Goal: Task Accomplishment & Management: Manage account settings

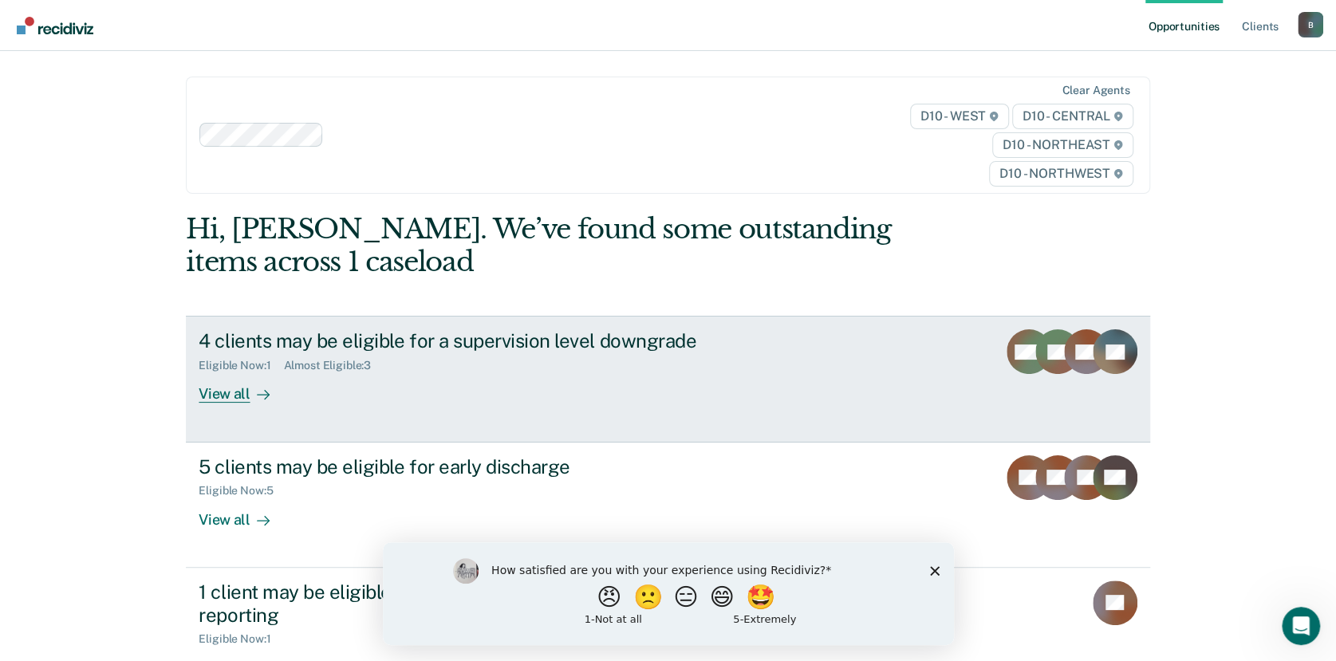
click at [250, 398] on div at bounding box center [259, 394] width 19 height 18
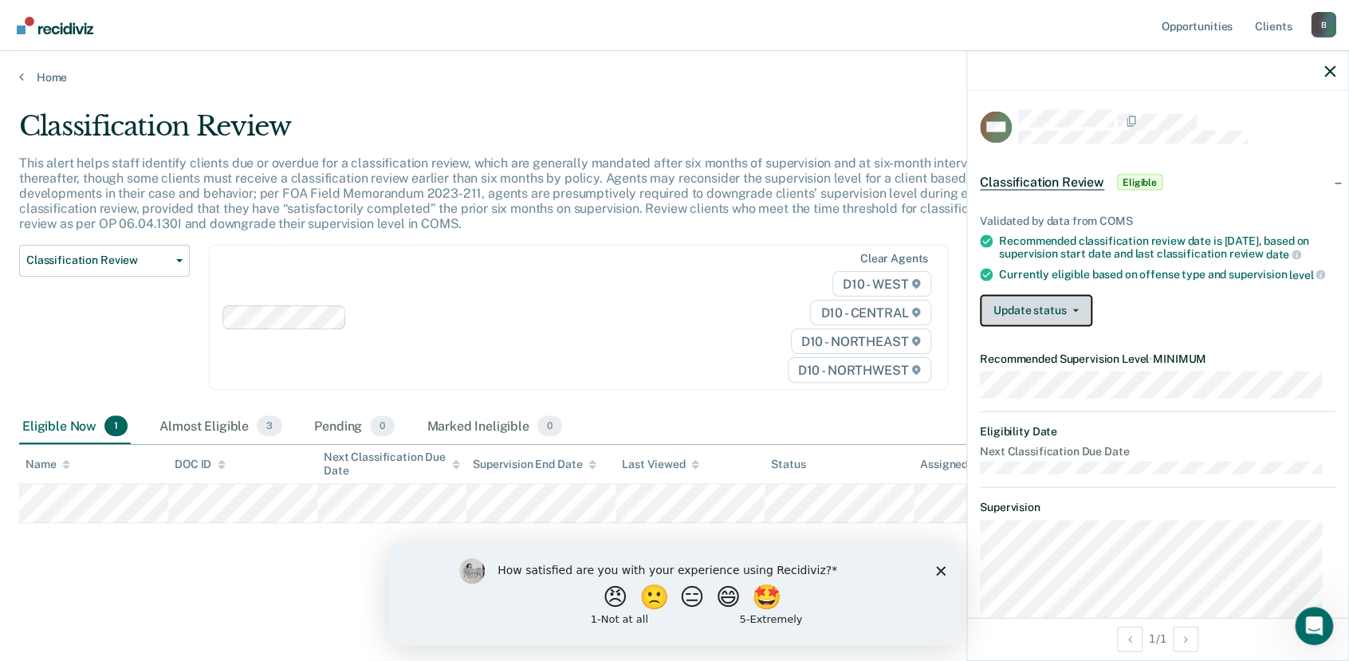
click at [1078, 326] on button "Update status" at bounding box center [1036, 310] width 112 height 32
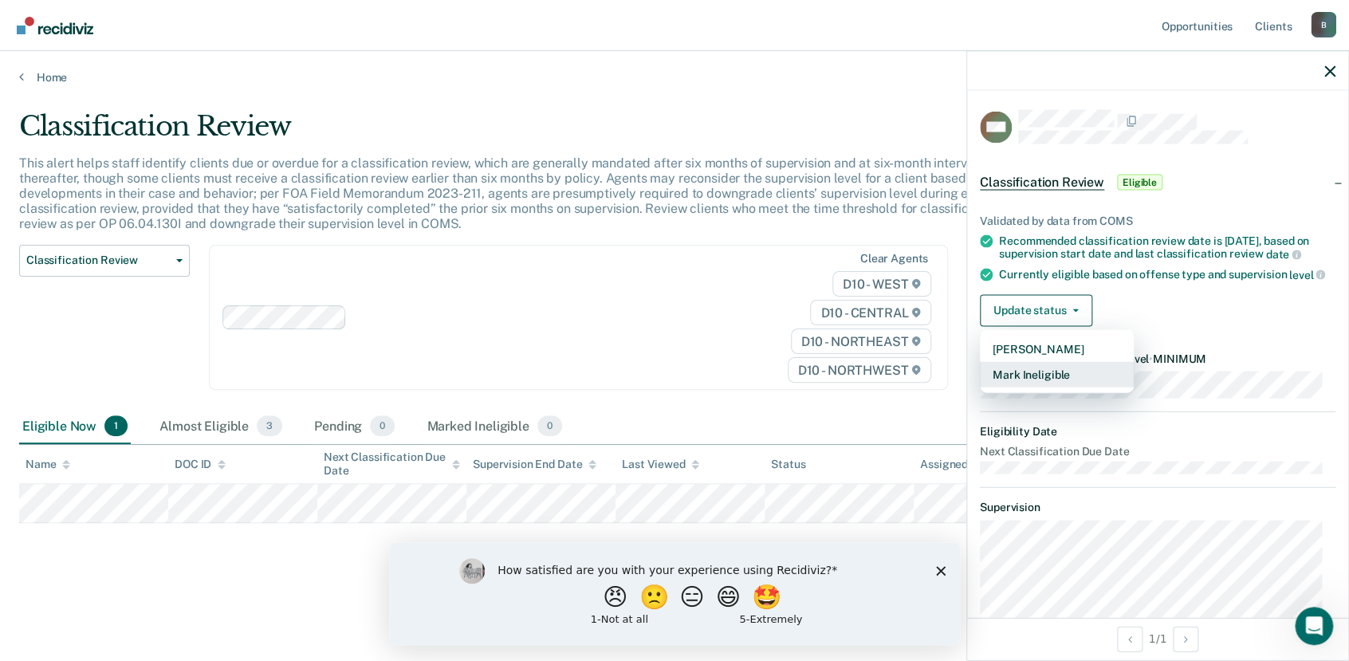
click at [1073, 387] on button "Mark Ineligible" at bounding box center [1057, 374] width 154 height 26
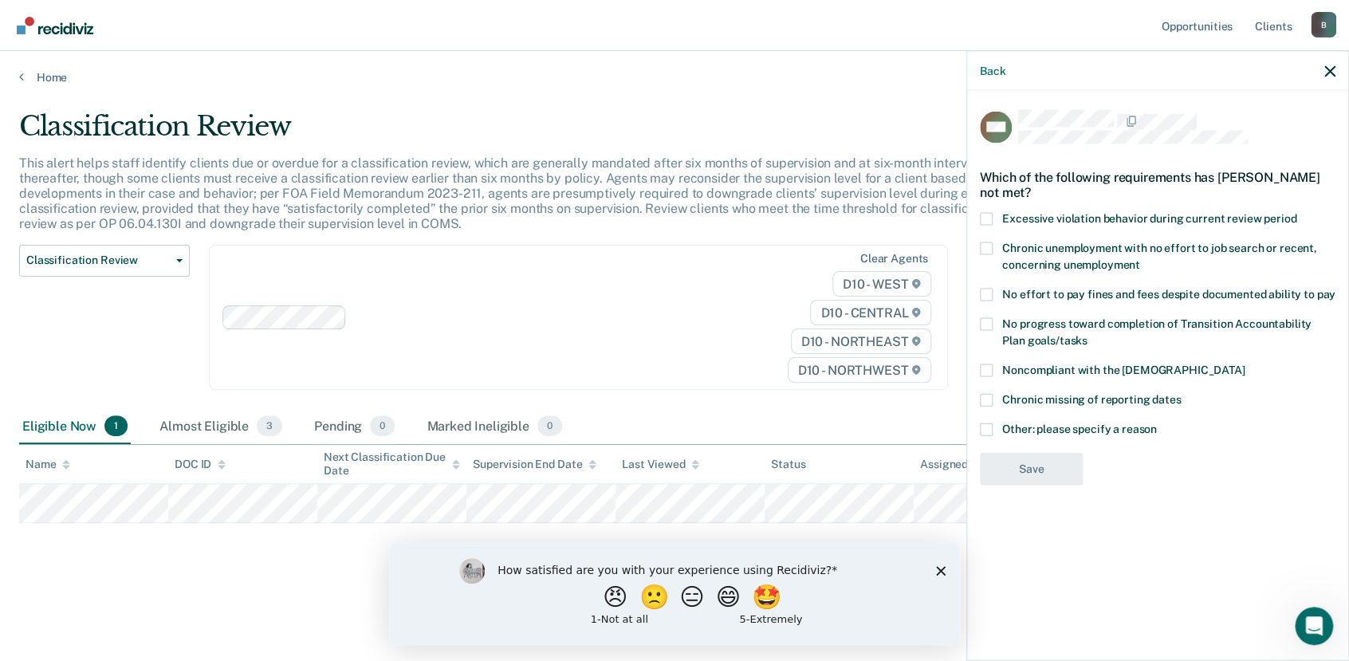
click at [994, 431] on label "Other: please specify a reason" at bounding box center [1158, 431] width 356 height 17
click at [1157, 423] on input "Other: please specify a reason" at bounding box center [1157, 423] width 0 height 0
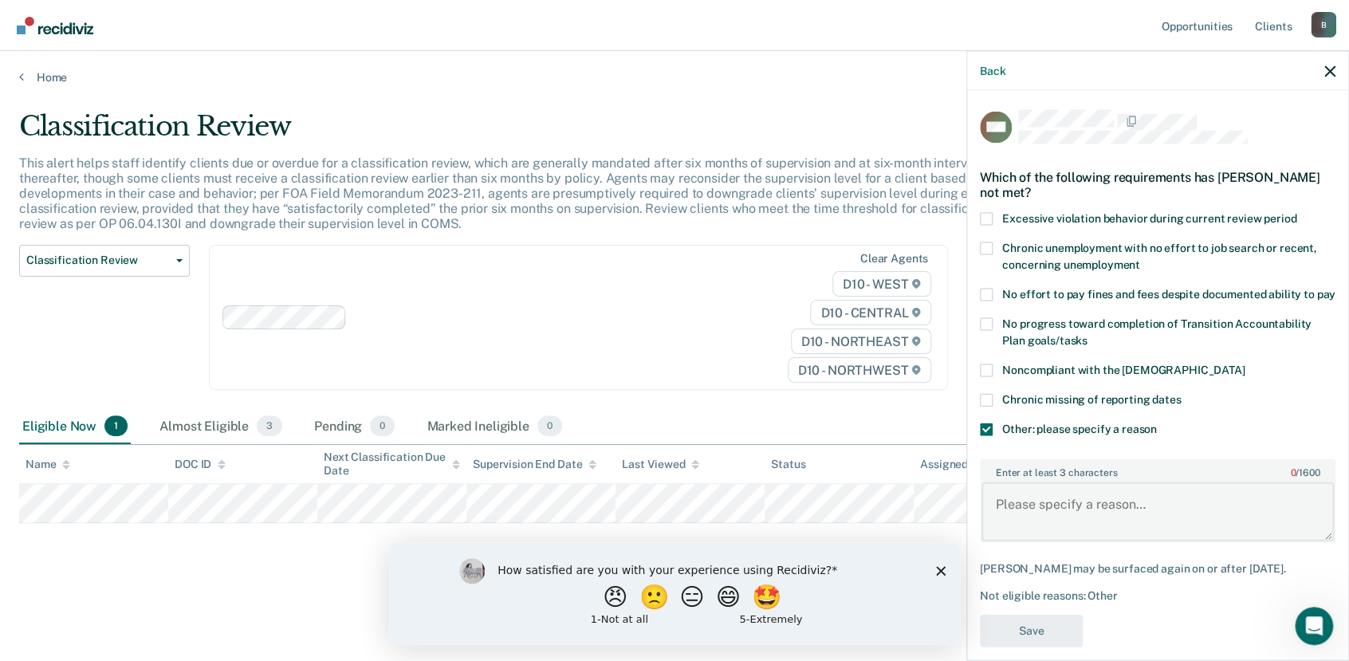
click at [1022, 516] on textarea "Enter at least 3 characters 0 / 1600" at bounding box center [1158, 511] width 352 height 59
type textarea "T"
click at [1329, 65] on icon "button" at bounding box center [1330, 70] width 11 height 11
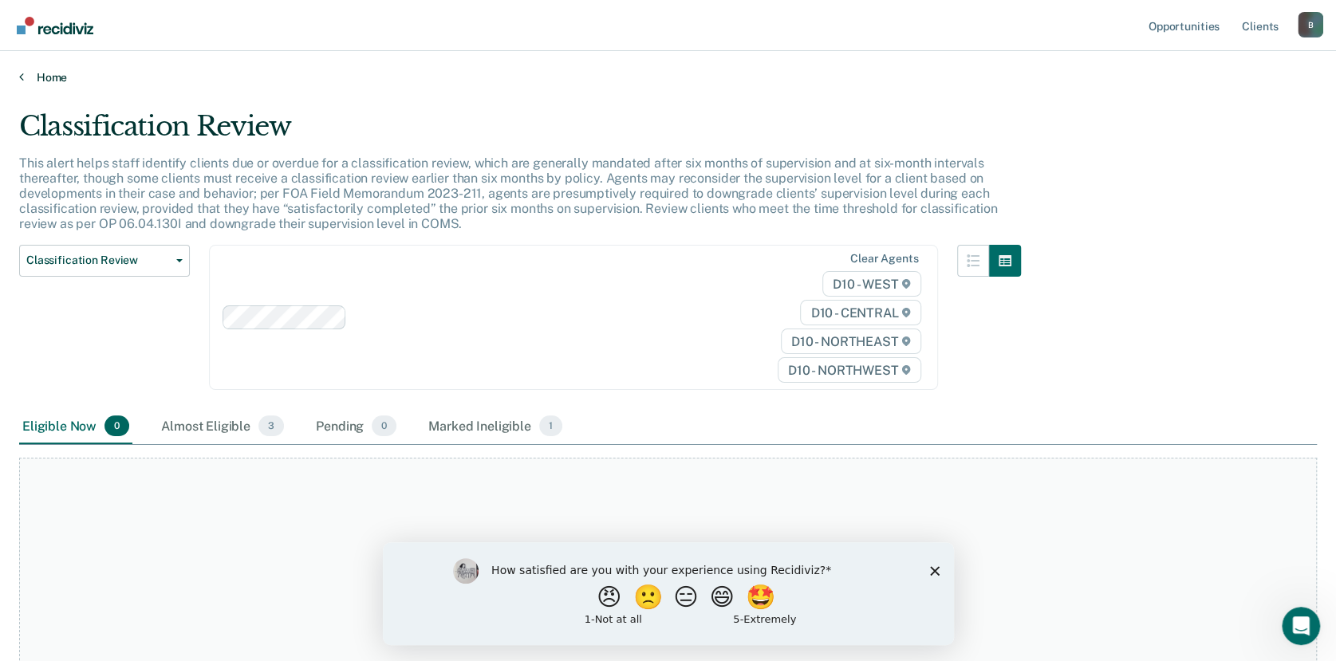
click at [36, 76] on link "Home" at bounding box center [667, 77] width 1297 height 14
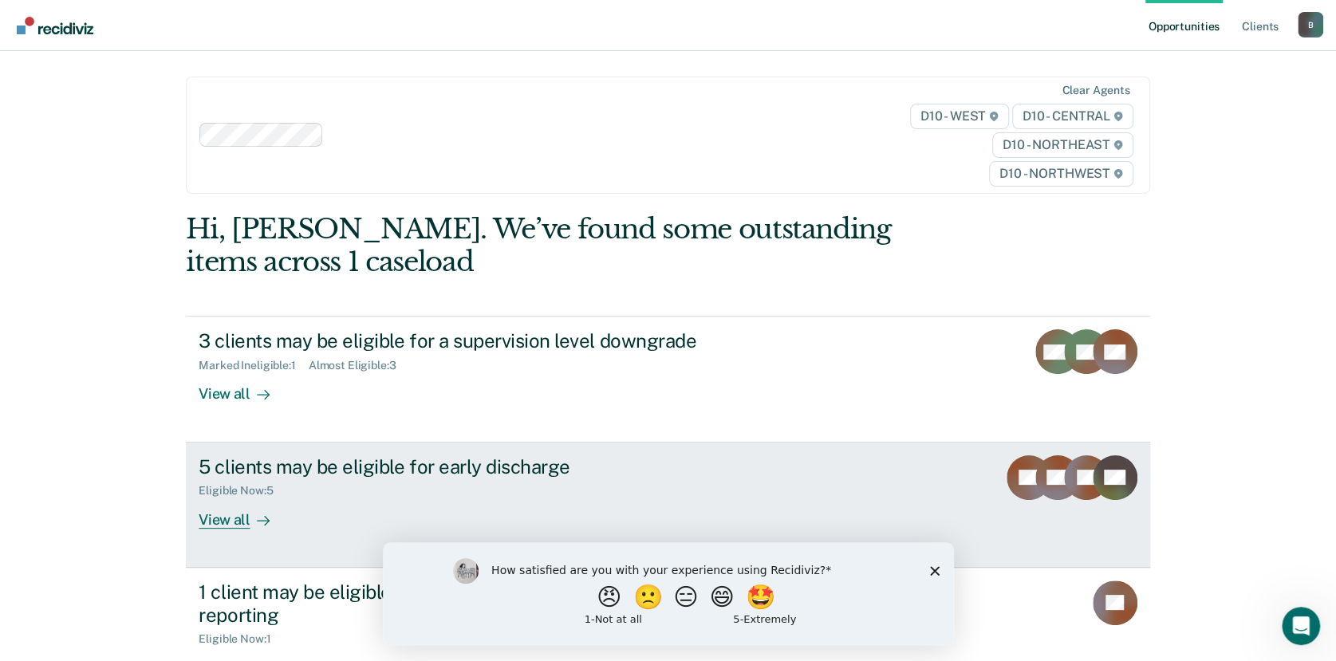
click at [242, 518] on div "View all" at bounding box center [243, 513] width 89 height 31
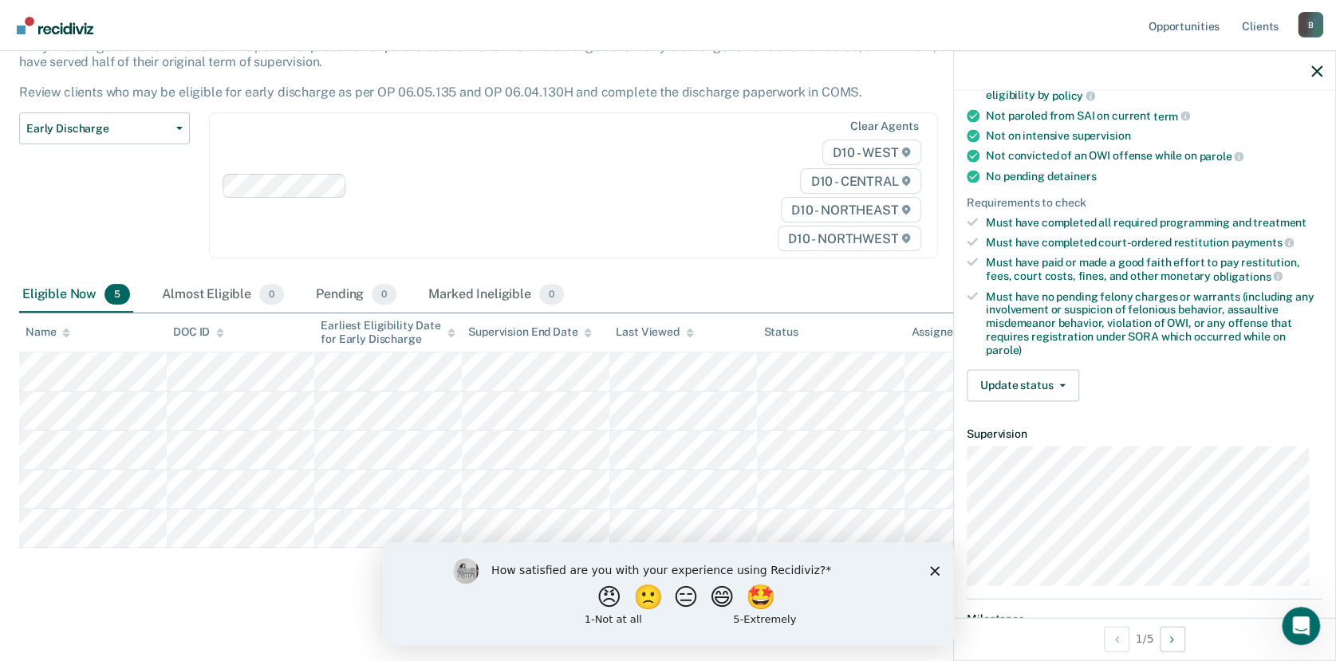
scroll to position [287, 0]
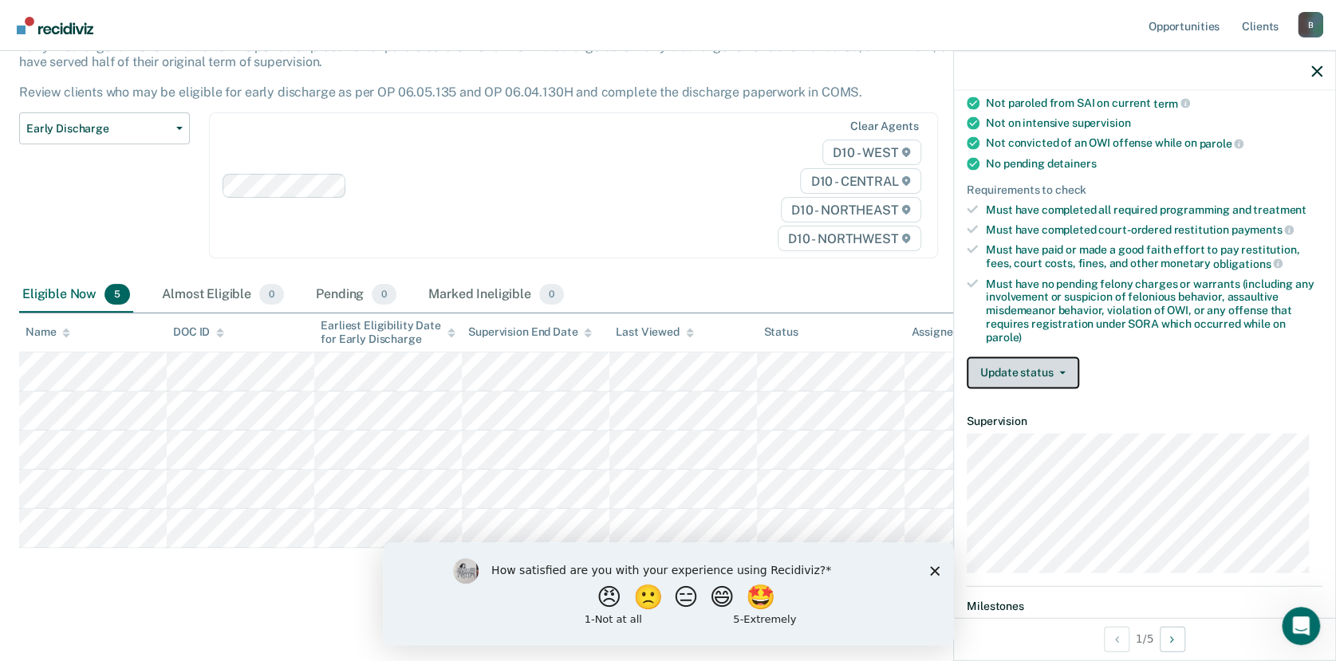
click at [1060, 371] on icon "button" at bounding box center [1062, 372] width 6 height 3
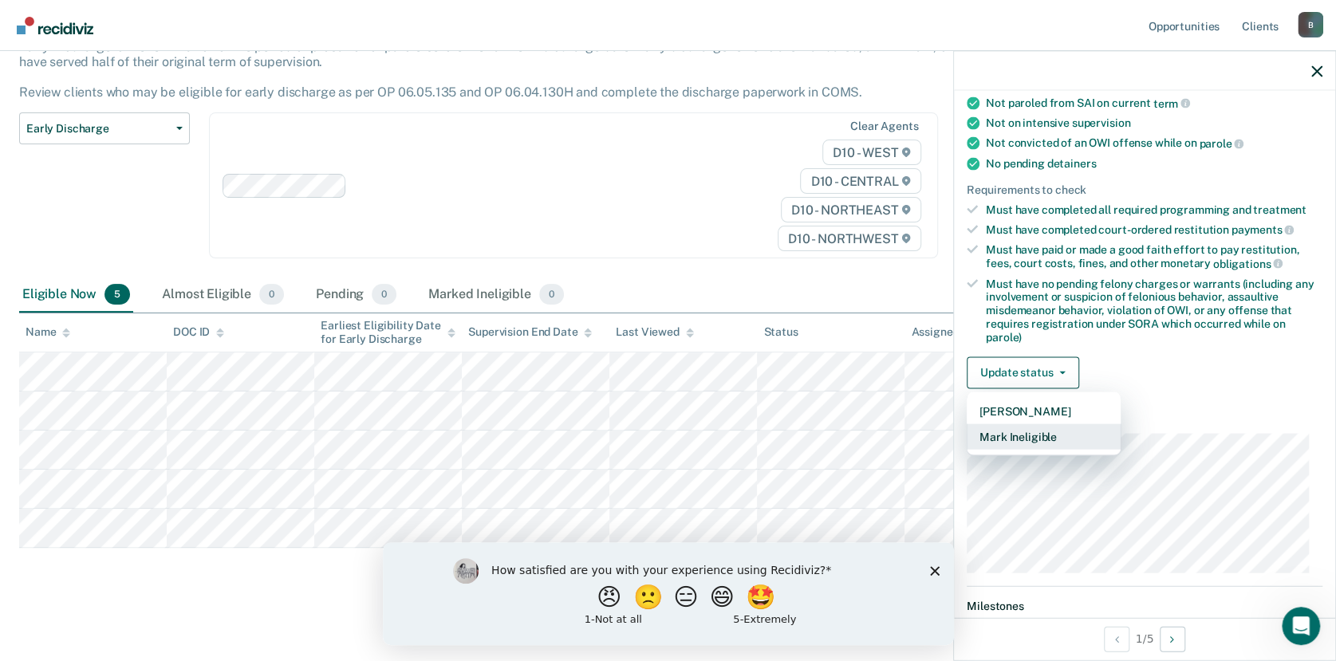
click at [1040, 427] on button "Mark Ineligible" at bounding box center [1044, 436] width 154 height 26
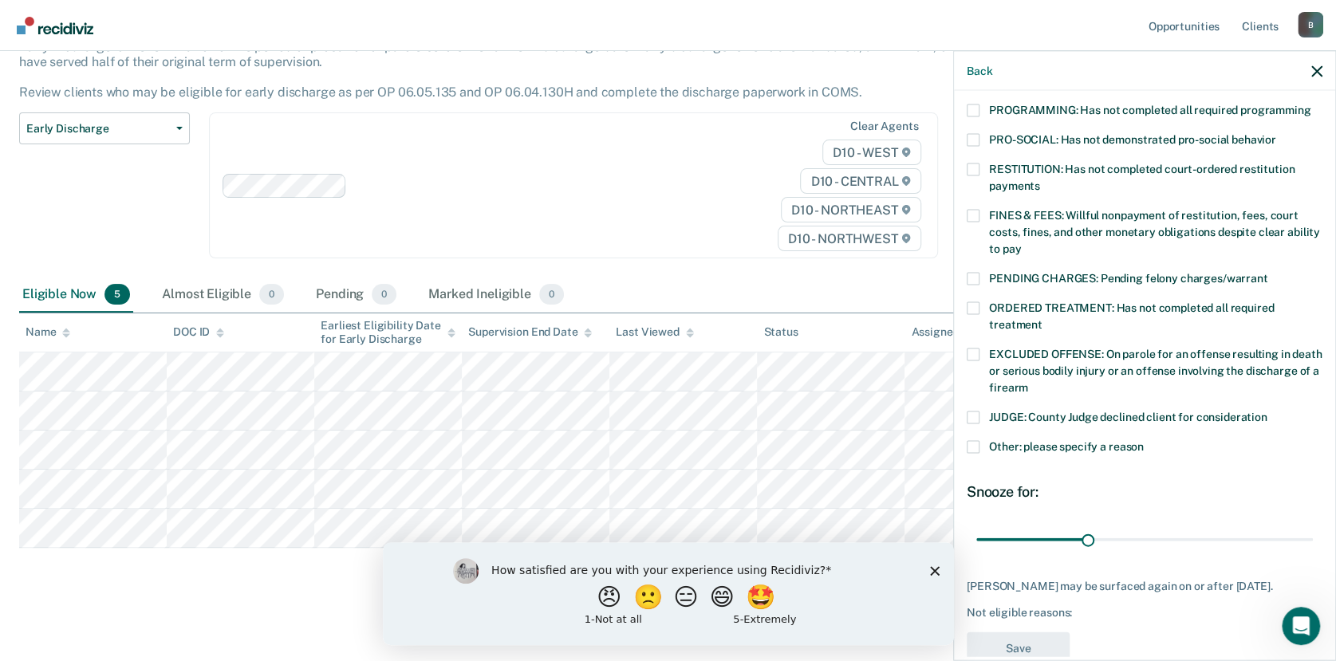
scroll to position [373, 0]
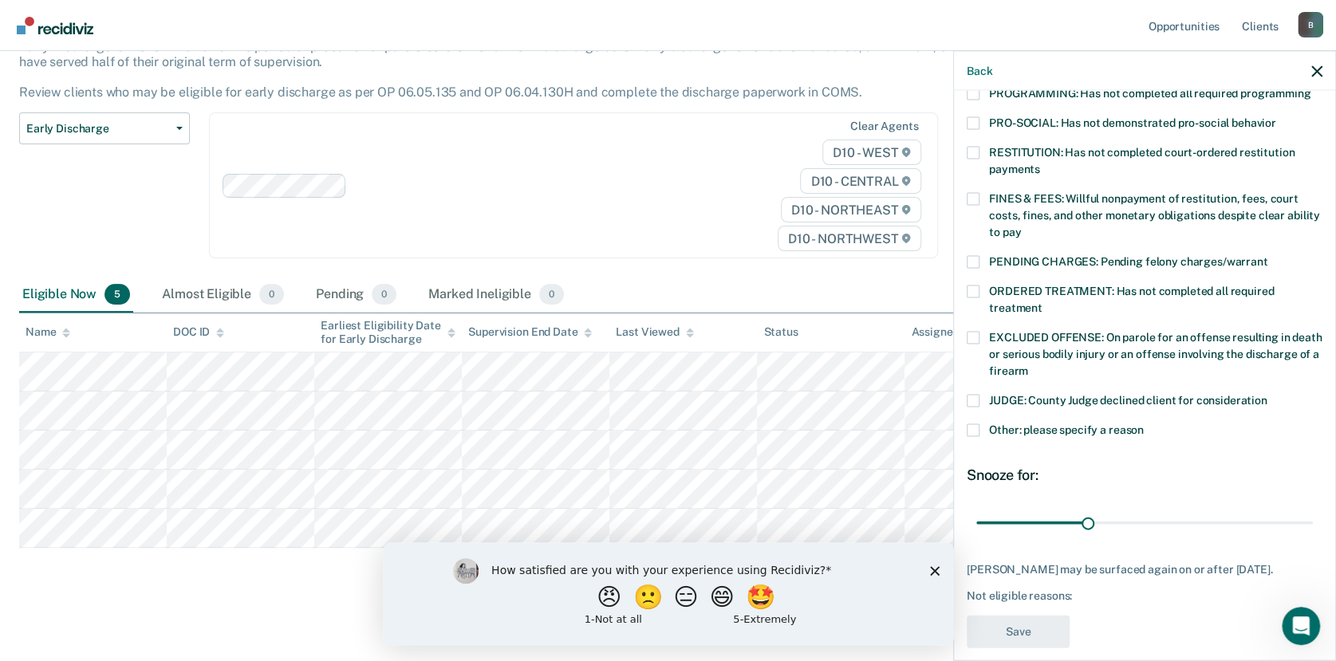
click at [979, 424] on label "Other: please specify a reason" at bounding box center [1145, 432] width 356 height 17
click at [1144, 424] on input "Other: please specify a reason" at bounding box center [1144, 424] width 0 height 0
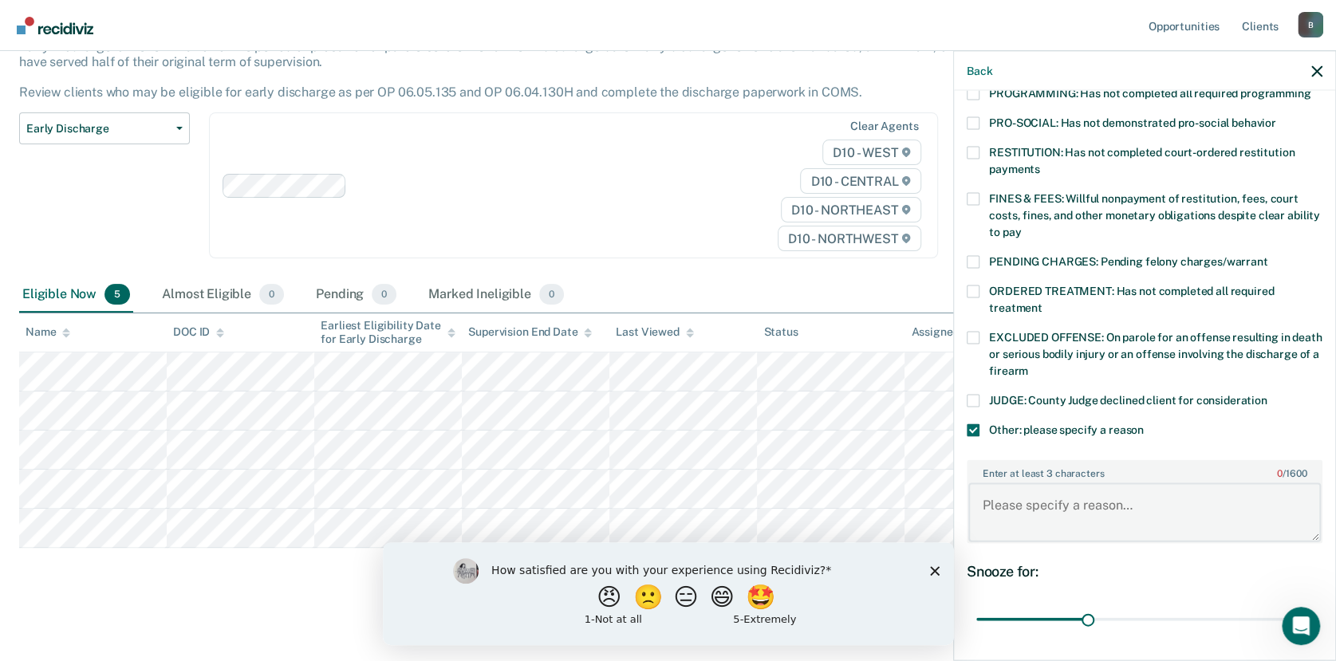
click at [1014, 482] on textarea "Enter at least 3 characters 0 / 1600" at bounding box center [1144, 511] width 352 height 59
type textarea "Lifer status."
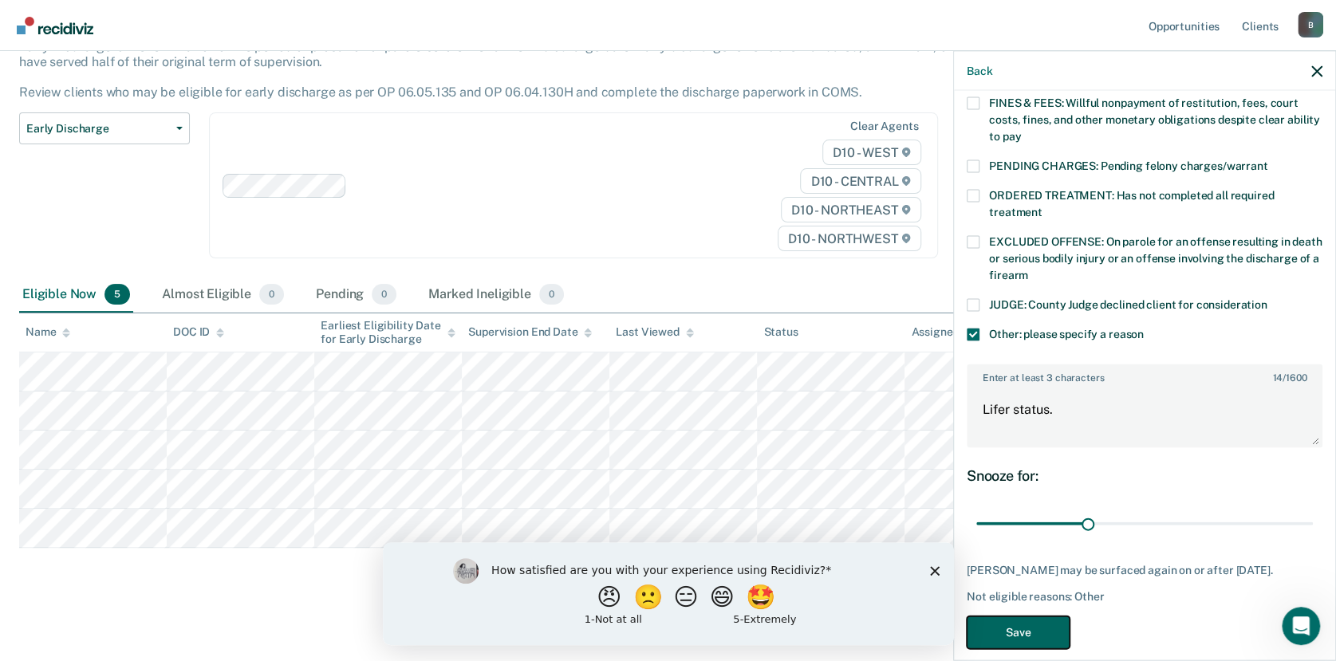
click at [1024, 621] on button "Save" at bounding box center [1018, 632] width 103 height 33
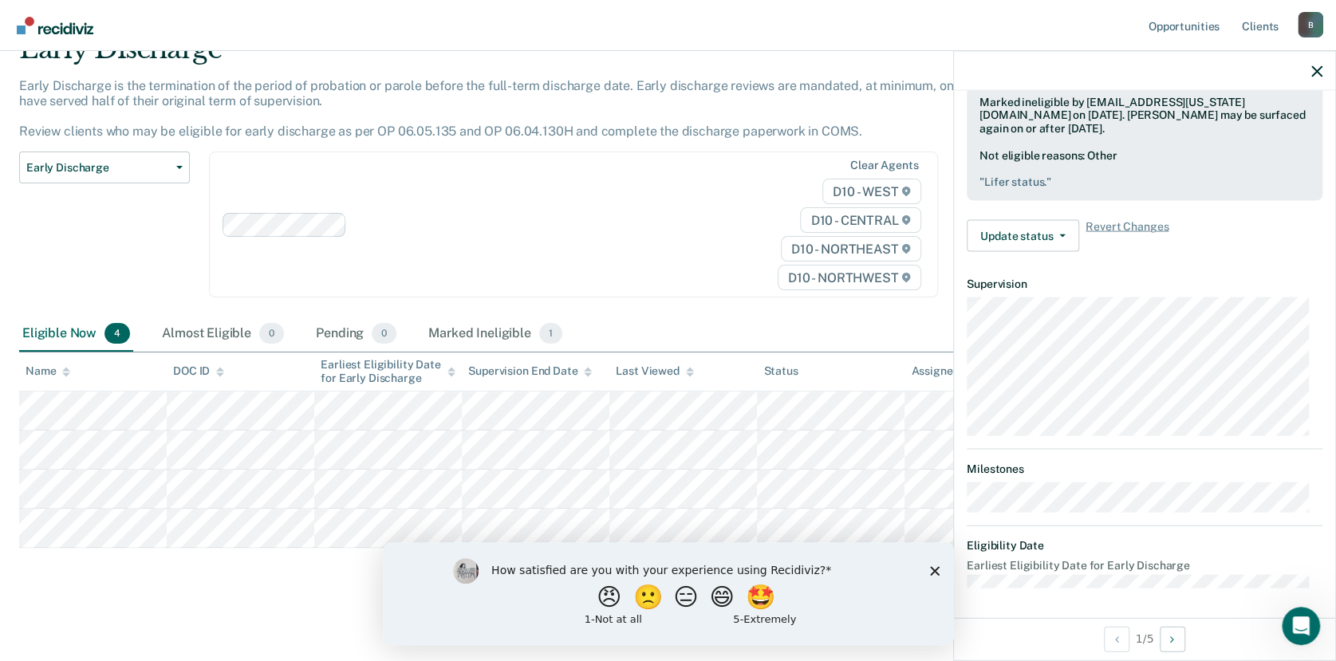
scroll to position [423, 0]
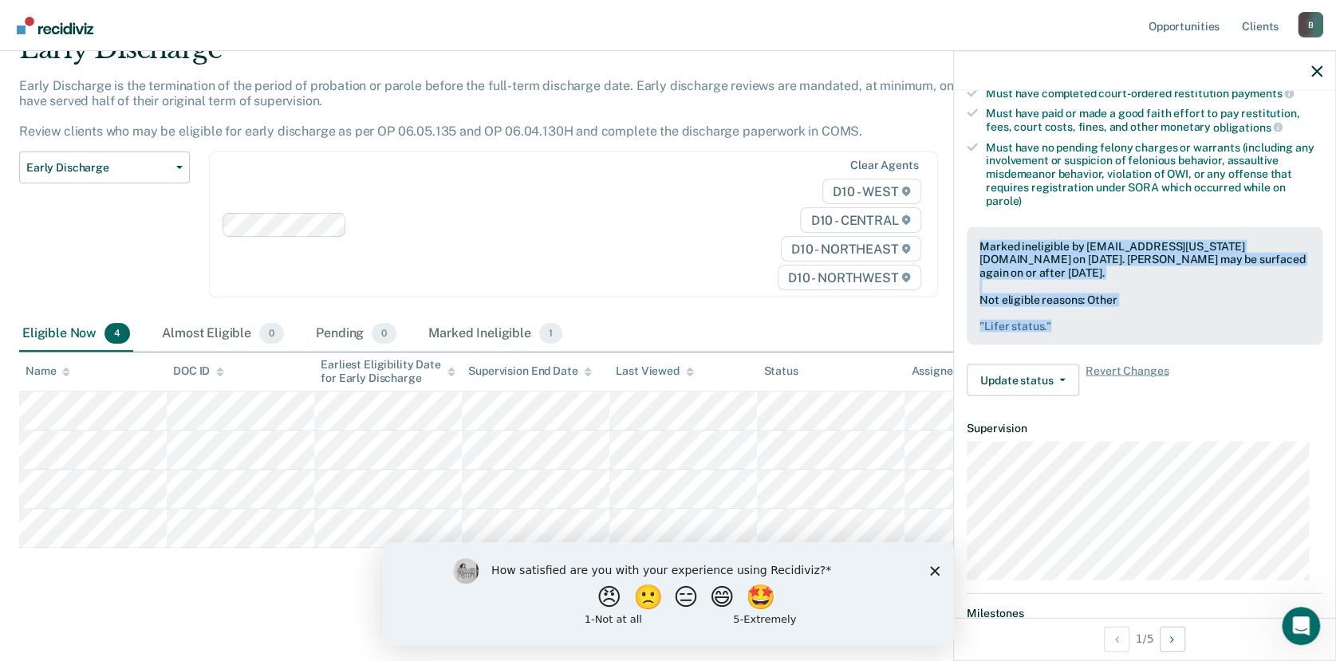
drag, startPoint x: 1077, startPoint y: 318, endPoint x: 957, endPoint y: 228, distance: 149.8
click at [957, 228] on div "Validated by data from COMS Completed at least half of parole term Serving a pa…" at bounding box center [1144, 87] width 381 height 644
drag, startPoint x: 957, startPoint y: 228, endPoint x: 1031, endPoint y: 250, distance: 77.2
copy div "Marked ineligible by [EMAIL_ADDRESS][US_STATE][DOMAIN_NAME] on [DATE]. [PERSON_…"
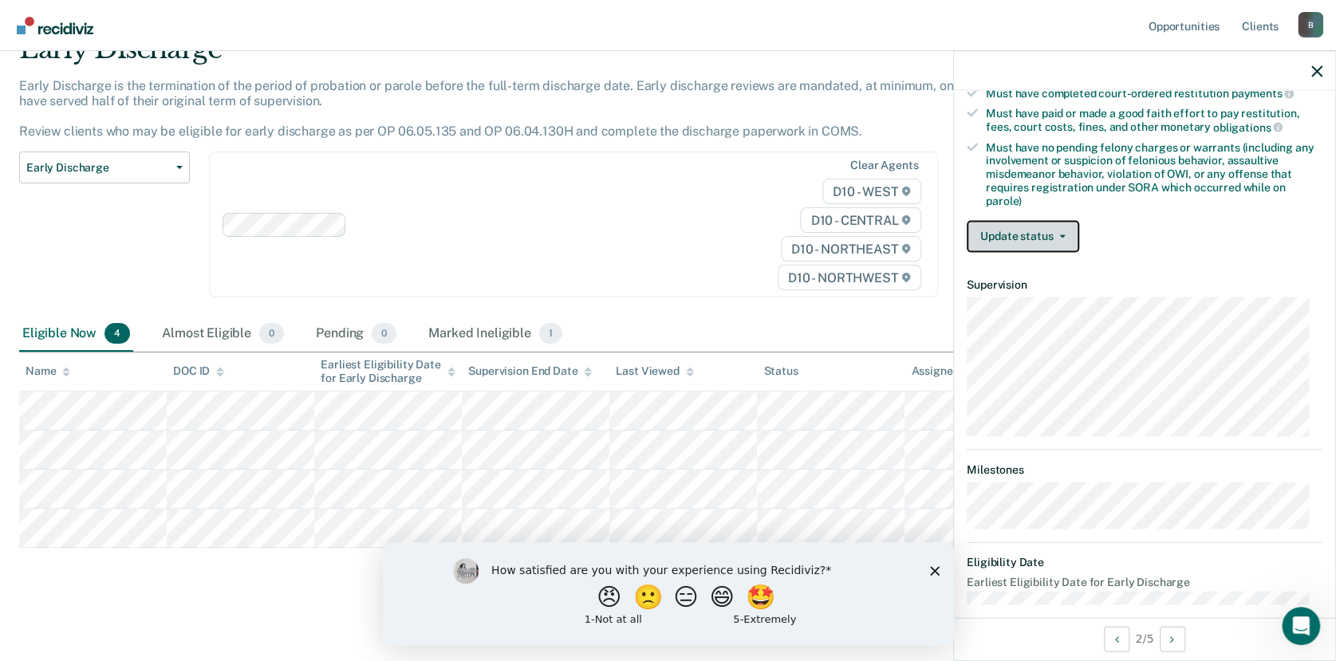
click at [1059, 226] on button "Update status" at bounding box center [1023, 236] width 112 height 32
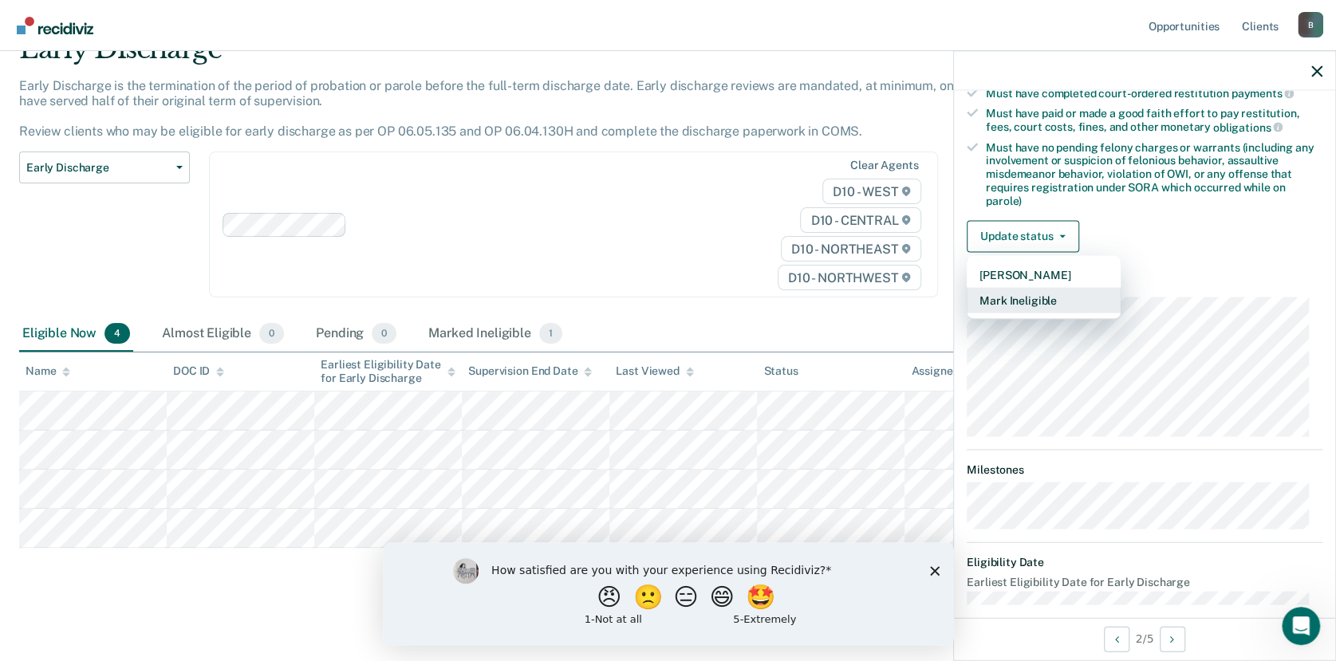
click at [1038, 294] on button "Mark Ineligible" at bounding box center [1044, 300] width 154 height 26
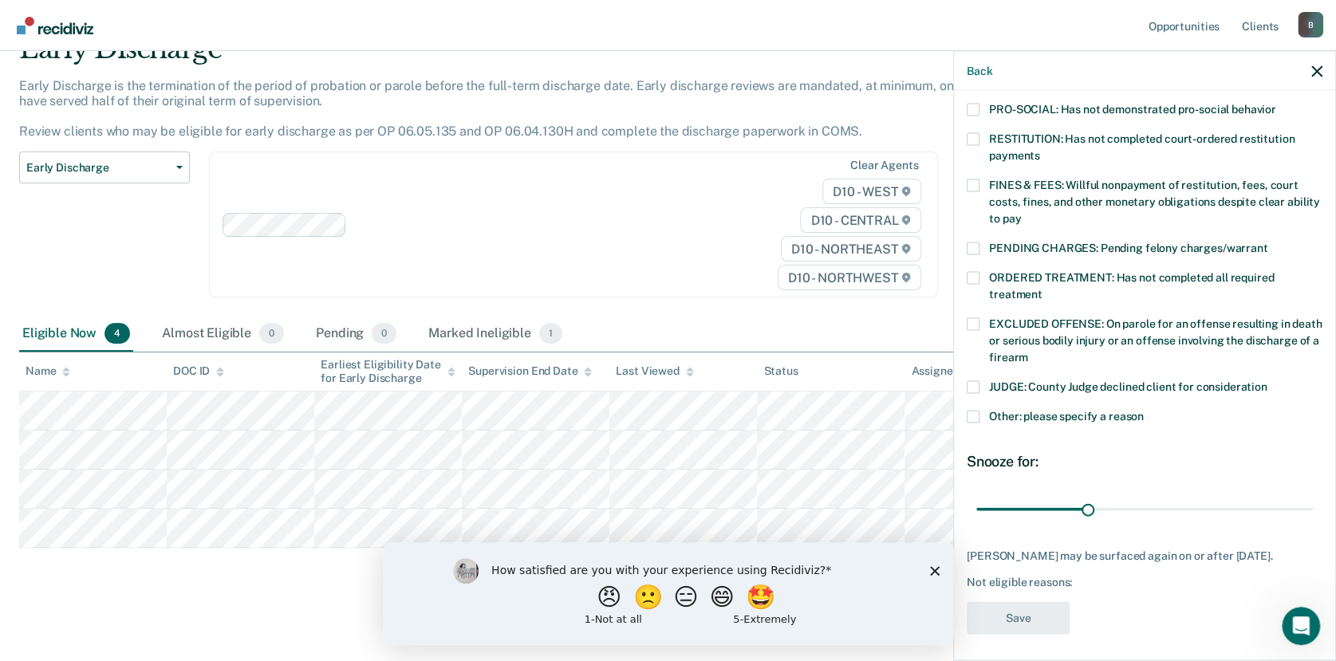
click at [976, 411] on span at bounding box center [973, 417] width 13 height 13
click at [1144, 411] on input "Other: please specify a reason" at bounding box center [1144, 411] width 0 height 0
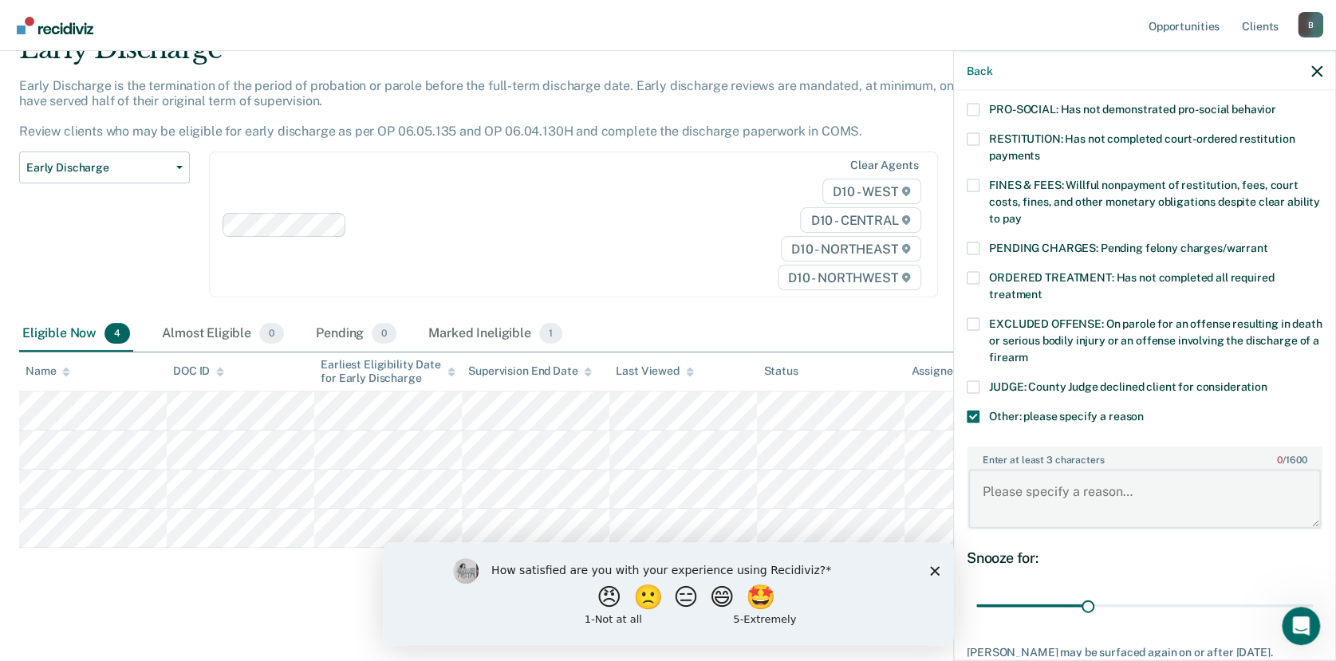
click at [1006, 471] on textarea "Enter at least 3 characters 0 / 1600" at bounding box center [1144, 498] width 352 height 59
paste textarea ""Lifer status per policy ineligible""
type textarea ""Lifer status per policy ineligible""
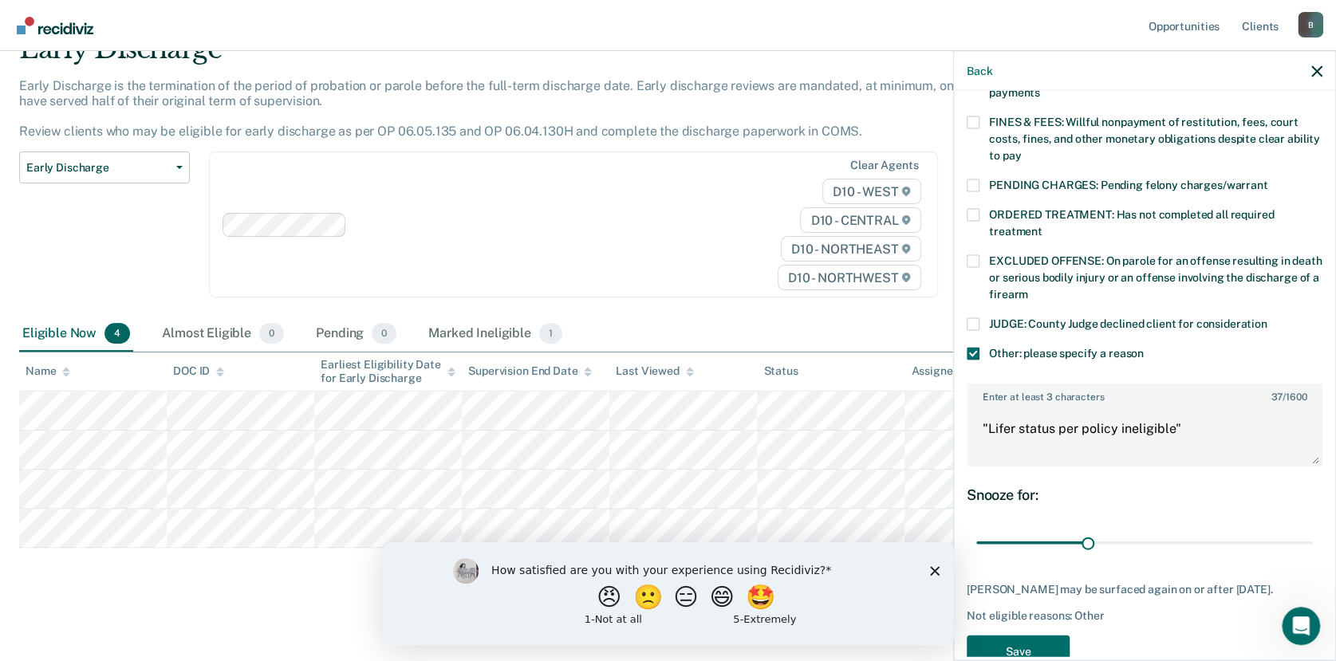
scroll to position [482, 0]
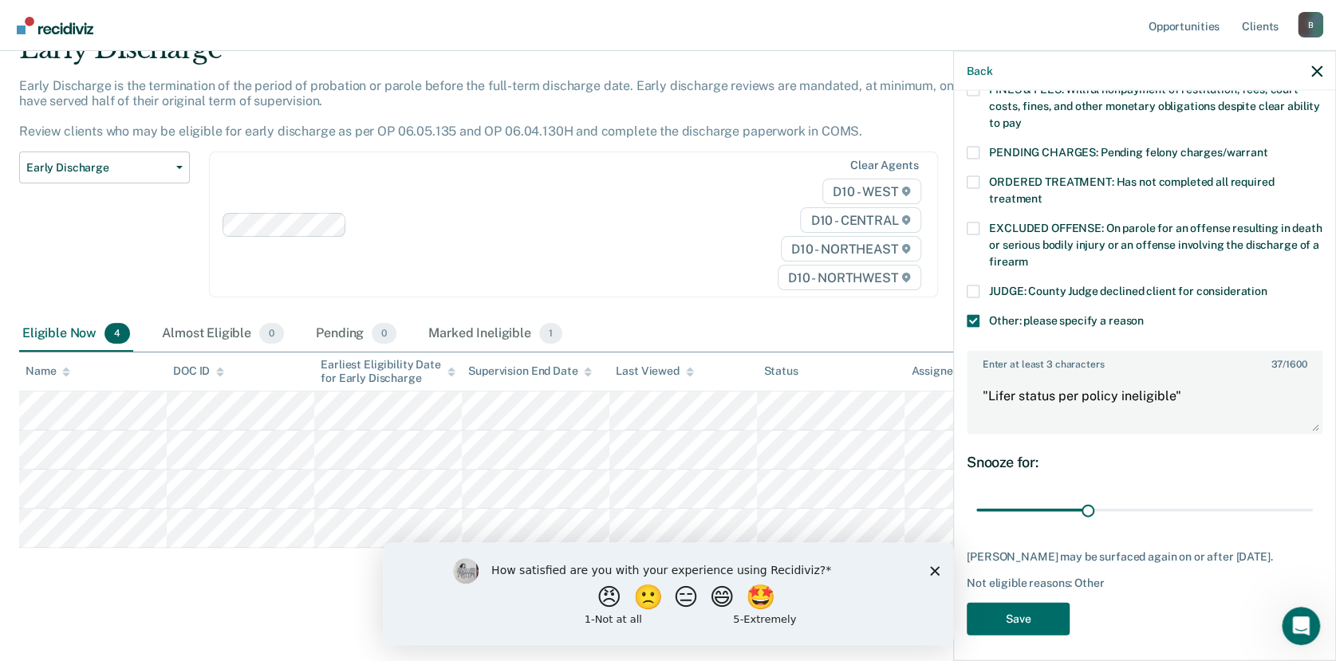
click at [1053, 629] on div "ML Which of the following requirements has [PERSON_NAME] not met? [MEDICAL_DATA…" at bounding box center [1145, 137] width 356 height 1018
click at [1016, 603] on button "Save" at bounding box center [1018, 619] width 103 height 33
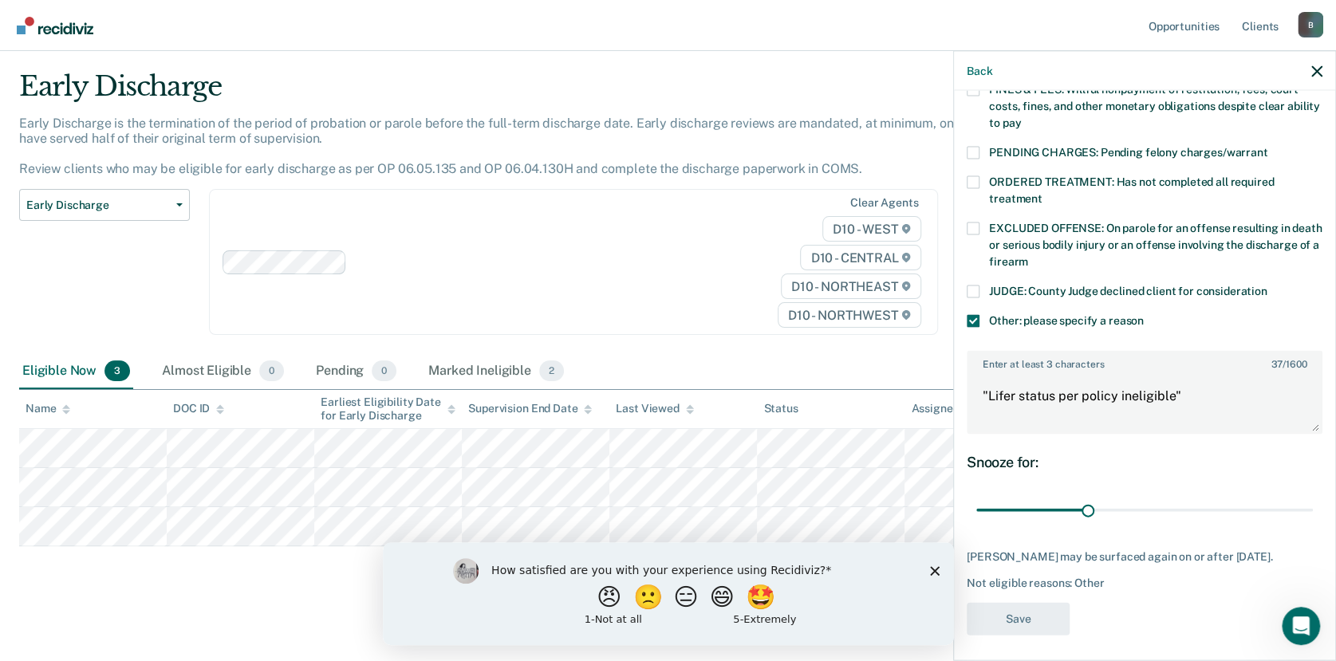
scroll to position [38, 0]
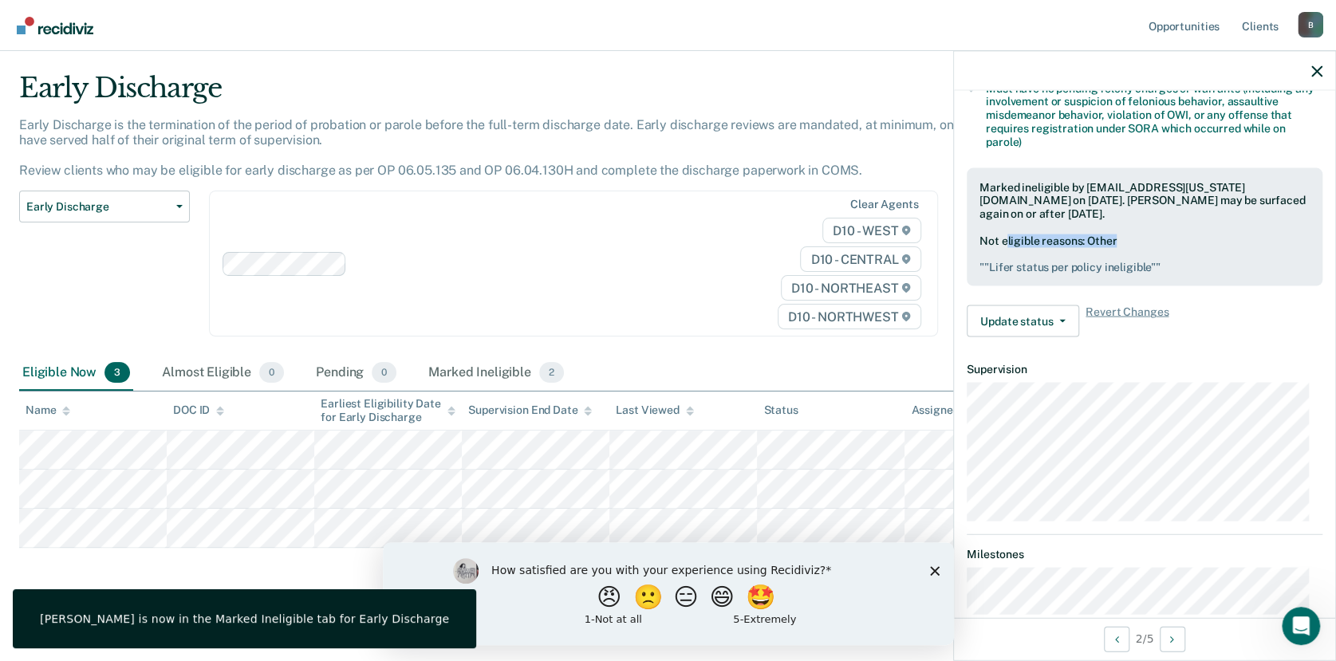
drag, startPoint x: 1149, startPoint y: 242, endPoint x: 1005, endPoint y: 242, distance: 144.3
click at [1005, 242] on div "Not eligible reasons: Other " "Lifer status per policy ineligible" "" at bounding box center [1144, 254] width 330 height 40
drag, startPoint x: 1005, startPoint y: 242, endPoint x: 1202, endPoint y: 246, distance: 197.0
click at [1202, 246] on div "Not eligible reasons: Other " "Lifer status per policy ineligible" "" at bounding box center [1144, 254] width 330 height 40
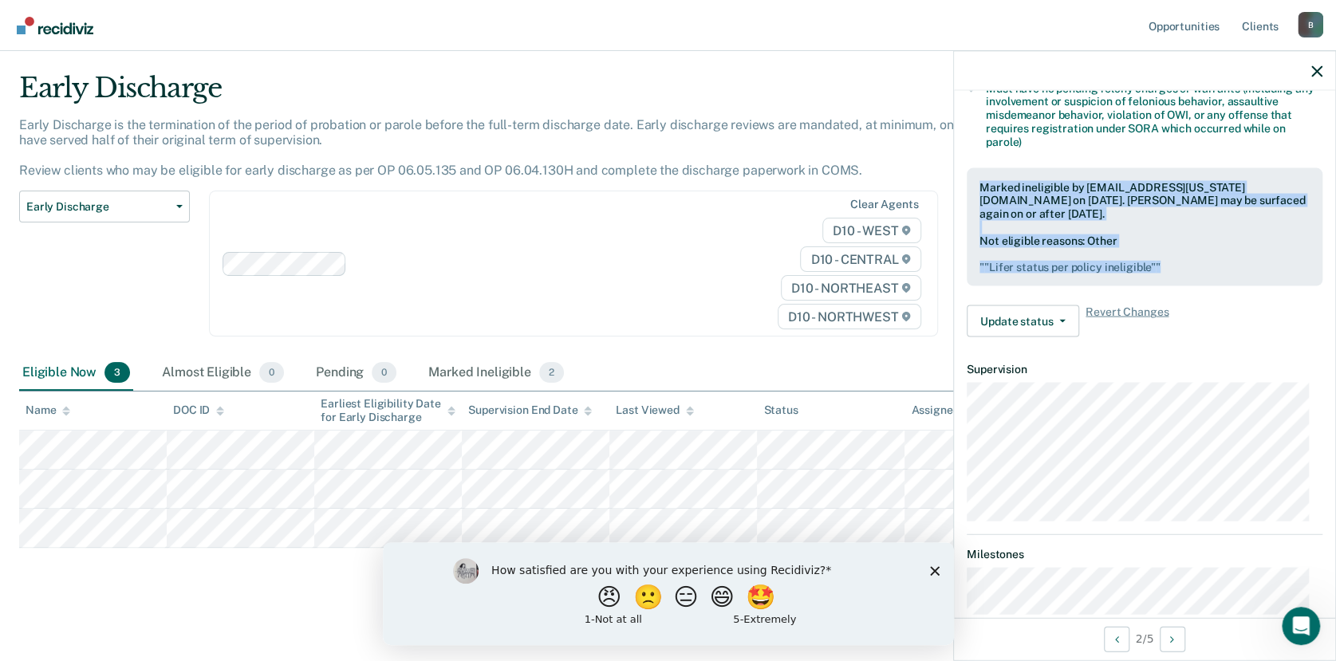
drag, startPoint x: 1177, startPoint y: 263, endPoint x: 976, endPoint y: 183, distance: 216.5
click at [976, 183] on div "Marked ineligible by [EMAIL_ADDRESS][US_STATE][DOMAIN_NAME] on [DATE]. [PERSON_…" at bounding box center [1145, 226] width 356 height 119
drag, startPoint x: 976, startPoint y: 183, endPoint x: 1012, endPoint y: 199, distance: 39.6
copy div "Marked ineligible by [EMAIL_ADDRESS][US_STATE][DOMAIN_NAME] on [DATE]. [PERSON_…"
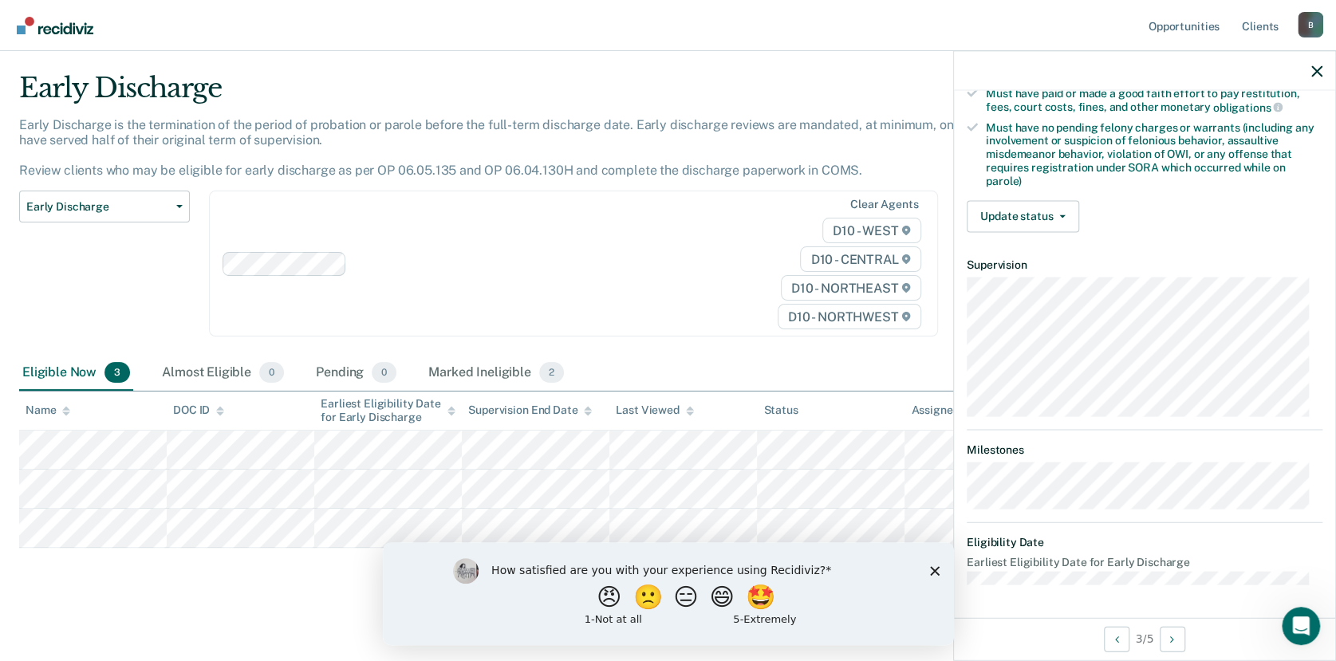
scroll to position [423, 0]
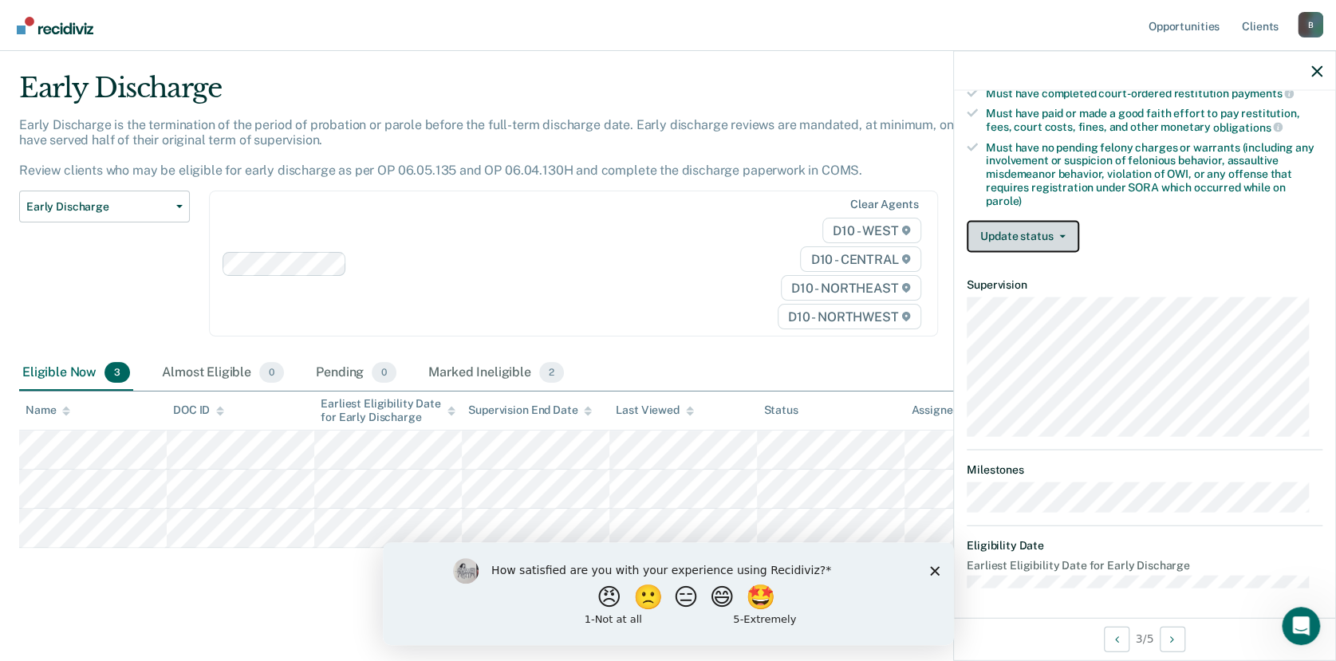
click at [1045, 233] on button "Update status" at bounding box center [1023, 236] width 112 height 32
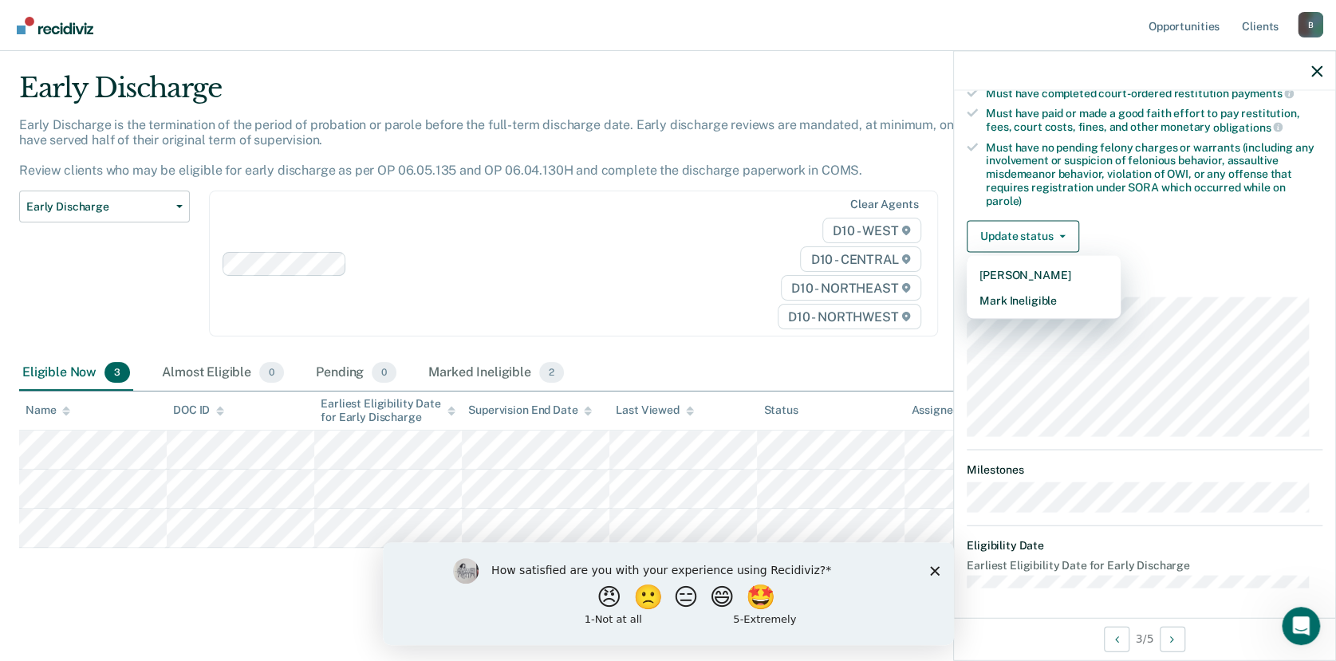
click at [1040, 310] on article "LC Early Discharge Eligible Validated by data from COMS Completed at least half…" at bounding box center [1145, 138] width 356 height 902
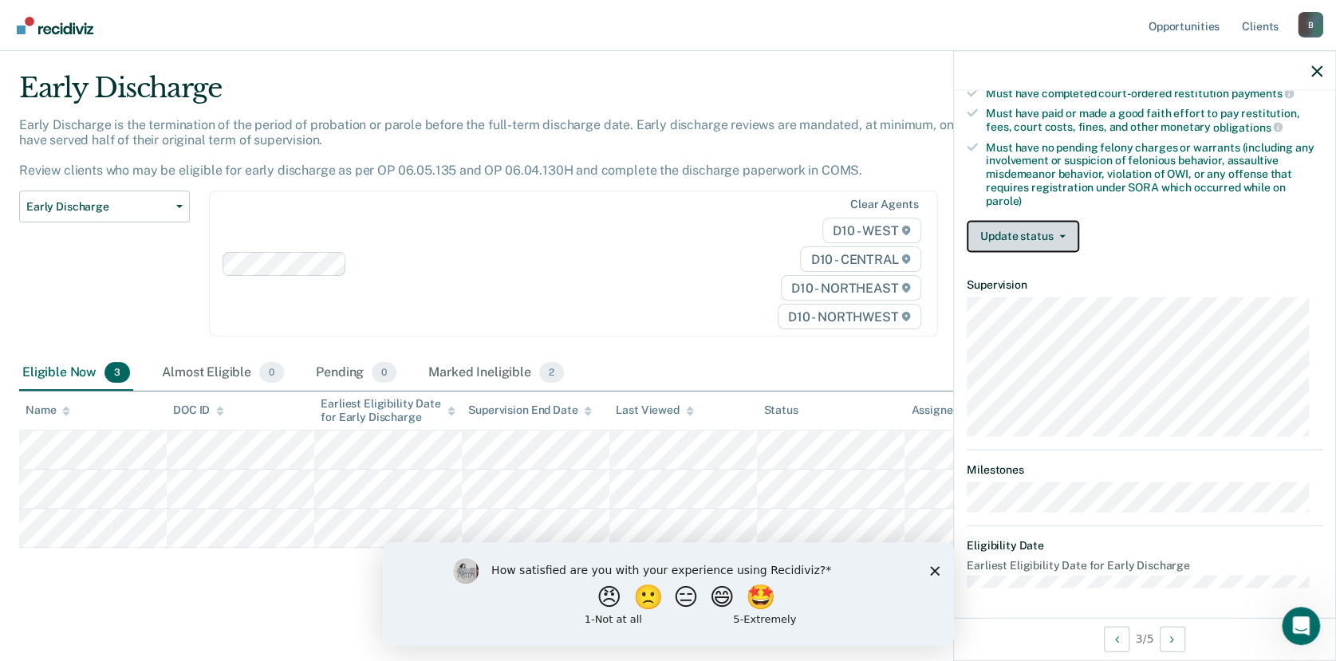
click at [1055, 234] on span "button" at bounding box center [1059, 235] width 13 height 3
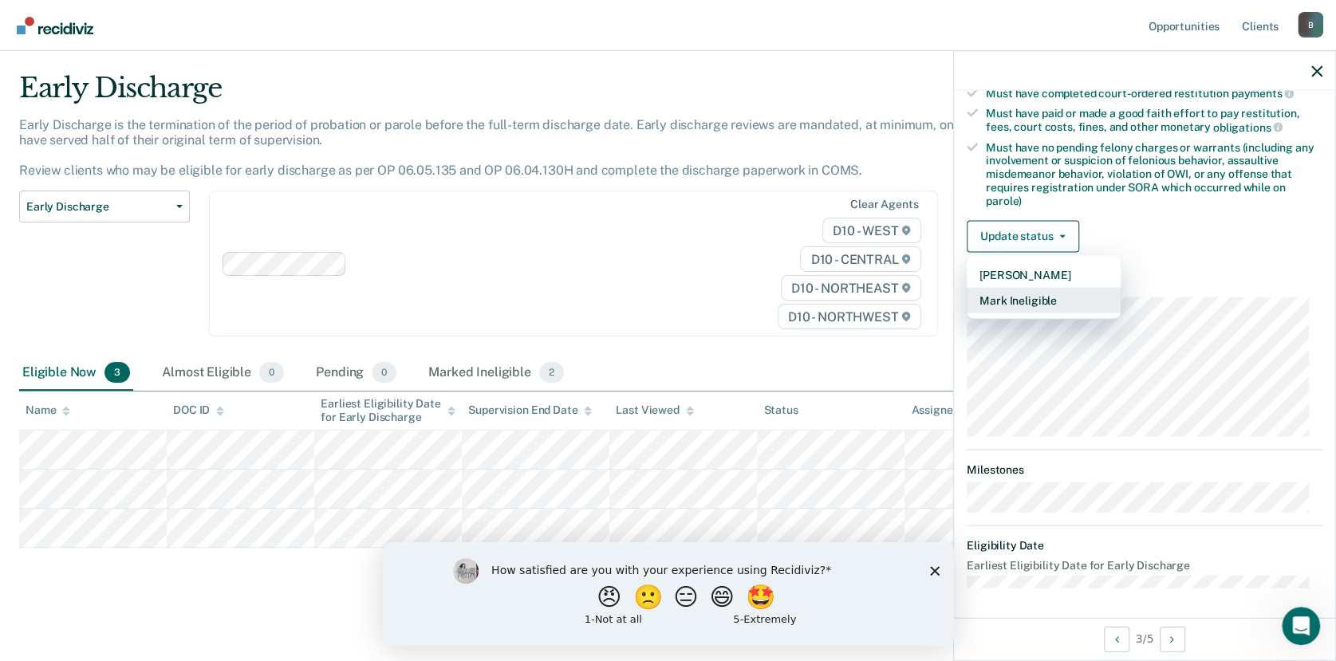
click at [1025, 295] on button "Mark Ineligible" at bounding box center [1044, 300] width 154 height 26
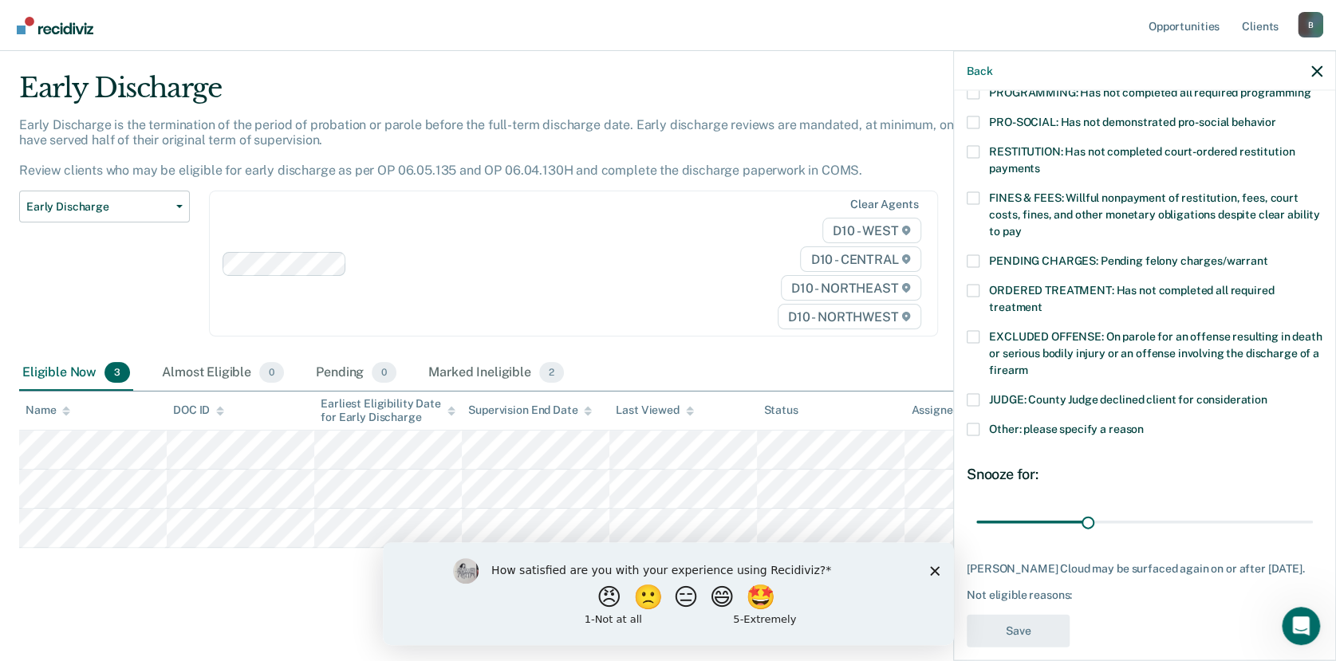
click at [972, 423] on span at bounding box center [973, 429] width 13 height 13
click at [1144, 423] on input "Other: please specify a reason" at bounding box center [1144, 423] width 0 height 0
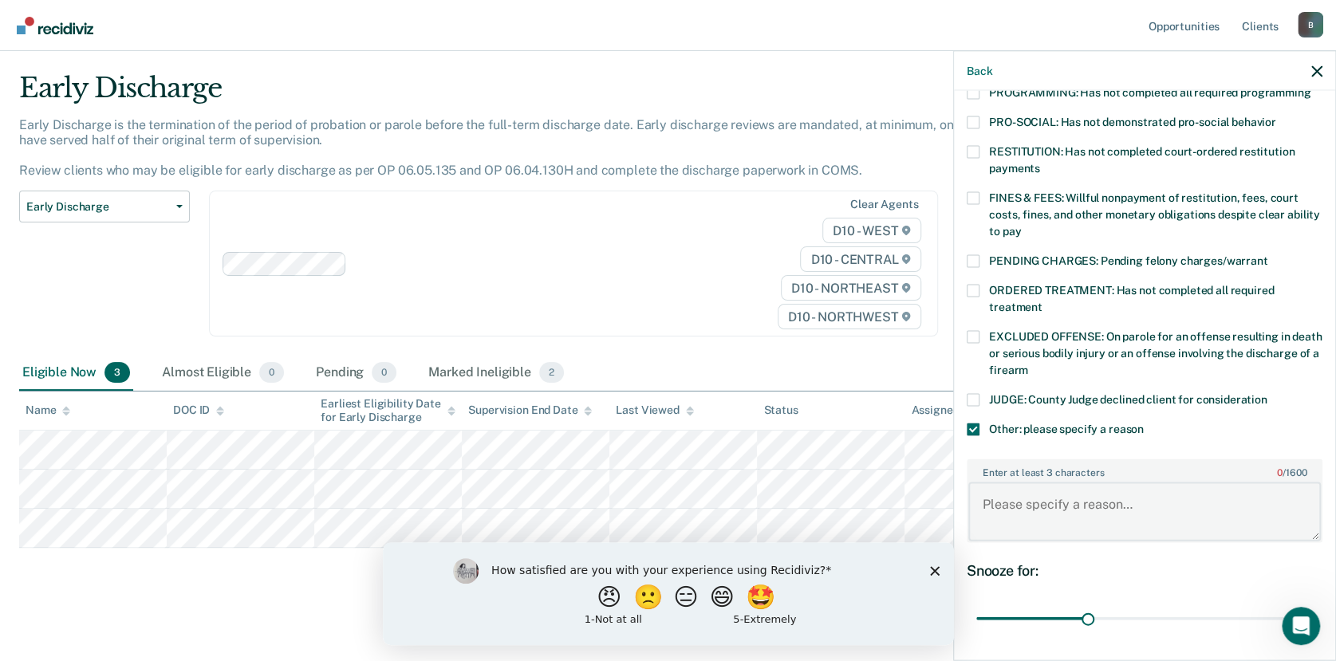
click at [996, 486] on textarea "Enter at least 3 characters 0 / 1600" at bounding box center [1144, 511] width 352 height 59
paste textarea "0311362"
type textarea "0311362"
drag, startPoint x: 1124, startPoint y: 492, endPoint x: 954, endPoint y: 495, distance: 170.7
click at [954, 495] on div "LC Which of the following requirements has [PERSON_NAME] Cloud not met? [MEDICA…" at bounding box center [1144, 374] width 381 height 566
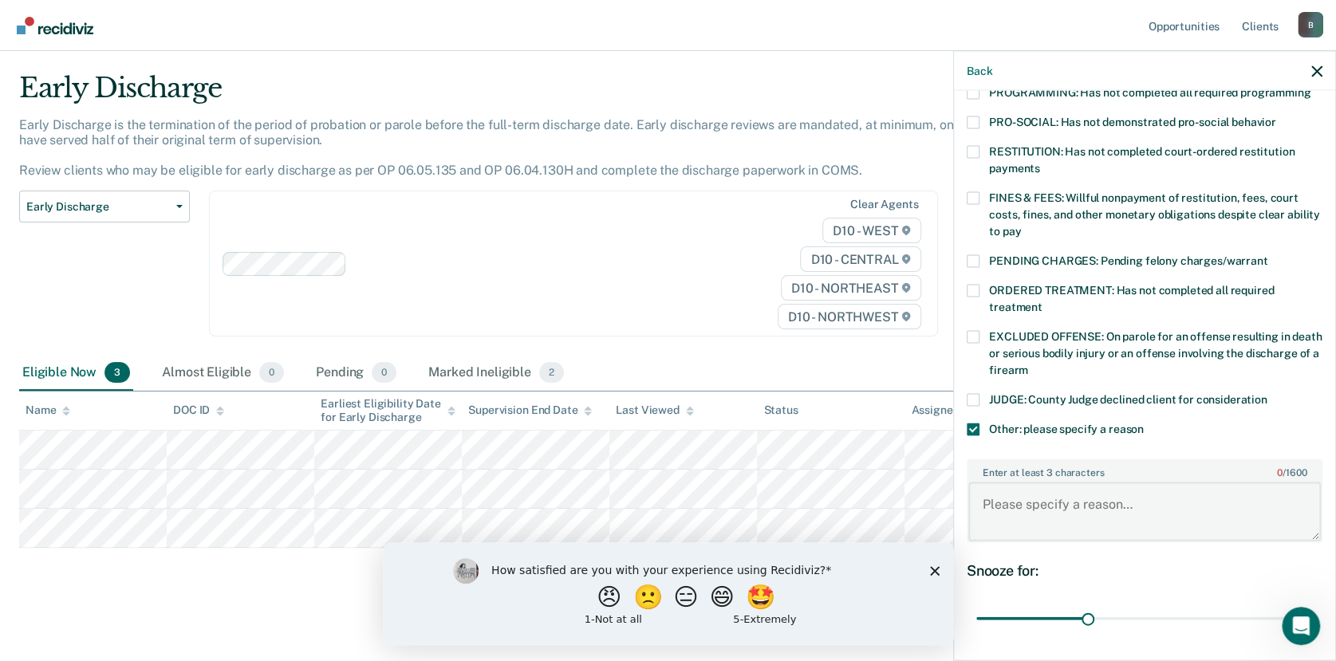
type textarea "P"
type textarea "lifer status per policy ineligible."
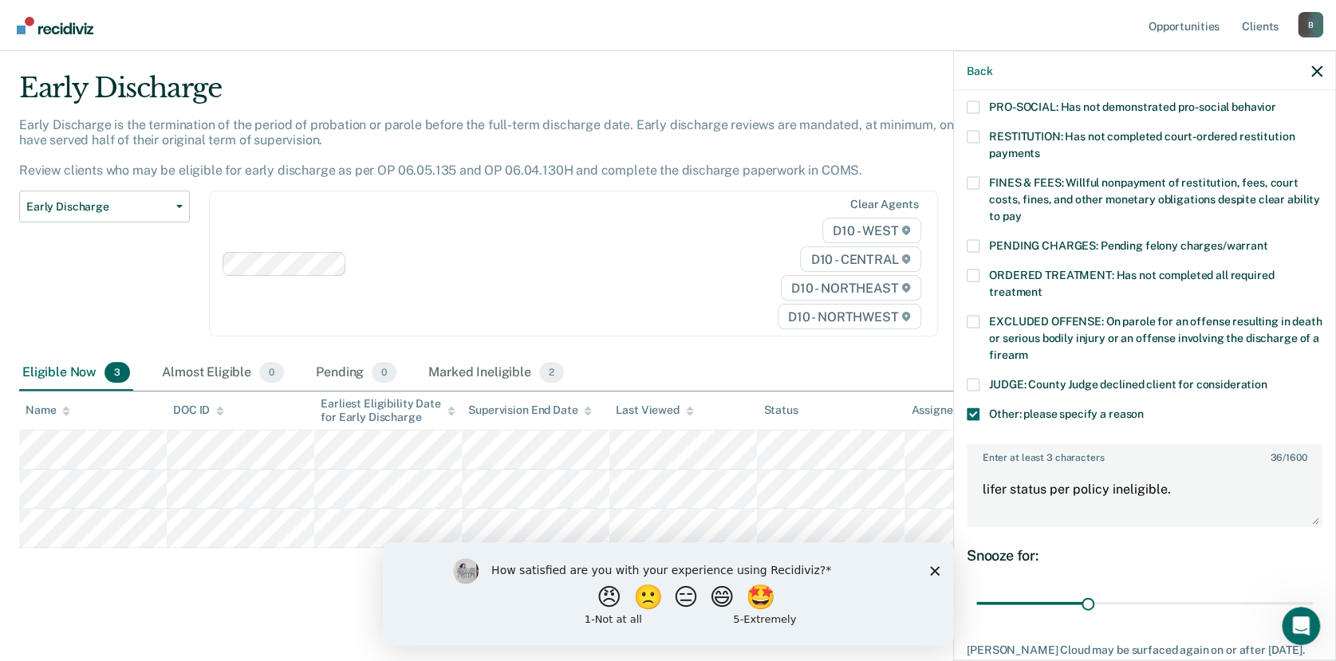
scroll to position [469, 0]
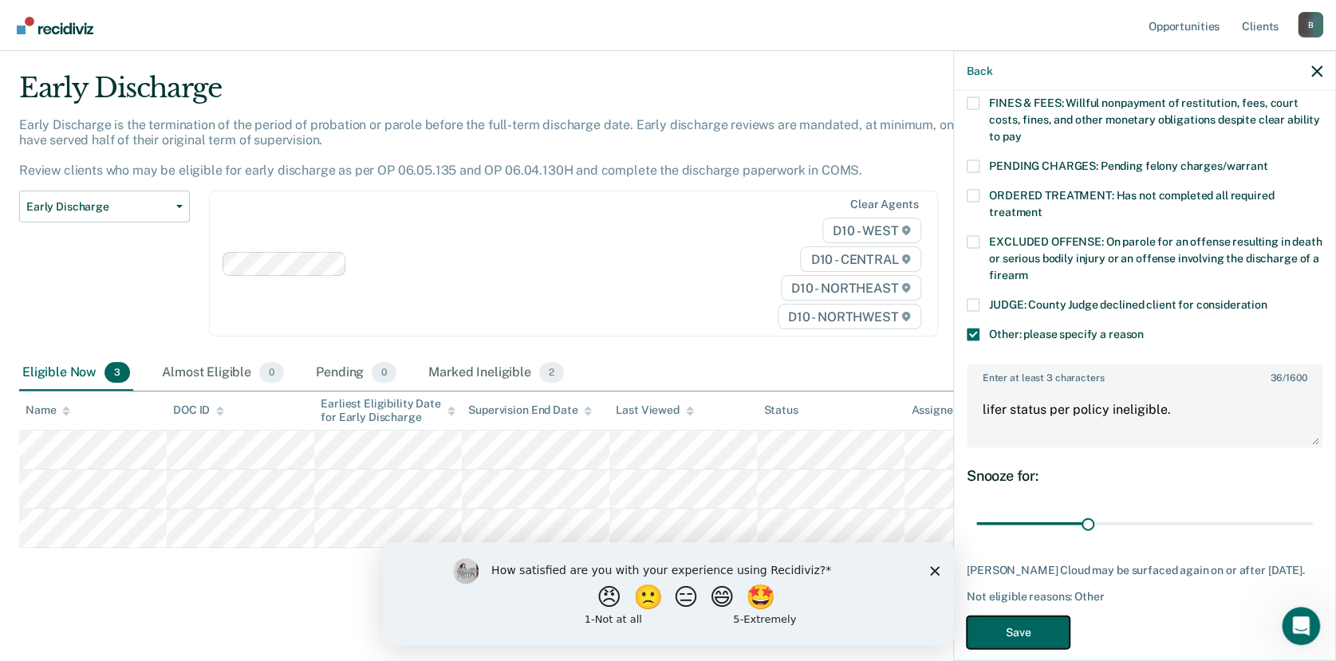
click at [1043, 616] on button "Save" at bounding box center [1018, 632] width 103 height 33
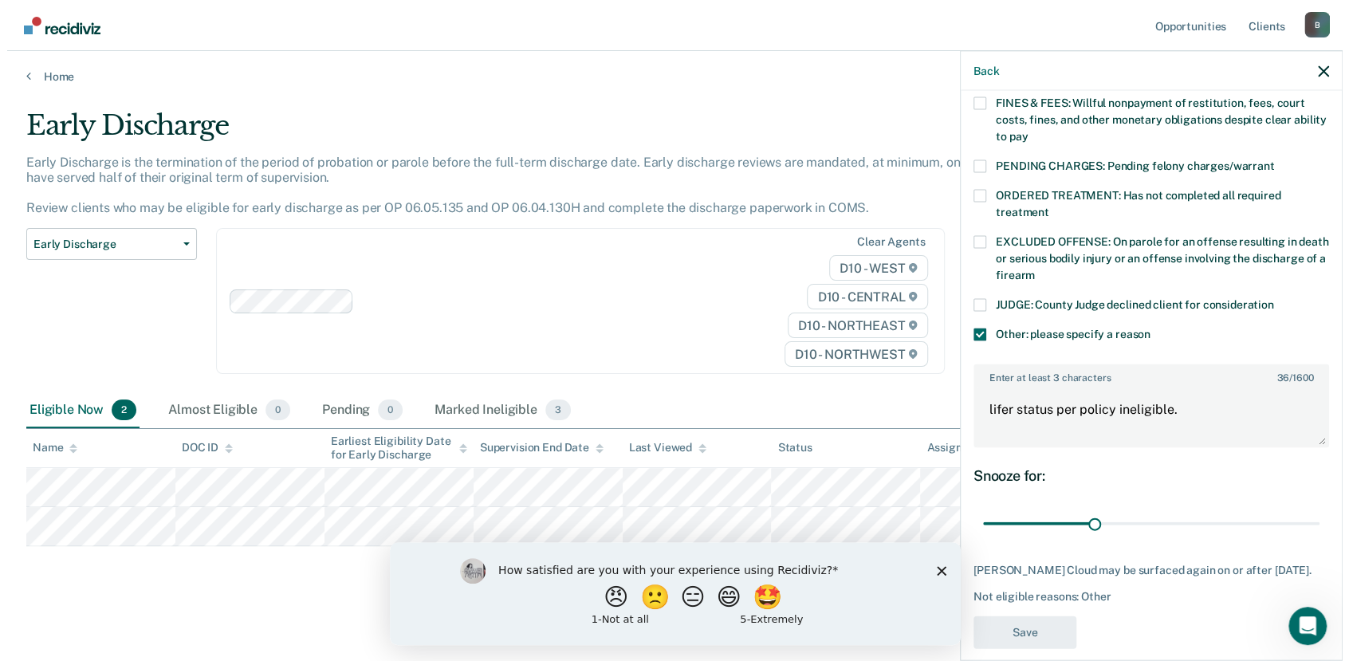
scroll to position [0, 0]
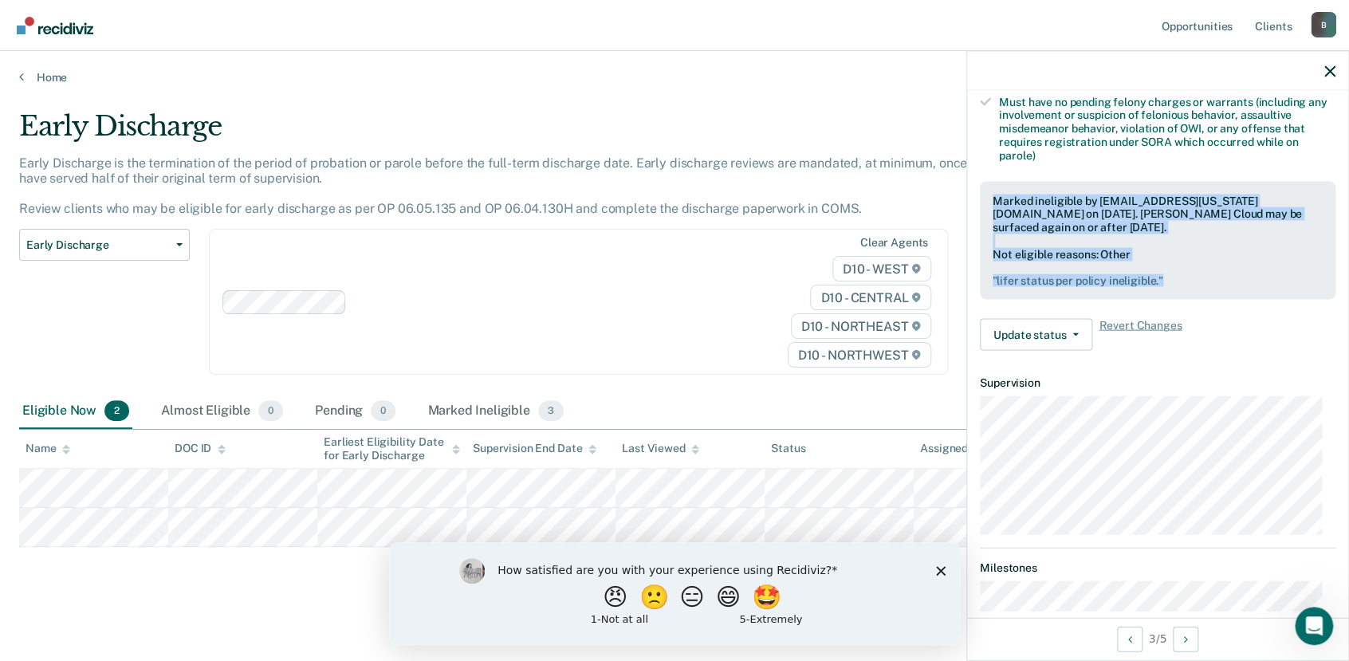
drag, startPoint x: 1179, startPoint y: 275, endPoint x: 993, endPoint y: 191, distance: 204.9
click at [993, 191] on div "Marked ineligible by [EMAIL_ADDRESS][US_STATE][DOMAIN_NAME] on [DATE]. [PERSON_…" at bounding box center [1158, 240] width 356 height 119
drag, startPoint x: 993, startPoint y: 191, endPoint x: 1012, endPoint y: 209, distance: 26.5
copy div "Marked ineligible by [EMAIL_ADDRESS][US_STATE][DOMAIN_NAME] on [DATE]. [PERSON_…"
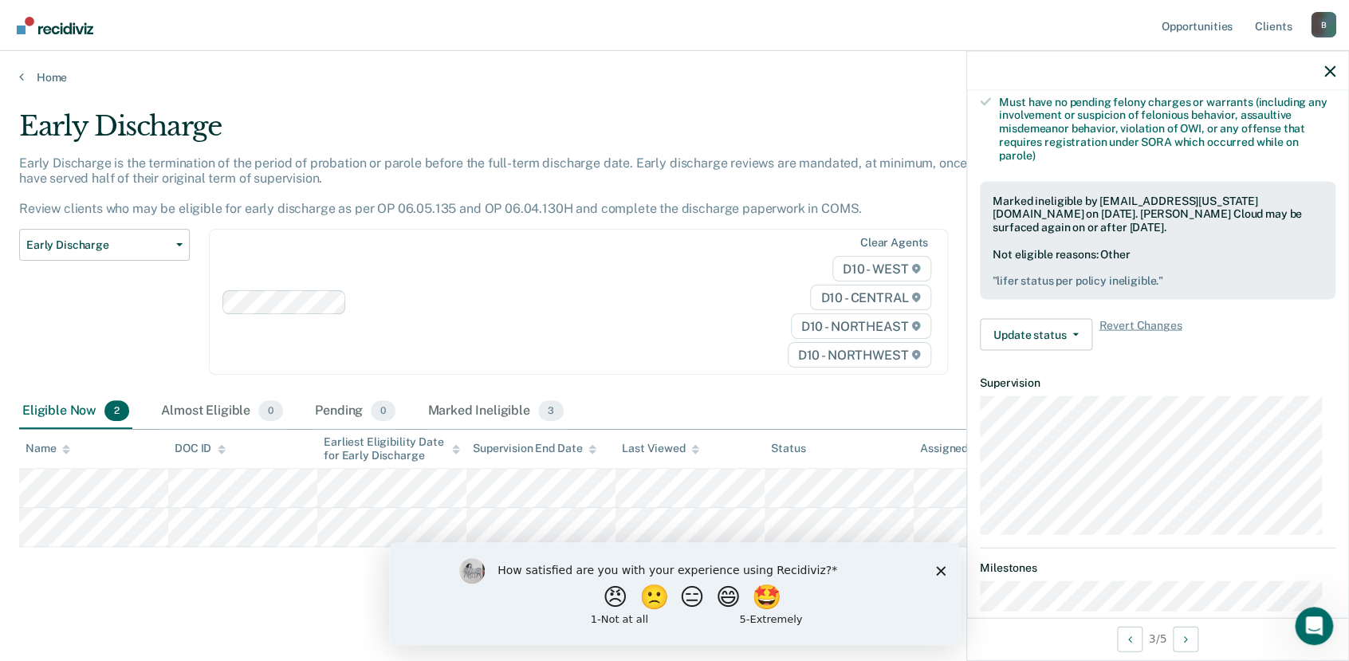
scroll to position [423, 0]
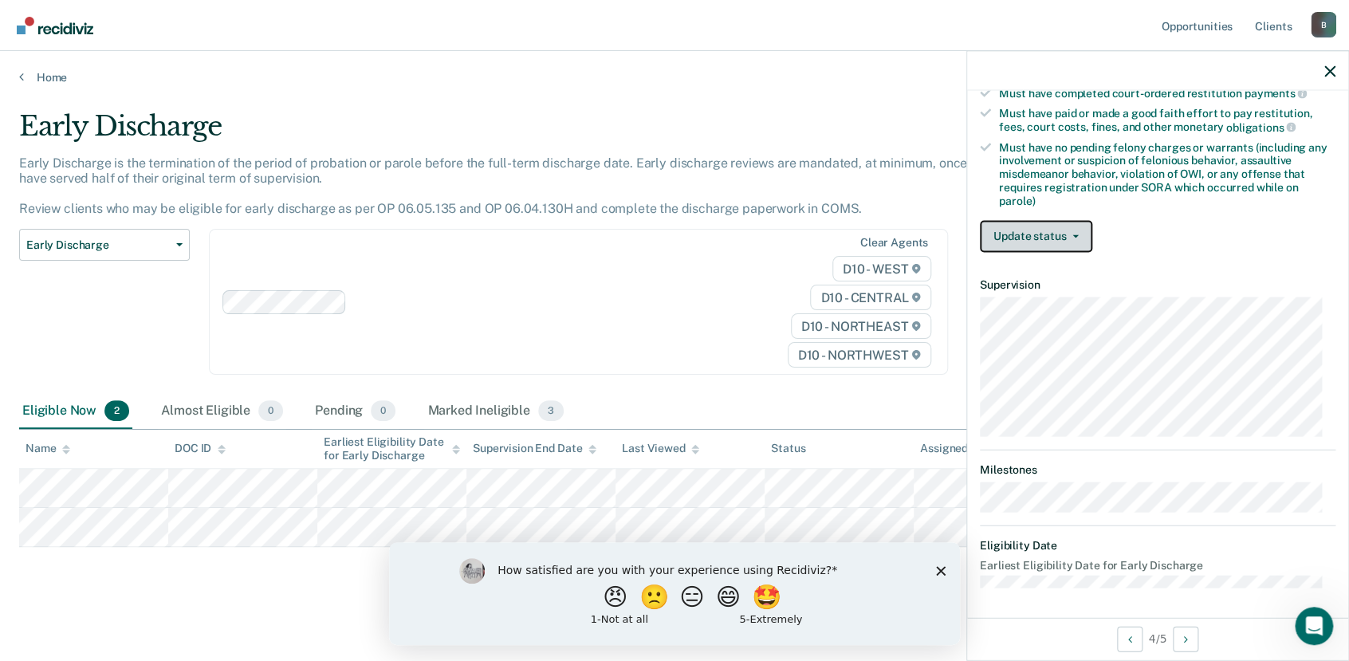
click at [1074, 238] on button "Update status" at bounding box center [1036, 236] width 112 height 32
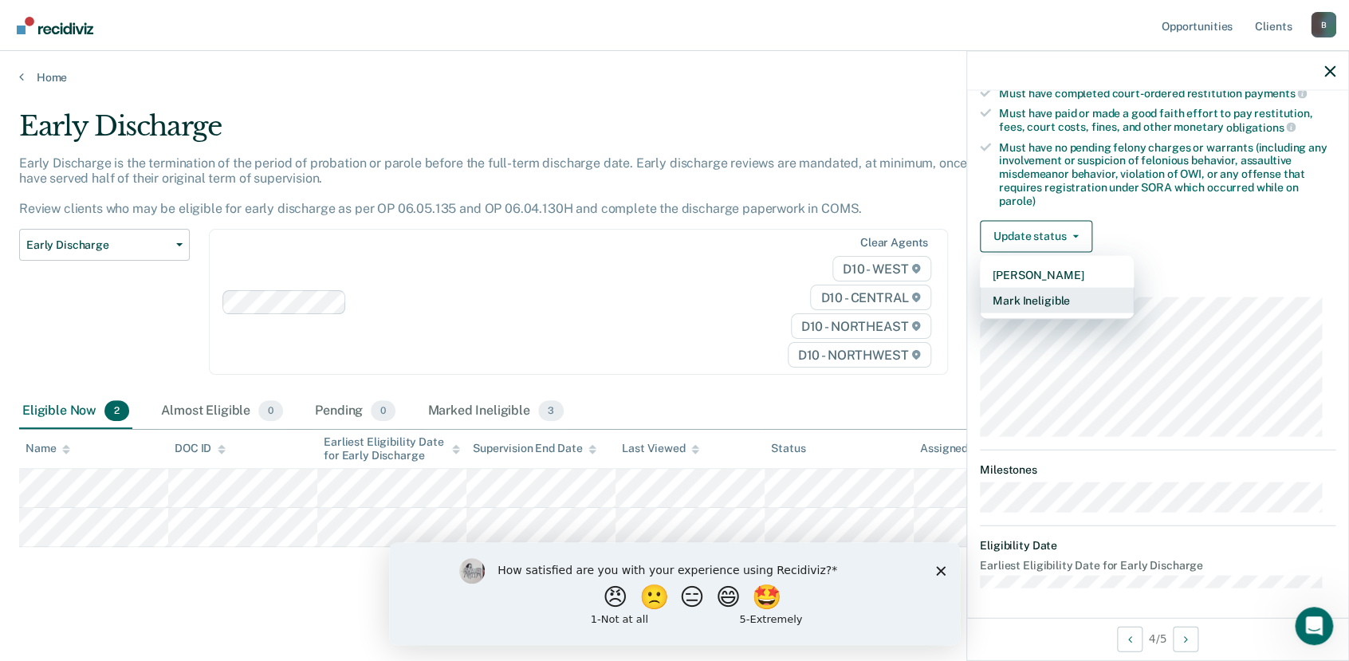
click at [1014, 299] on button "Mark Ineligible" at bounding box center [1057, 300] width 154 height 26
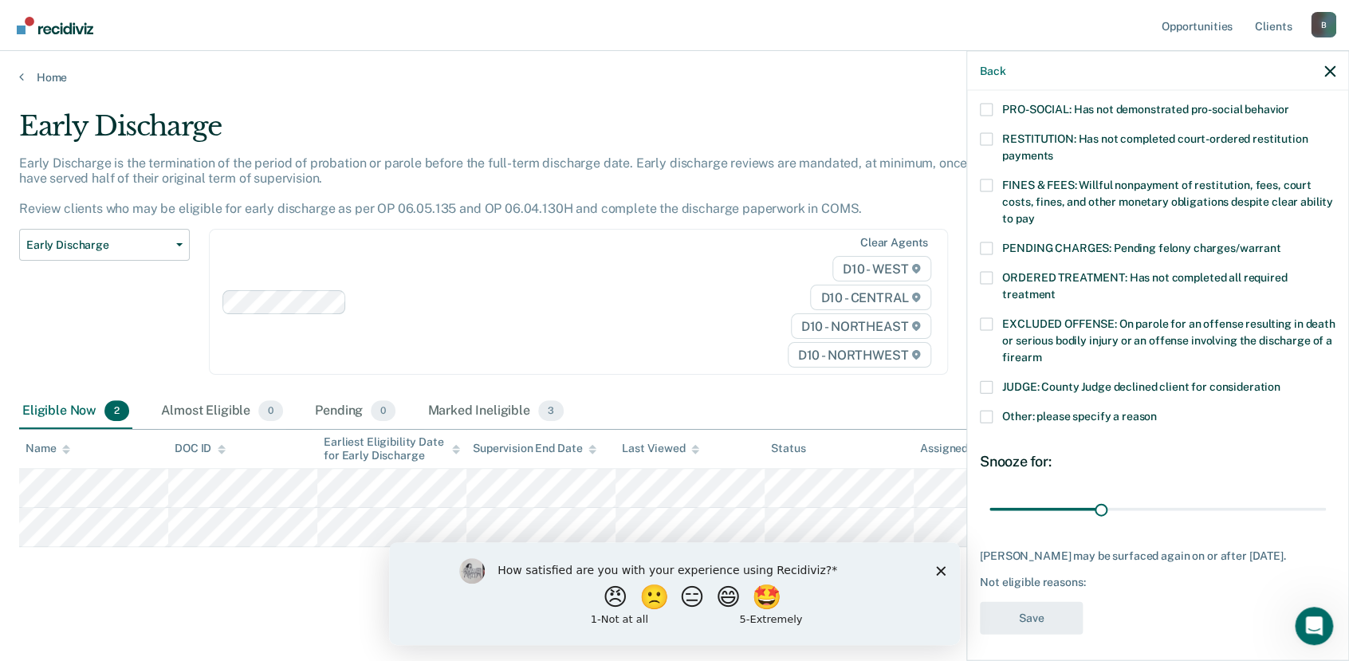
click at [989, 411] on span at bounding box center [986, 417] width 13 height 13
click at [1157, 411] on input "Other: please specify a reason" at bounding box center [1157, 411] width 0 height 0
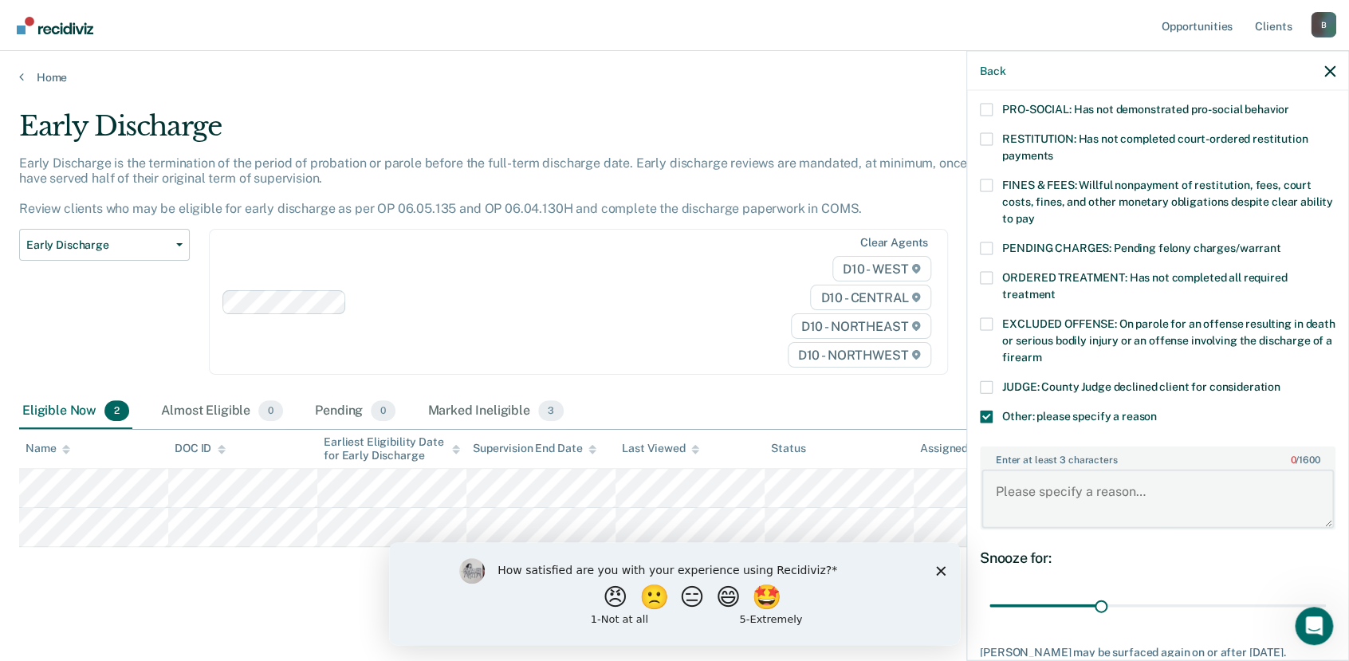
click at [1038, 475] on textarea "Enter at least 3 characters 0 / 1600" at bounding box center [1158, 498] width 352 height 59
type textarea "lifer status per policy ineligible"
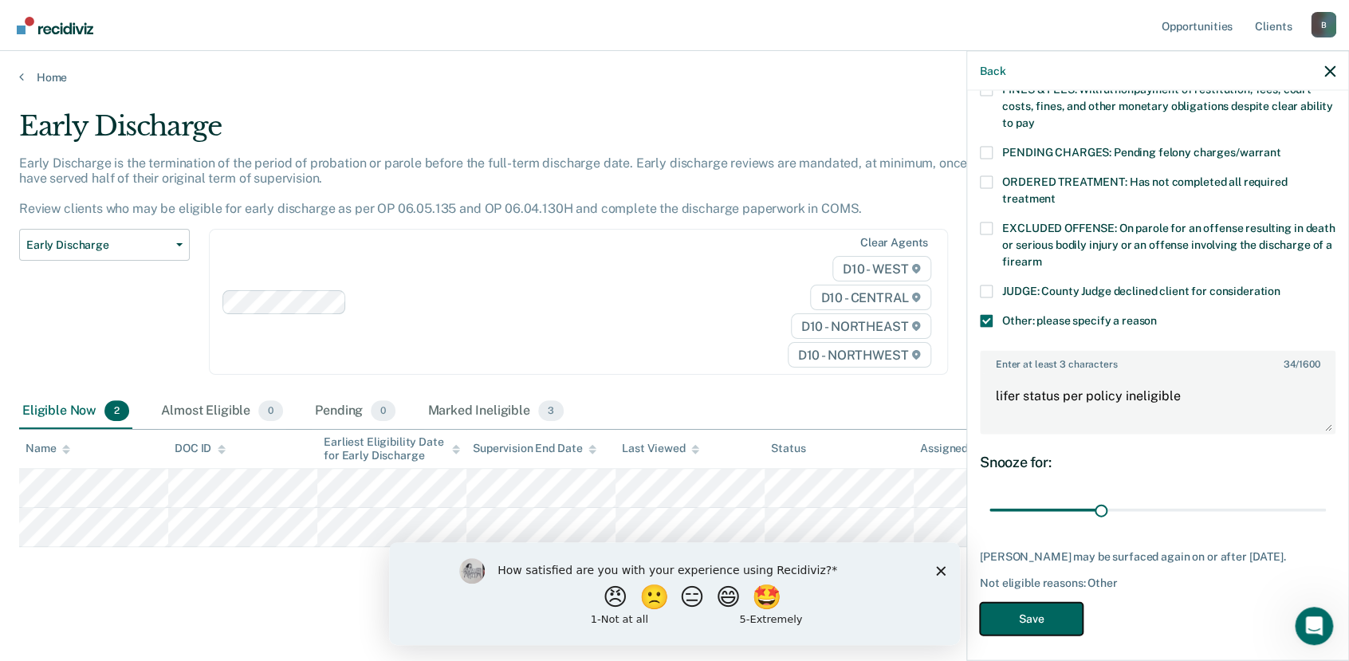
click at [1049, 614] on button "Save" at bounding box center [1031, 619] width 103 height 33
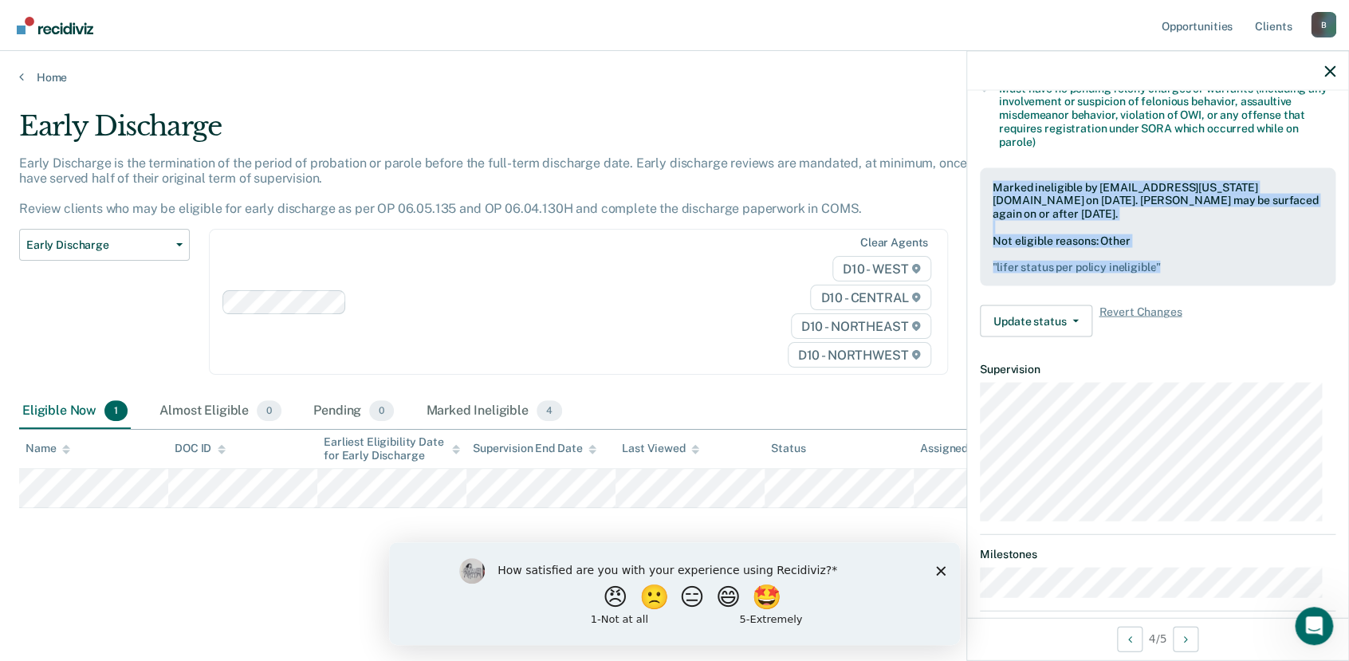
drag, startPoint x: 1174, startPoint y: 267, endPoint x: 994, endPoint y: 185, distance: 197.3
click at [994, 185] on div "Marked ineligible by [EMAIL_ADDRESS][US_STATE][DOMAIN_NAME] on [DATE]. [PERSON_…" at bounding box center [1158, 226] width 356 height 119
drag, startPoint x: 994, startPoint y: 185, endPoint x: 1010, endPoint y: 194, distance: 18.2
copy div "Marked ineligible by [EMAIL_ADDRESS][US_STATE][DOMAIN_NAME] on [DATE]. [PERSON_…"
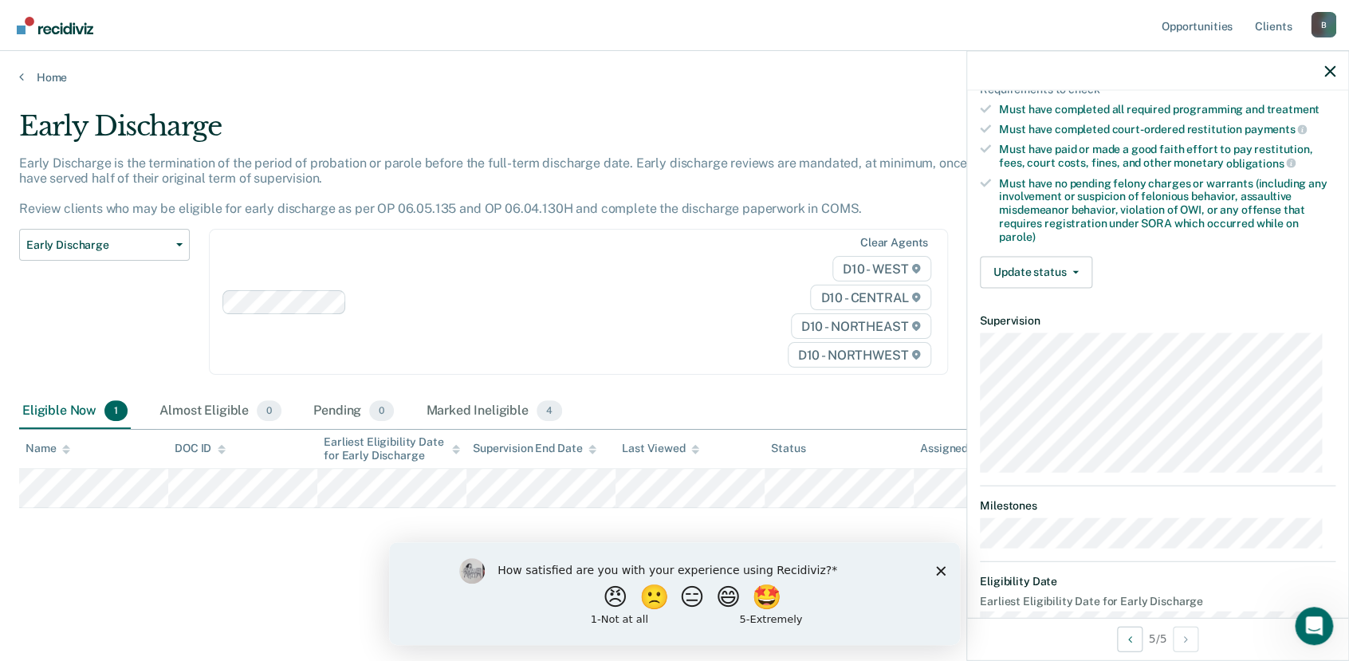
scroll to position [423, 0]
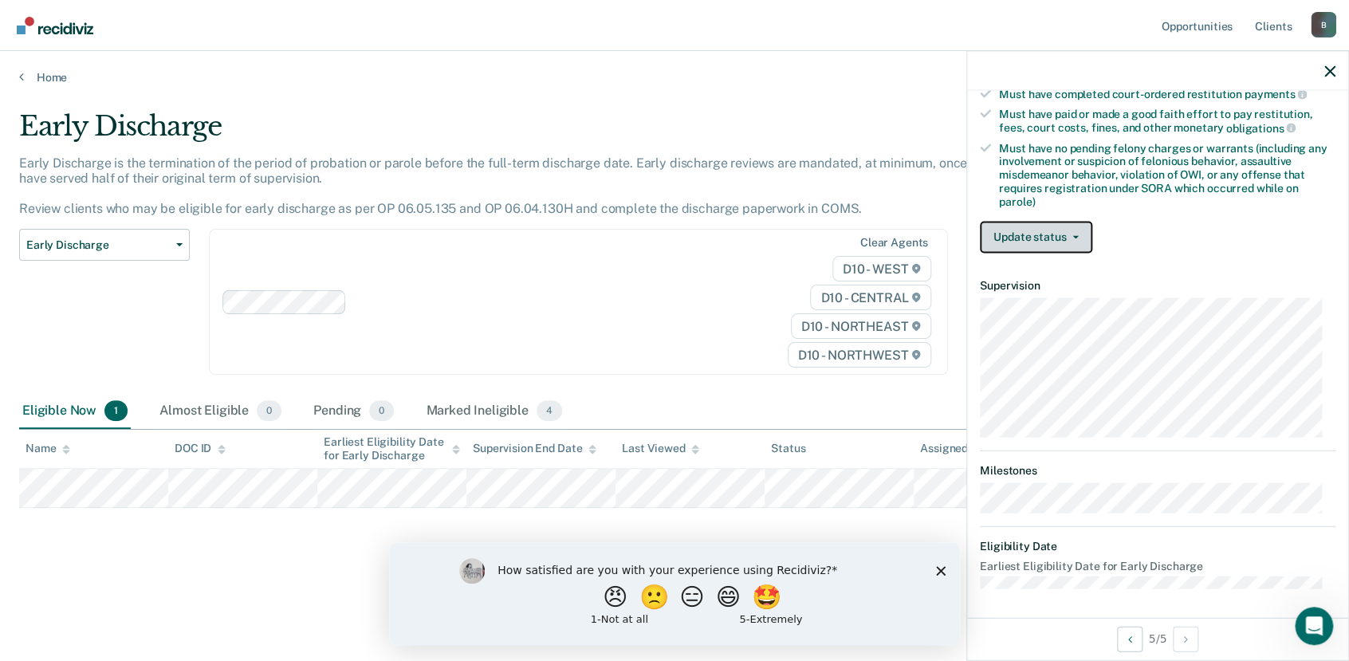
click at [1078, 232] on button "Update status" at bounding box center [1036, 237] width 112 height 32
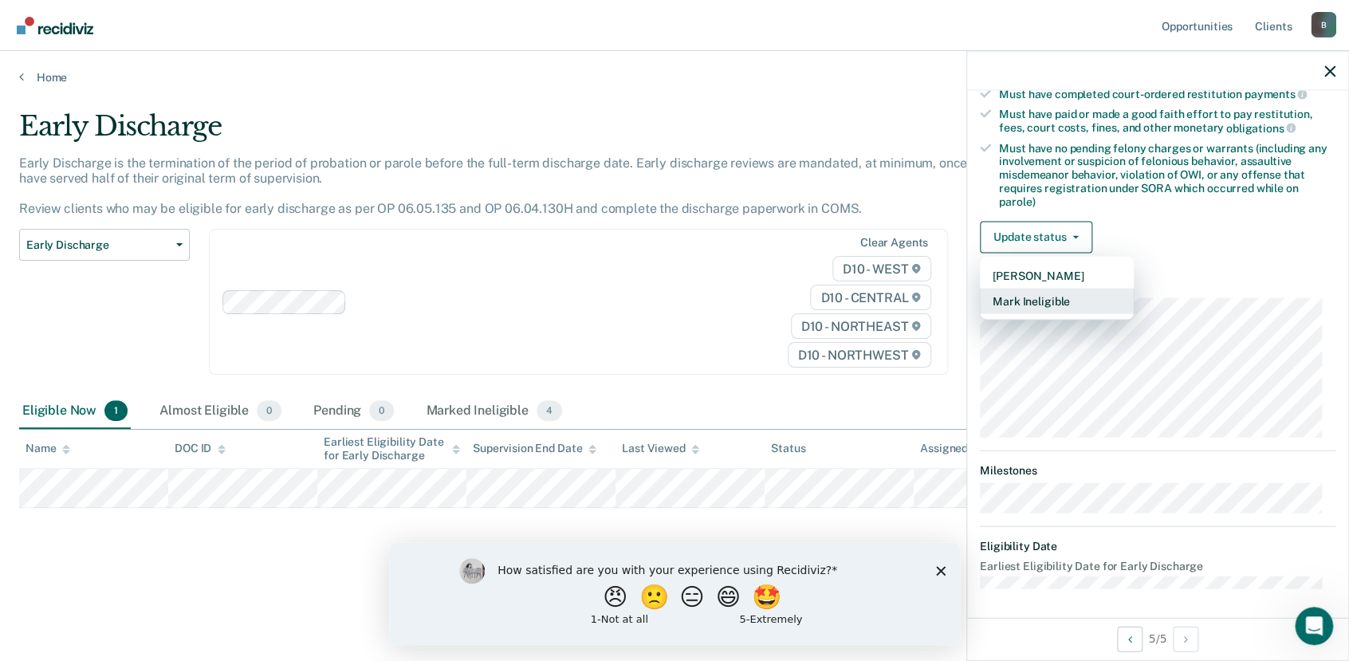
click at [1065, 299] on button "Mark Ineligible" at bounding box center [1057, 301] width 154 height 26
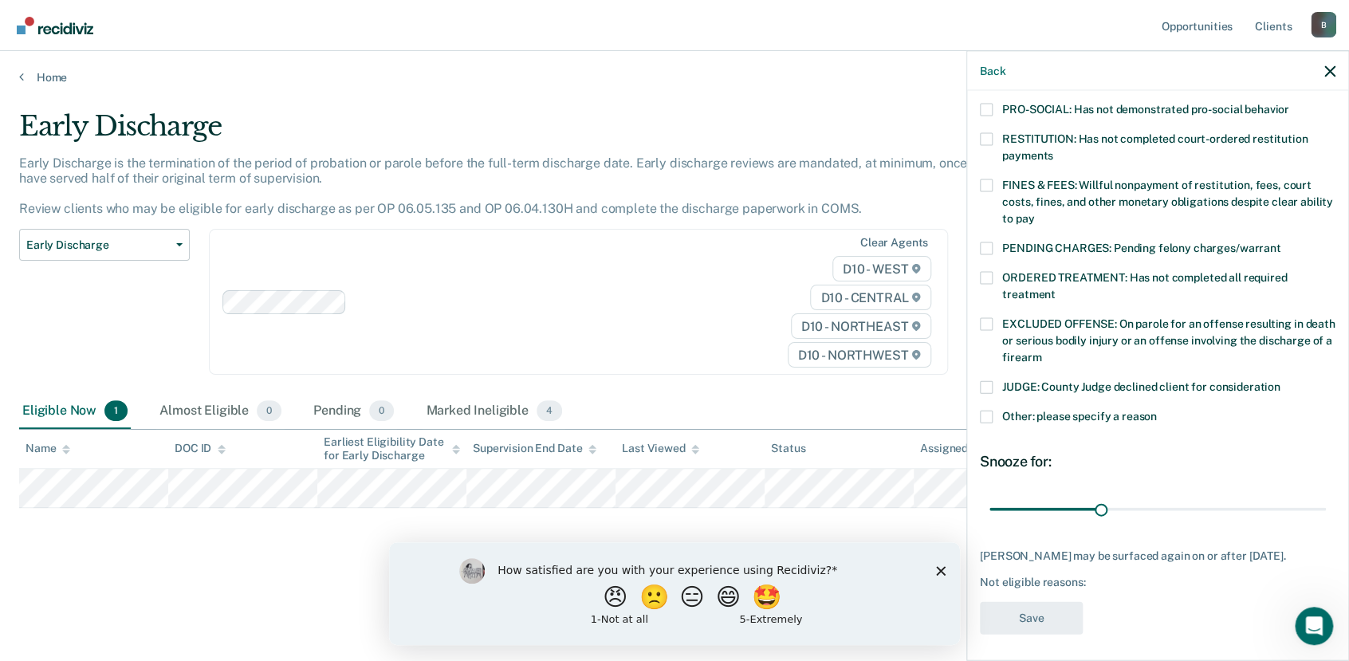
click at [989, 411] on span at bounding box center [986, 417] width 13 height 13
click at [1157, 411] on input "Other: please specify a reason" at bounding box center [1157, 411] width 0 height 0
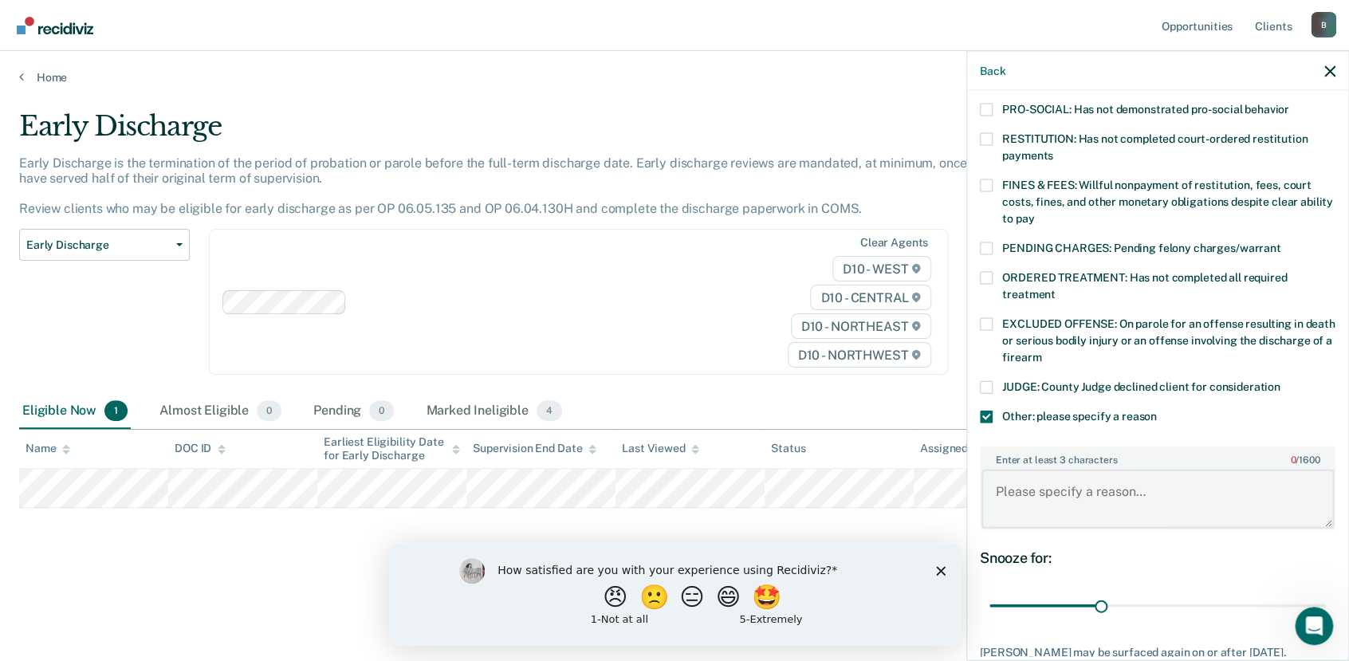
drag, startPoint x: 1049, startPoint y: 475, endPoint x: 987, endPoint y: 477, distance: 62.2
click at [987, 477] on textarea "Enter at least 3 characters 0 / 1600" at bounding box center [1158, 498] width 352 height 59
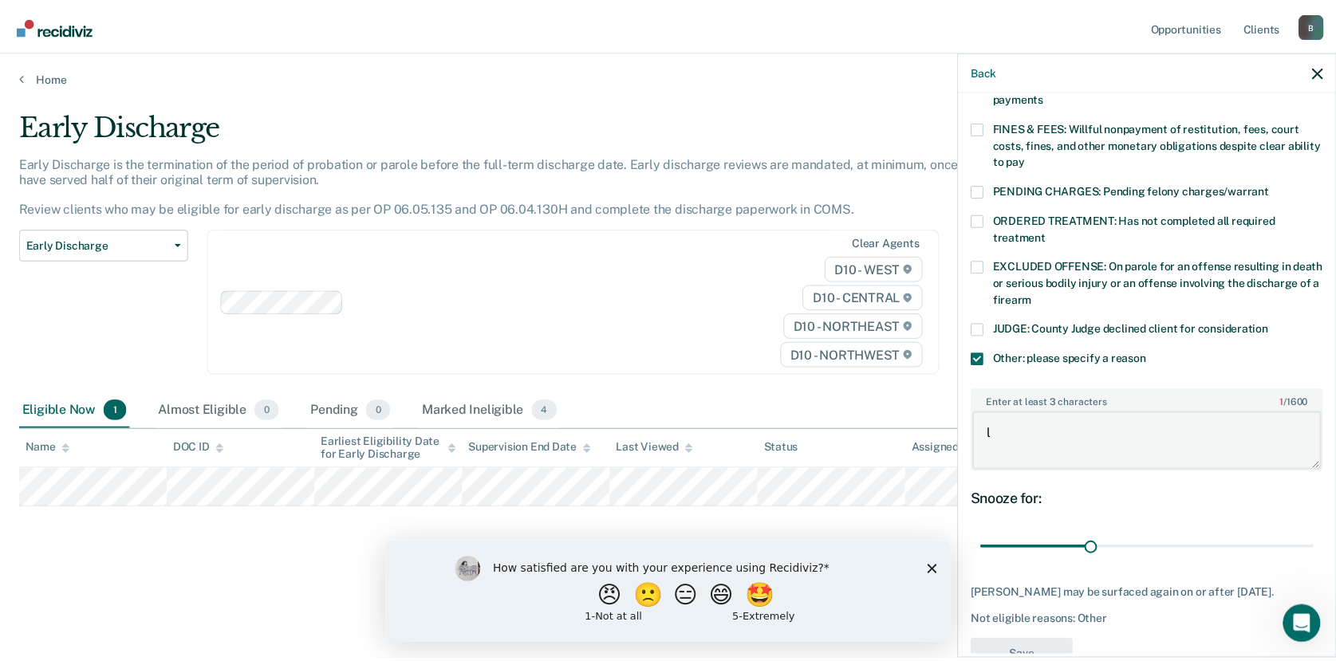
scroll to position [446, 0]
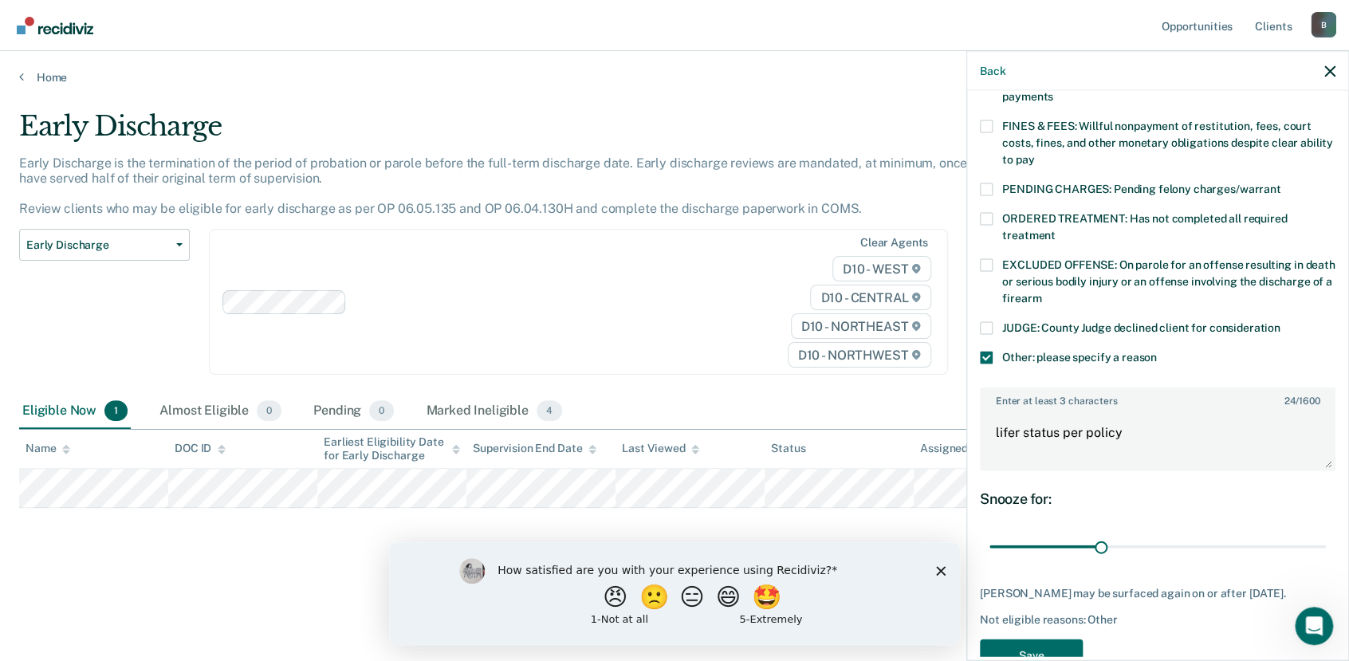
click at [471, 377] on div "Early Discharge Classification Review Early Discharge Minimum Telephone Reporti…" at bounding box center [525, 311] width 1012 height 165
click at [1163, 416] on textarea "lifer status per policy" at bounding box center [1158, 439] width 352 height 59
click at [1094, 389] on label "Enter at least 3 characters 42 / 1600" at bounding box center [1158, 398] width 352 height 18
click at [1094, 410] on textarea "lifer status per policy the offender is in" at bounding box center [1158, 439] width 352 height 59
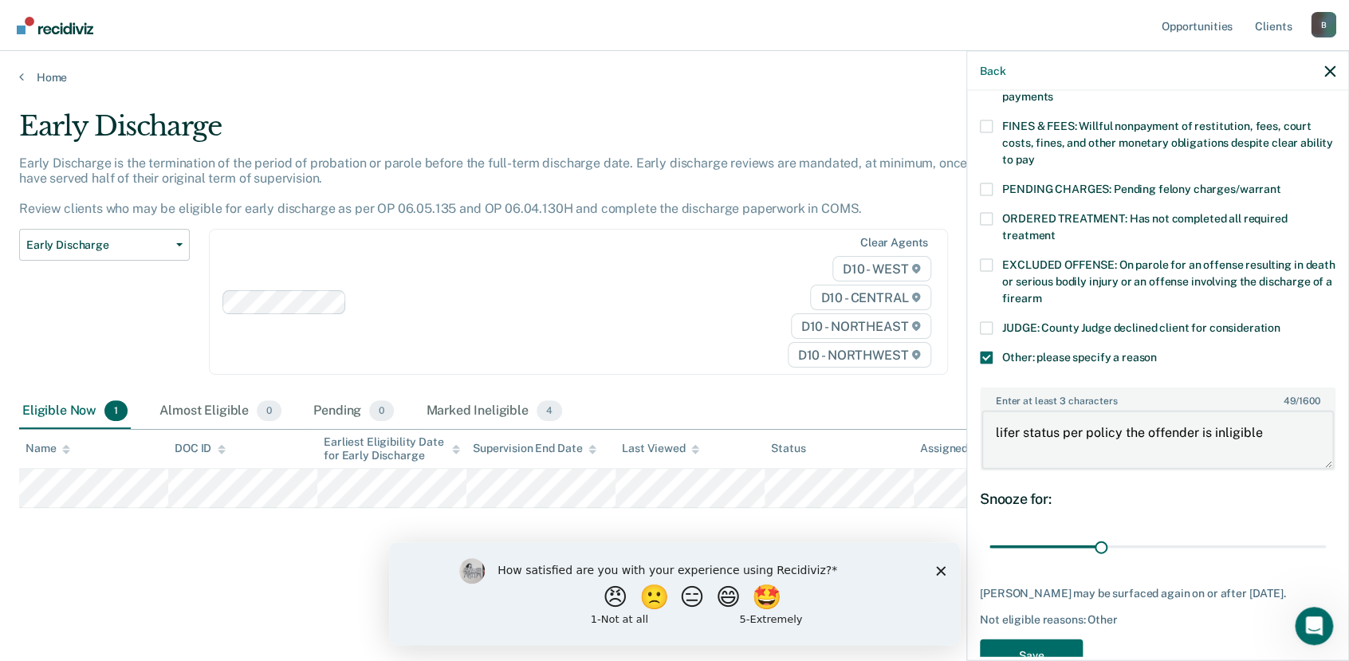
click at [1234, 427] on textarea "lifer status per policy the offender is inligible" at bounding box center [1158, 439] width 352 height 59
click at [1223, 411] on textarea "lifer status per policy the offender is inligible" at bounding box center [1158, 439] width 352 height 59
click at [1290, 440] on textarea "lifer status per policy the offender is ineligible" at bounding box center [1158, 439] width 352 height 59
drag, startPoint x: 1288, startPoint y: 416, endPoint x: 995, endPoint y: 418, distance: 292.7
click at [995, 418] on textarea "lifer status per policy the offender is ineligible" at bounding box center [1158, 439] width 352 height 59
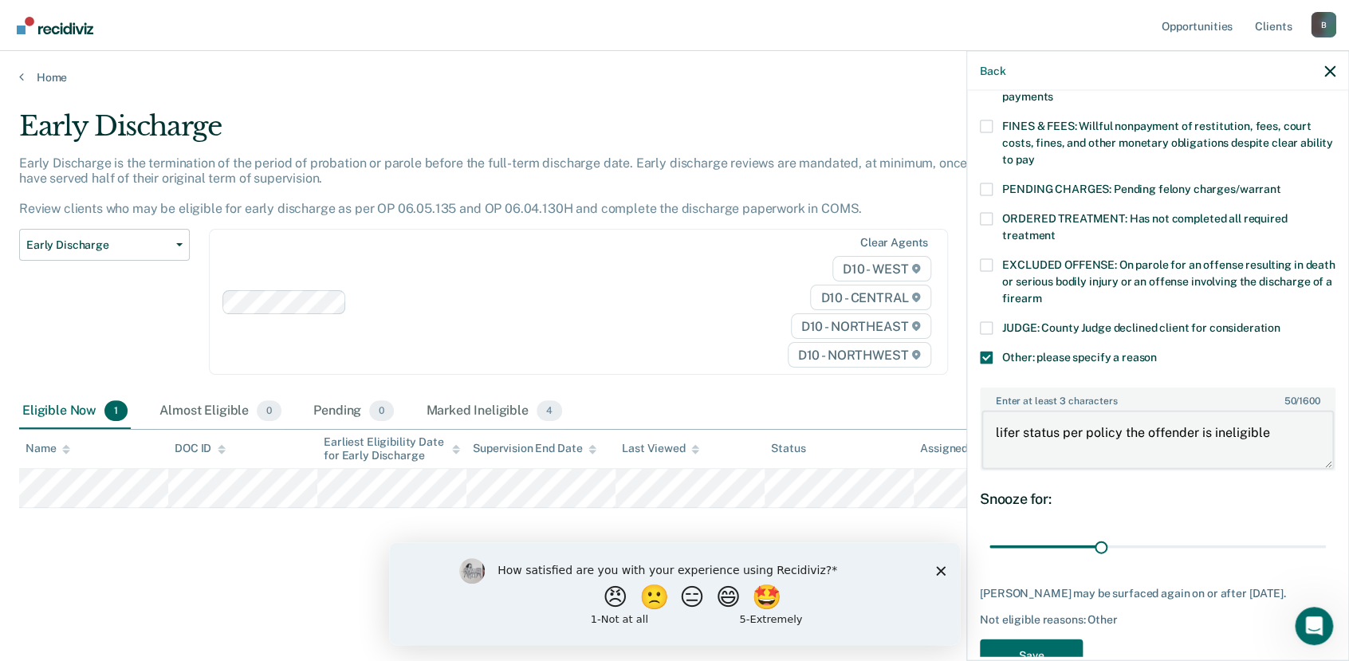
type textarea "lifer status per policy the offender is ineligible"
click at [1112, 462] on div "ER Which of the following requirements has [PERSON_NAME] not met? [MEDICAL_DATA…" at bounding box center [1158, 173] width 356 height 1018
click at [1061, 640] on button "Save" at bounding box center [1031, 656] width 103 height 33
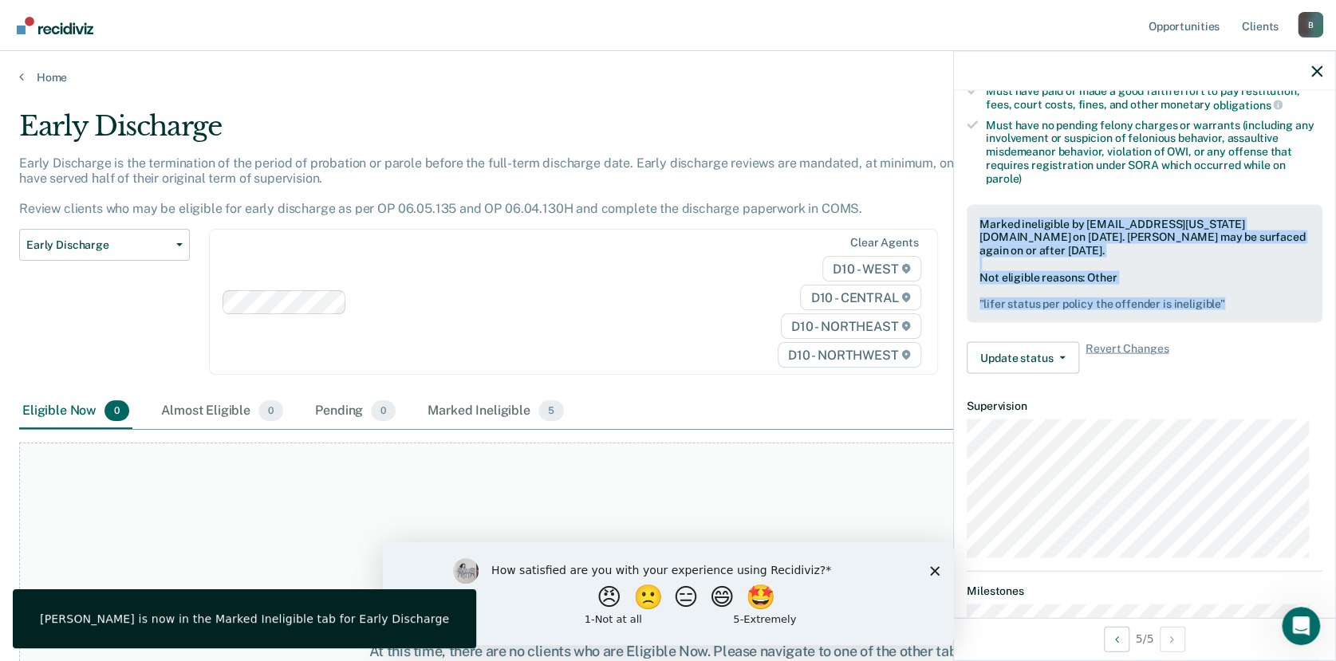
drag, startPoint x: 1238, startPoint y: 303, endPoint x: 981, endPoint y: 219, distance: 270.1
click at [981, 219] on div "Marked ineligible by [EMAIL_ADDRESS][US_STATE][DOMAIN_NAME] on [DATE]. [PERSON_…" at bounding box center [1145, 263] width 356 height 119
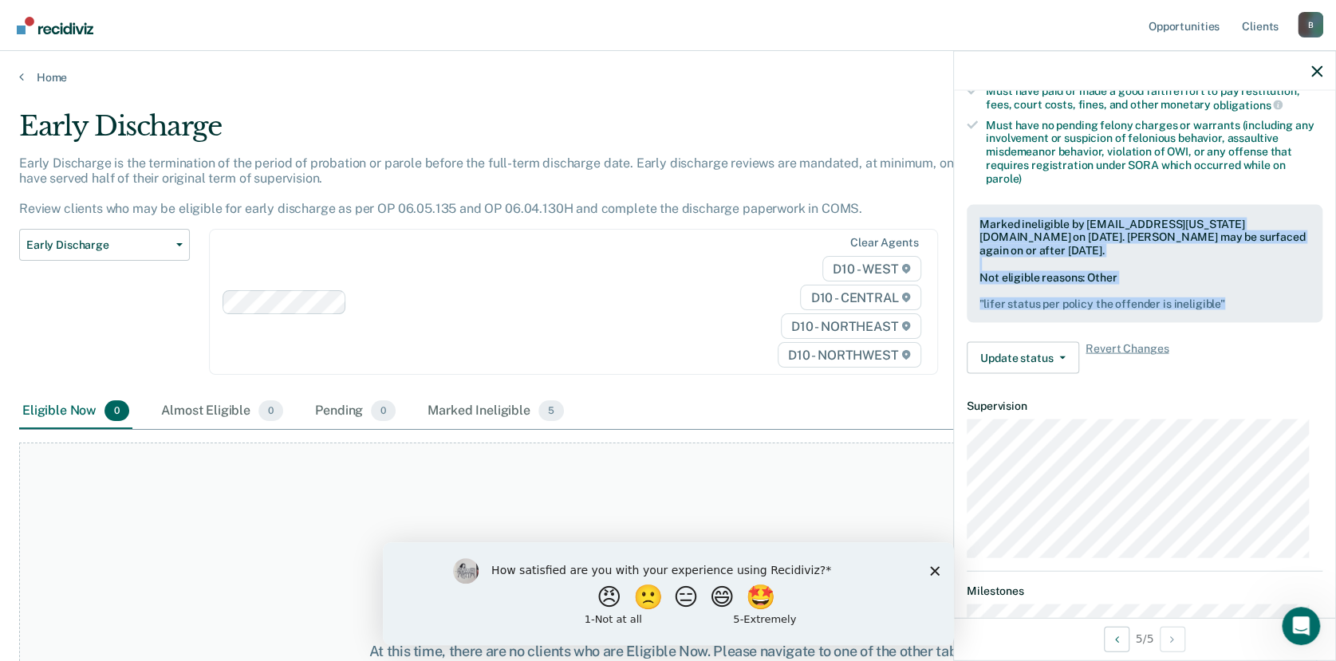
drag, startPoint x: 981, startPoint y: 219, endPoint x: 992, endPoint y: 224, distance: 12.1
copy div "Marked ineligible by [EMAIL_ADDRESS][US_STATE][DOMAIN_NAME] on [DATE]. [PERSON_…"
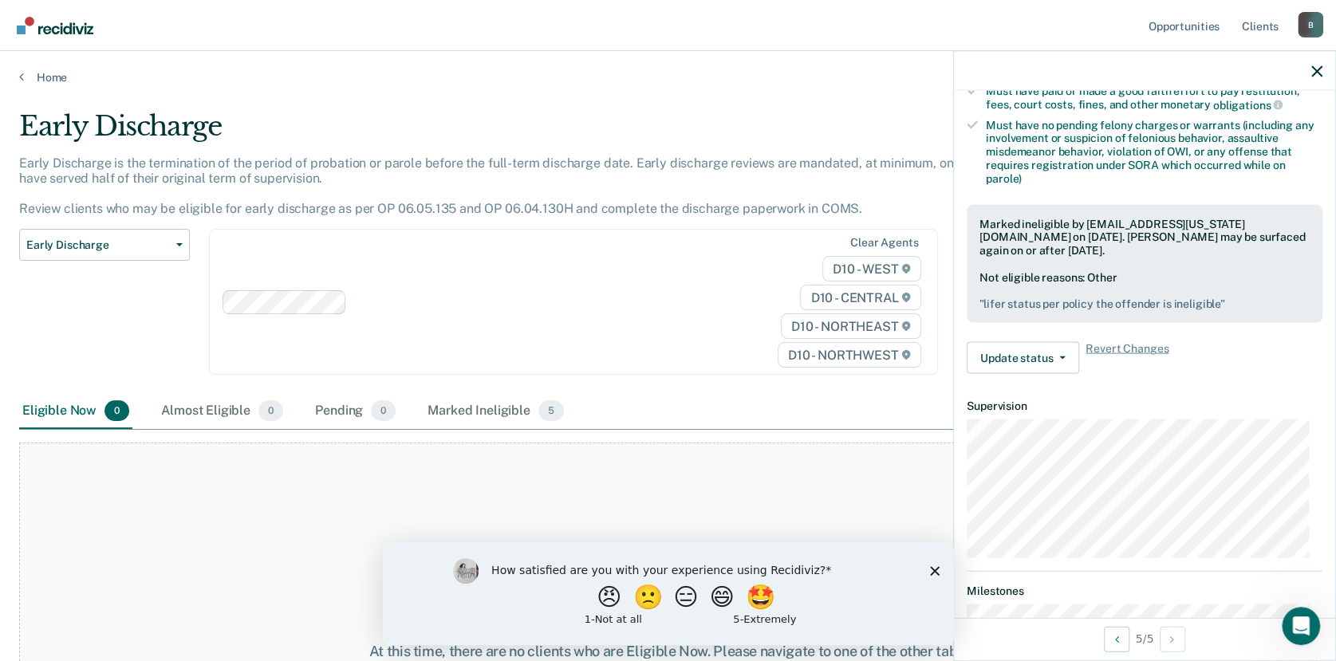
click at [658, 516] on div "At this time, there are no clients who are Eligible Now. Please navigate to one…" at bounding box center [667, 652] width 1297 height 419
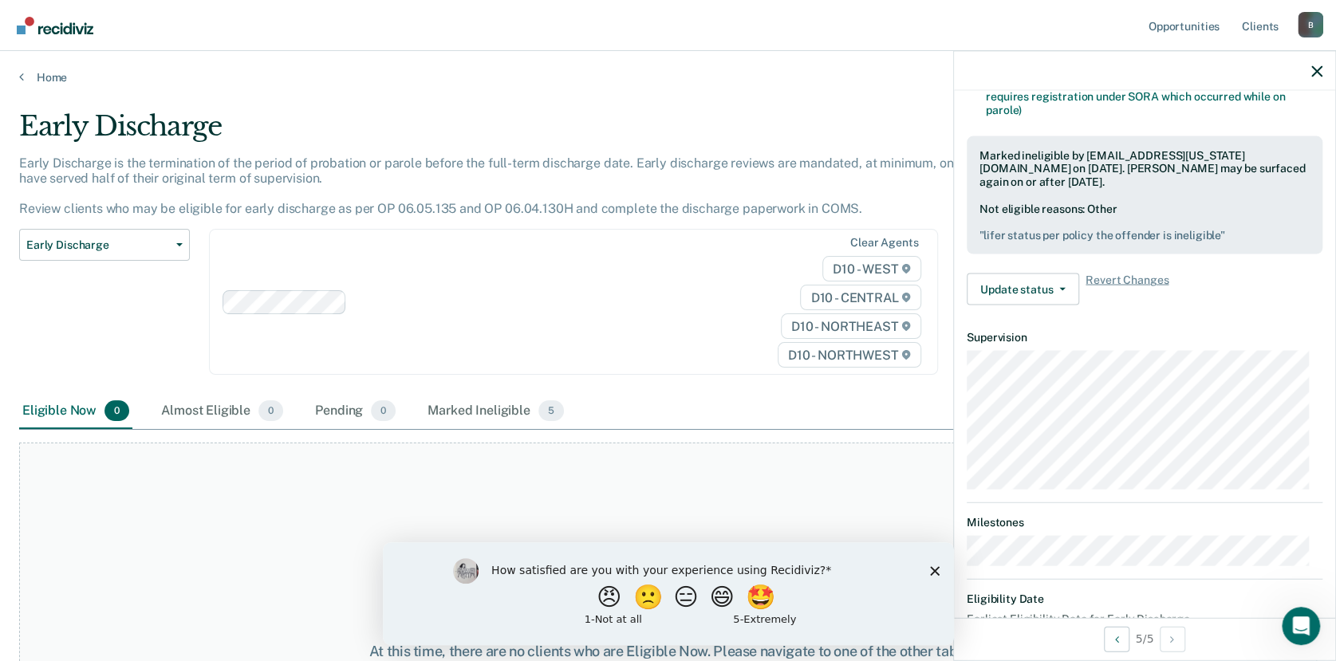
scroll to position [534, 0]
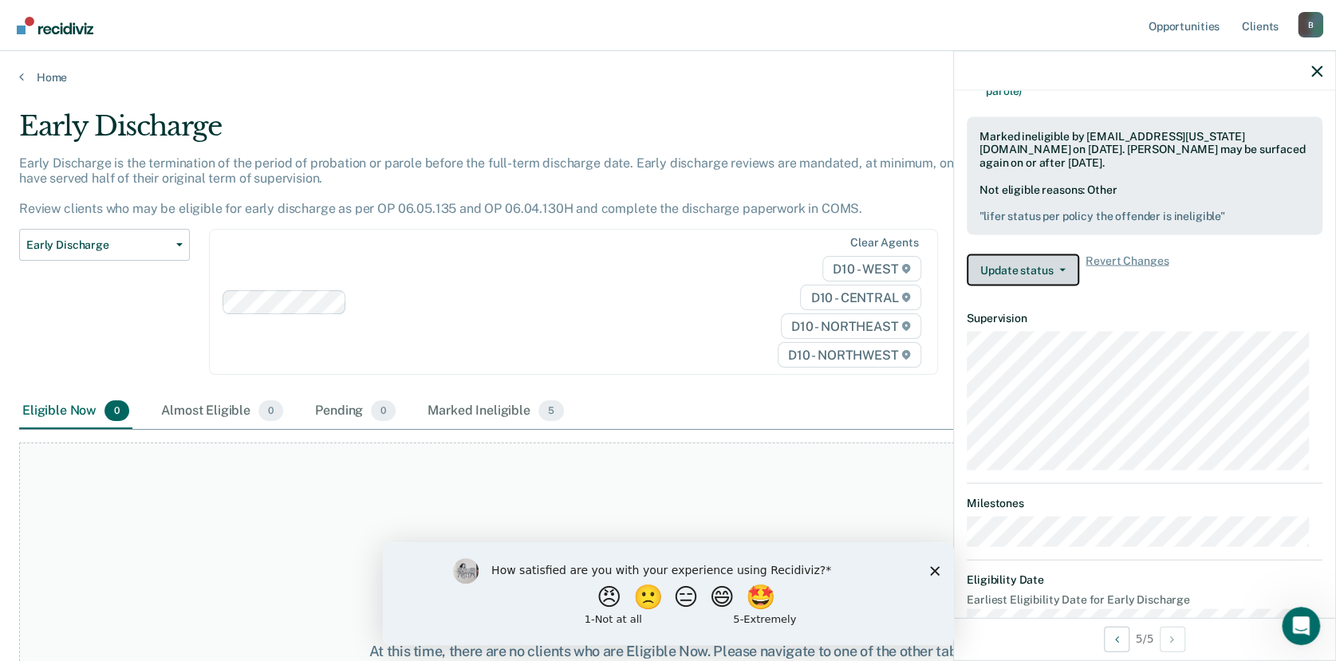
click at [1050, 273] on button "Update status" at bounding box center [1023, 270] width 112 height 32
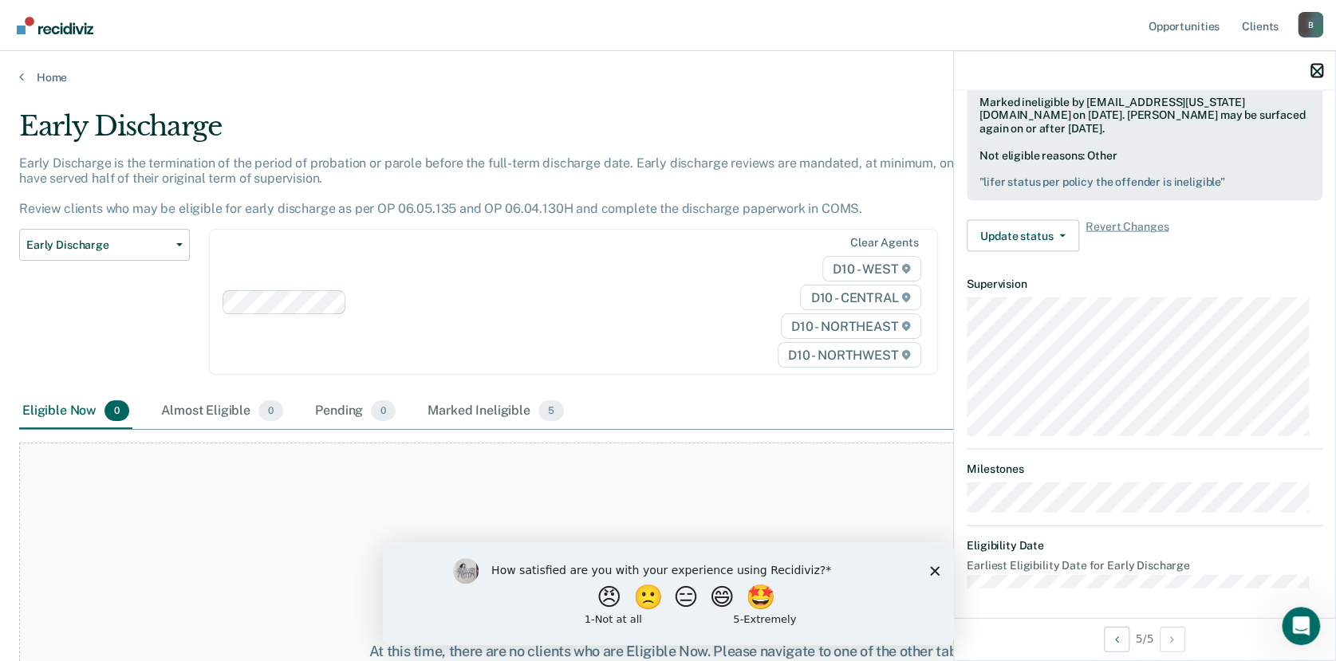
click at [1313, 64] on button "button" at bounding box center [1316, 71] width 11 height 14
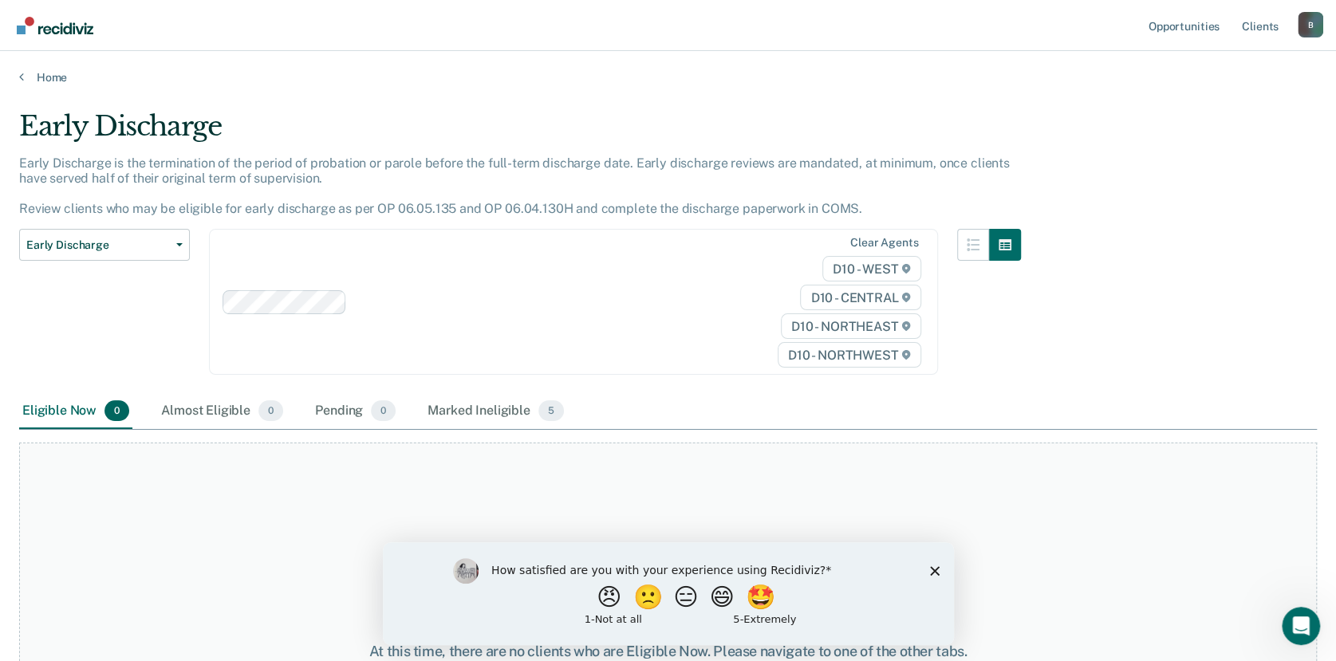
click at [439, 467] on div "At this time, there are no clients who are Eligible Now. Please navigate to one…" at bounding box center [667, 652] width 1297 height 419
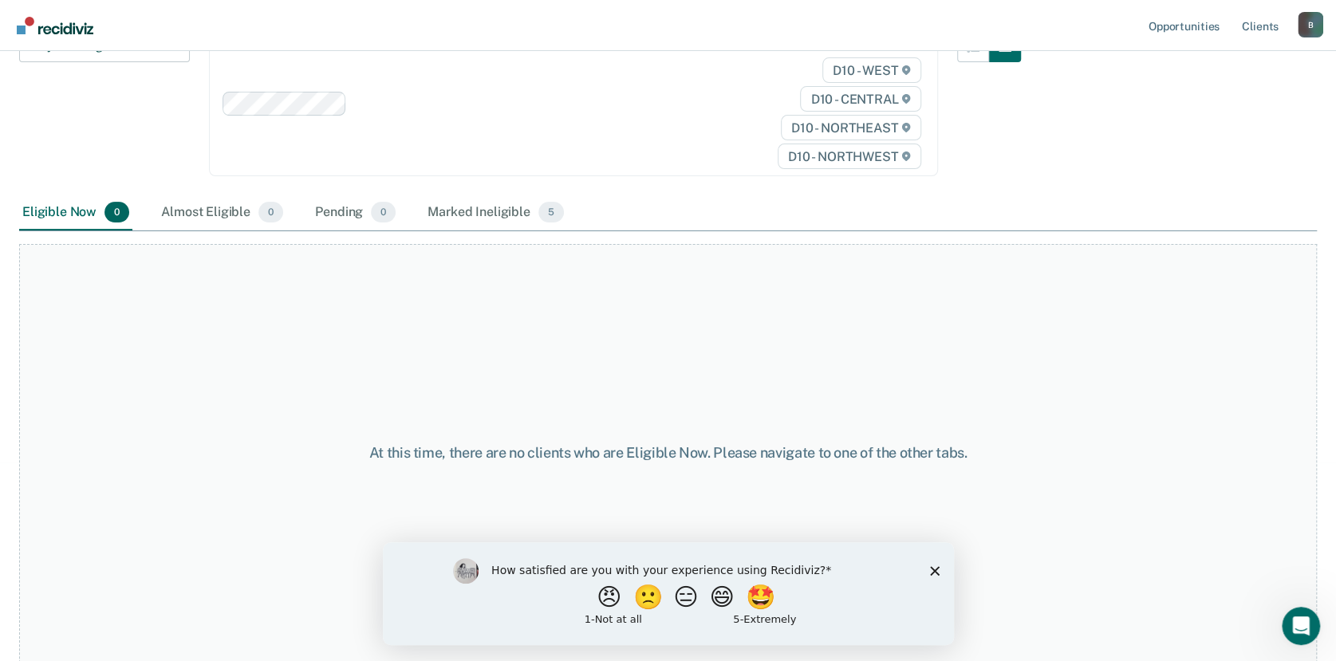
scroll to position [0, 0]
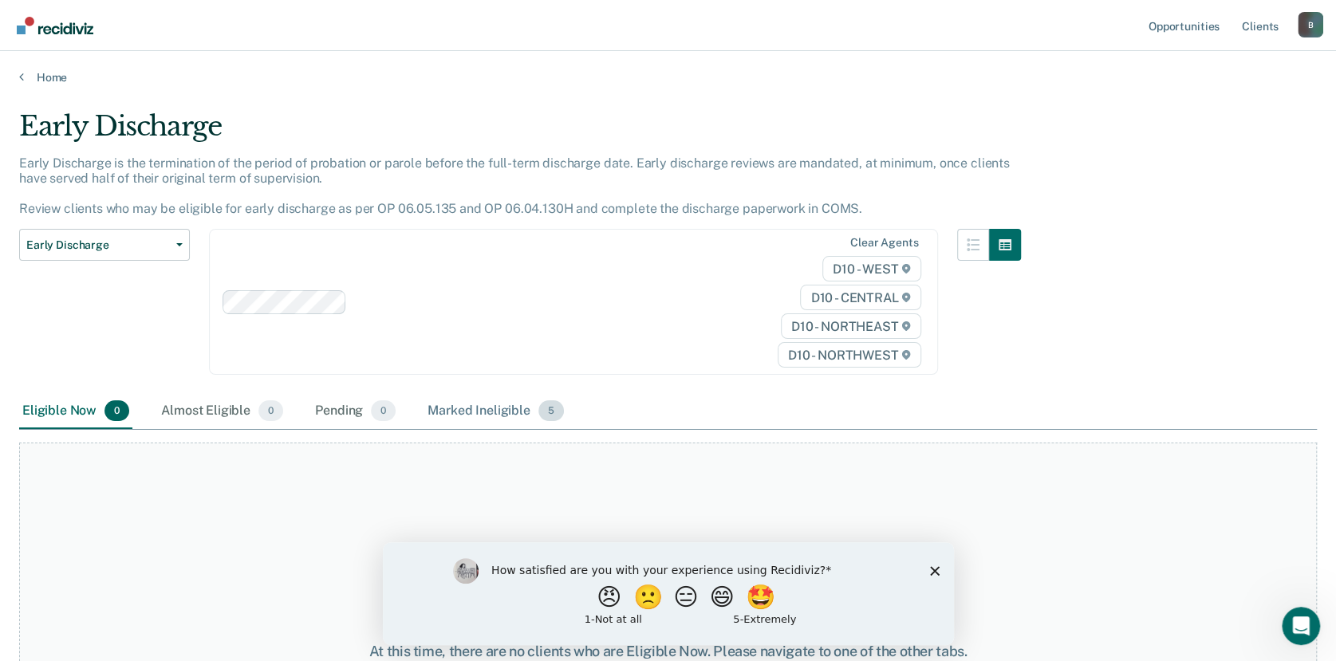
click at [530, 406] on div "Marked Ineligible 5" at bounding box center [495, 411] width 143 height 35
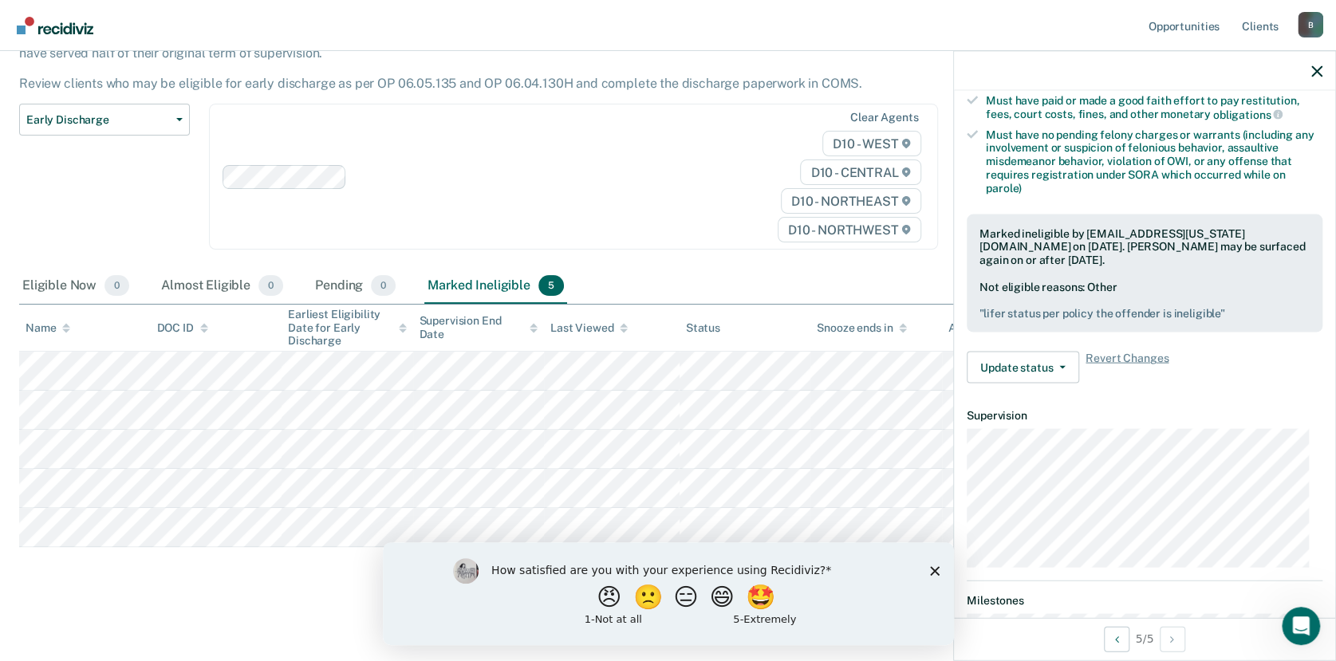
scroll to position [455, 0]
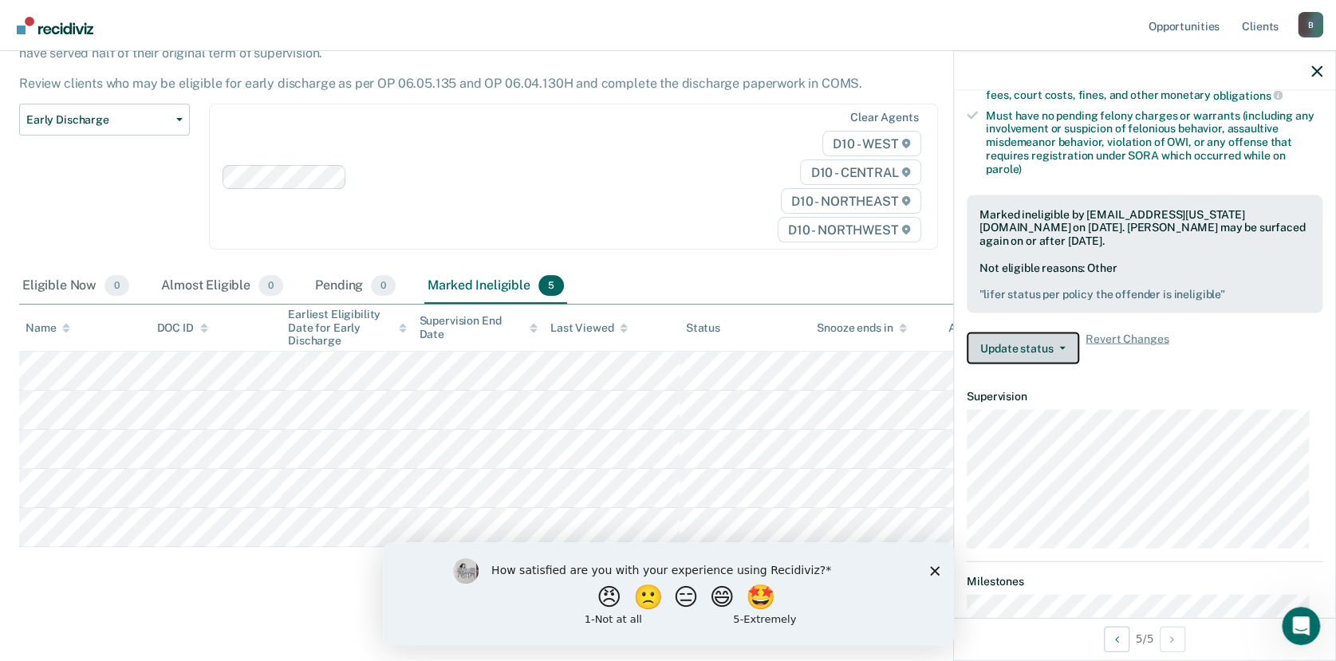
click at [1059, 347] on icon "button" at bounding box center [1062, 348] width 6 height 3
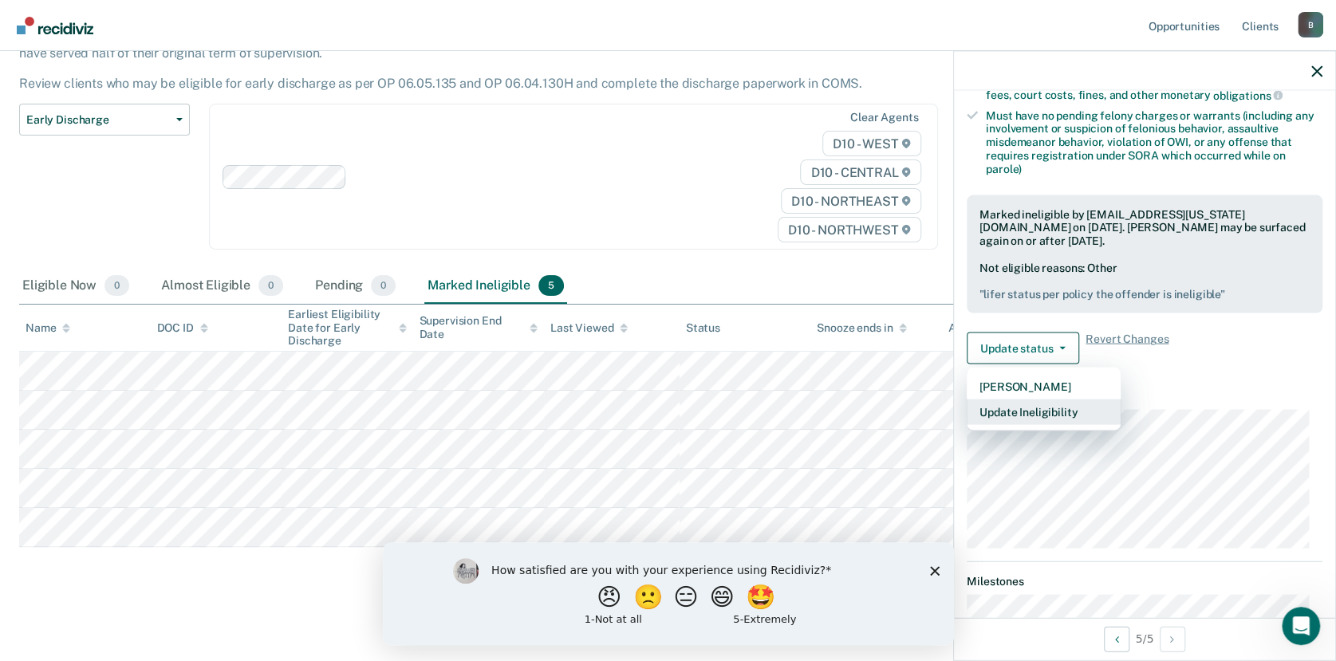
click at [1041, 411] on button "Update Ineligibility" at bounding box center [1044, 413] width 154 height 26
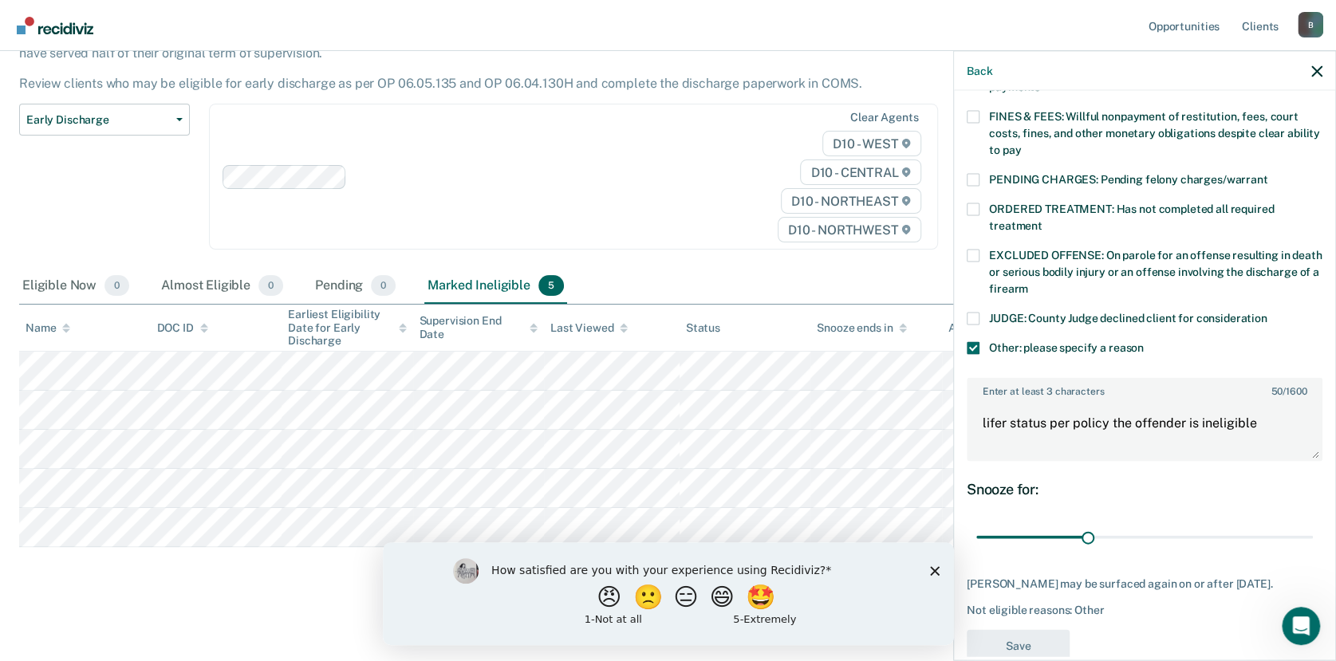
click at [971, 342] on span at bounding box center [973, 348] width 13 height 13
click at [1144, 342] on input "Other: please specify a reason" at bounding box center [1144, 342] width 0 height 0
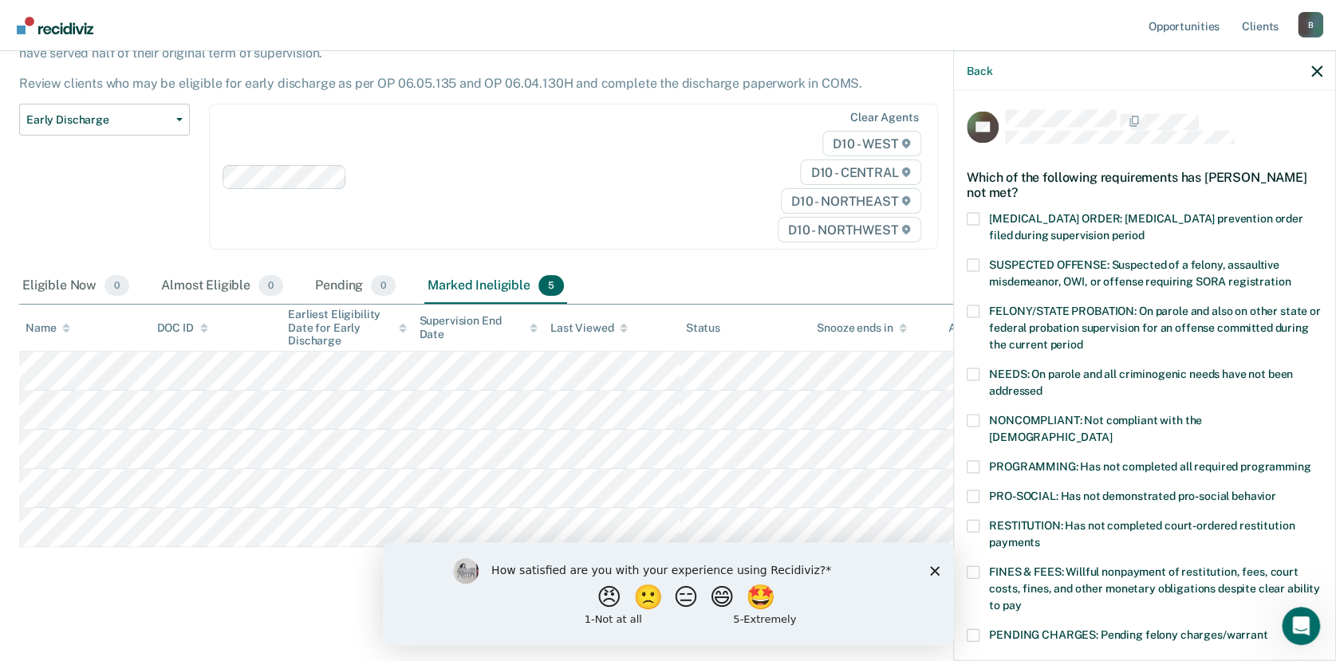
scroll to position [211, 0]
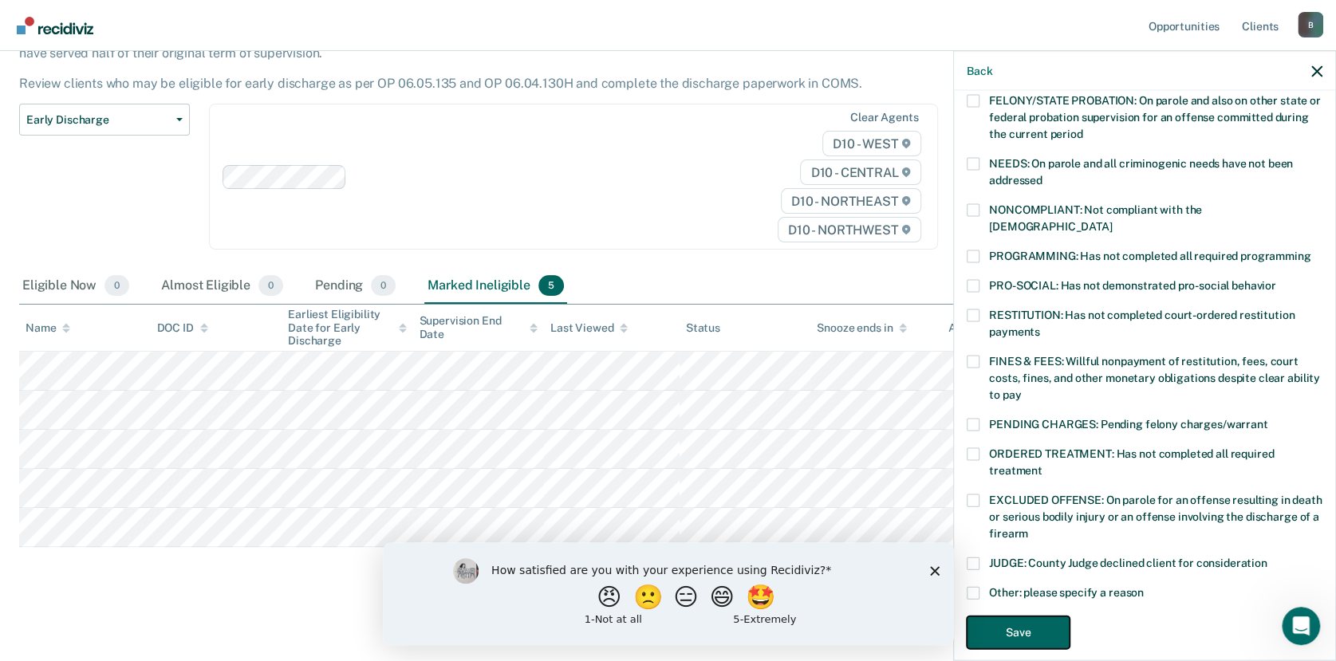
click at [1014, 616] on button "Save" at bounding box center [1018, 632] width 103 height 33
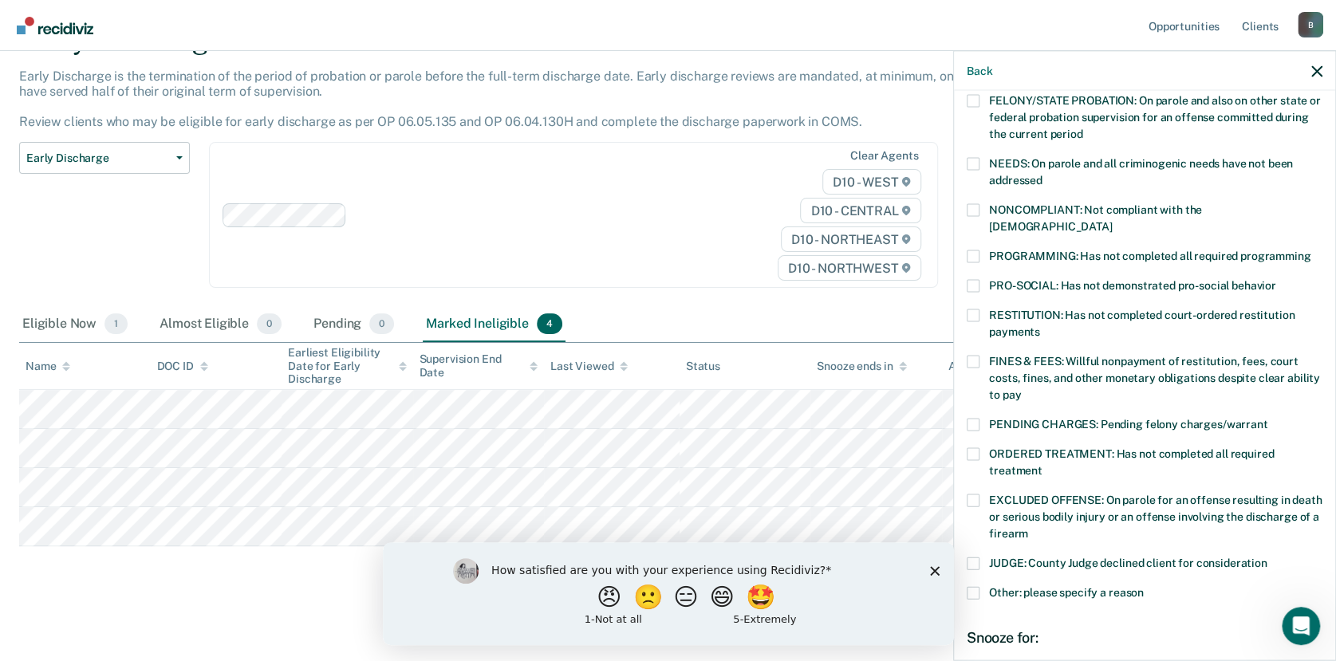
scroll to position [86, 0]
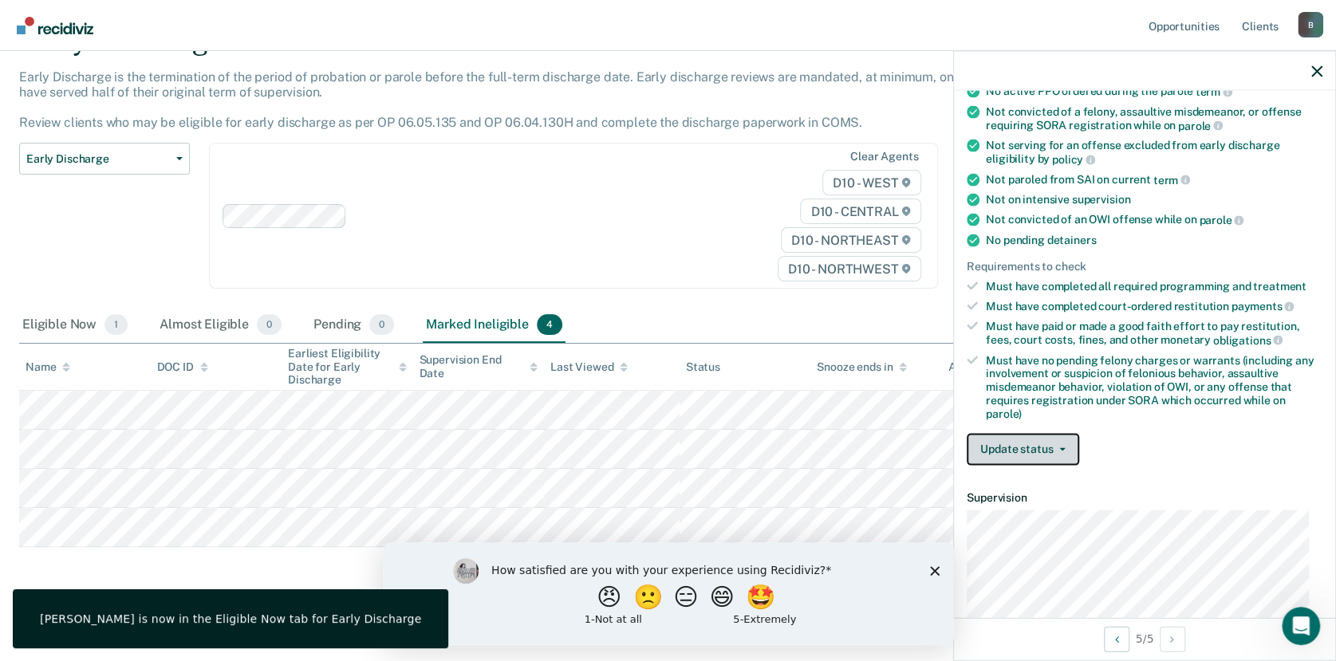
click at [1065, 447] on button "Update status" at bounding box center [1023, 449] width 112 height 32
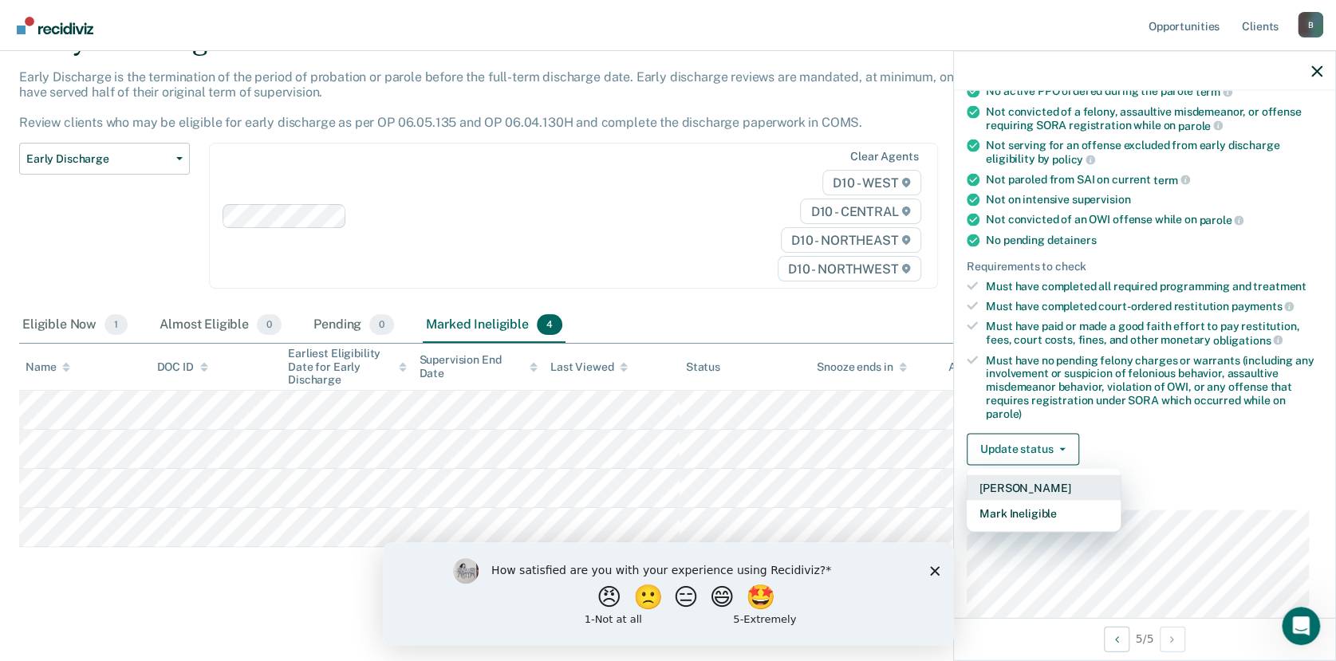
click at [1061, 486] on button "[PERSON_NAME]" at bounding box center [1044, 487] width 154 height 26
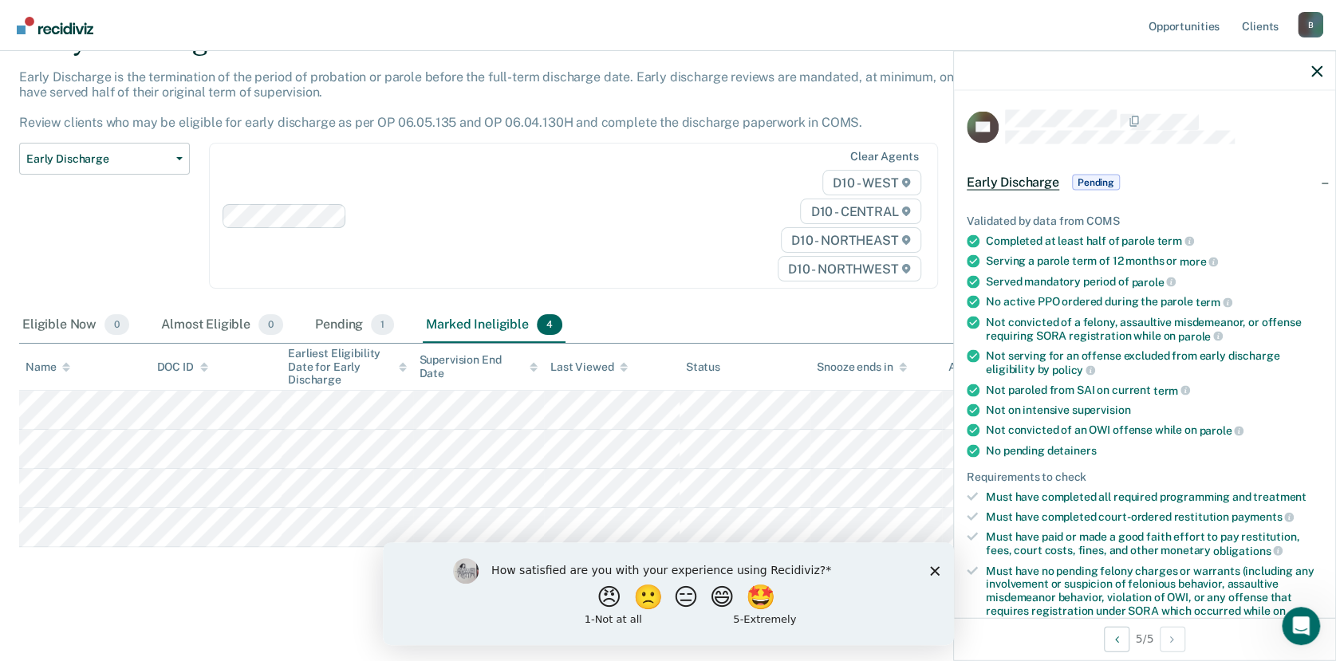
scroll to position [501, 0]
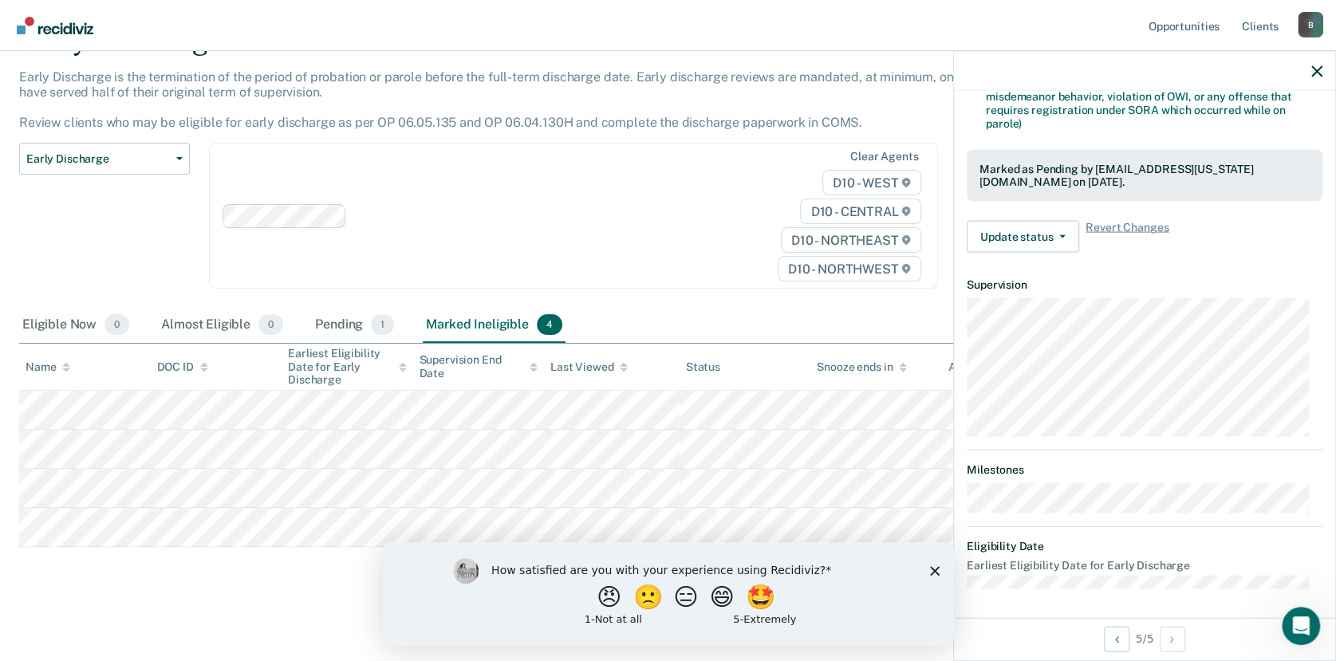
click at [179, 600] on main "Early Discharge Early Discharge is the termination of the period of probation o…" at bounding box center [668, 327] width 1336 height 659
click at [1321, 66] on div at bounding box center [1144, 71] width 381 height 40
click at [1317, 78] on div at bounding box center [1144, 71] width 381 height 40
click at [1313, 69] on icon "button" at bounding box center [1316, 70] width 11 height 11
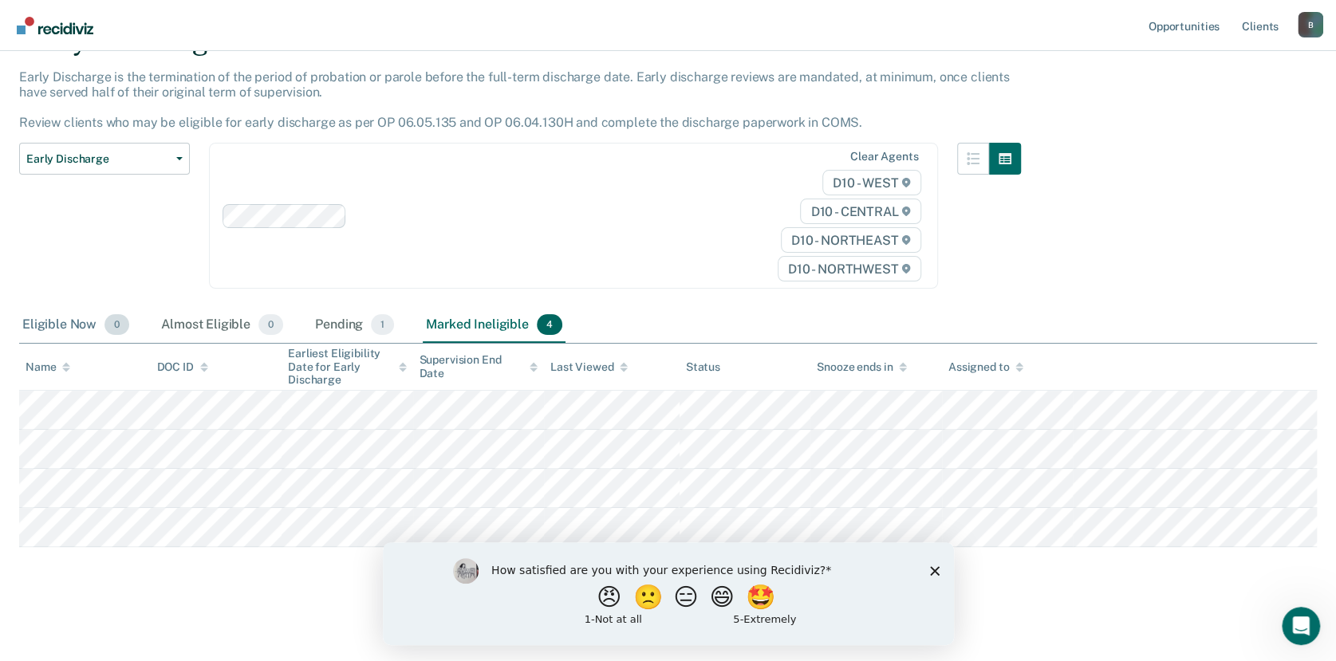
click at [96, 328] on div "Eligible Now 0" at bounding box center [75, 325] width 113 height 35
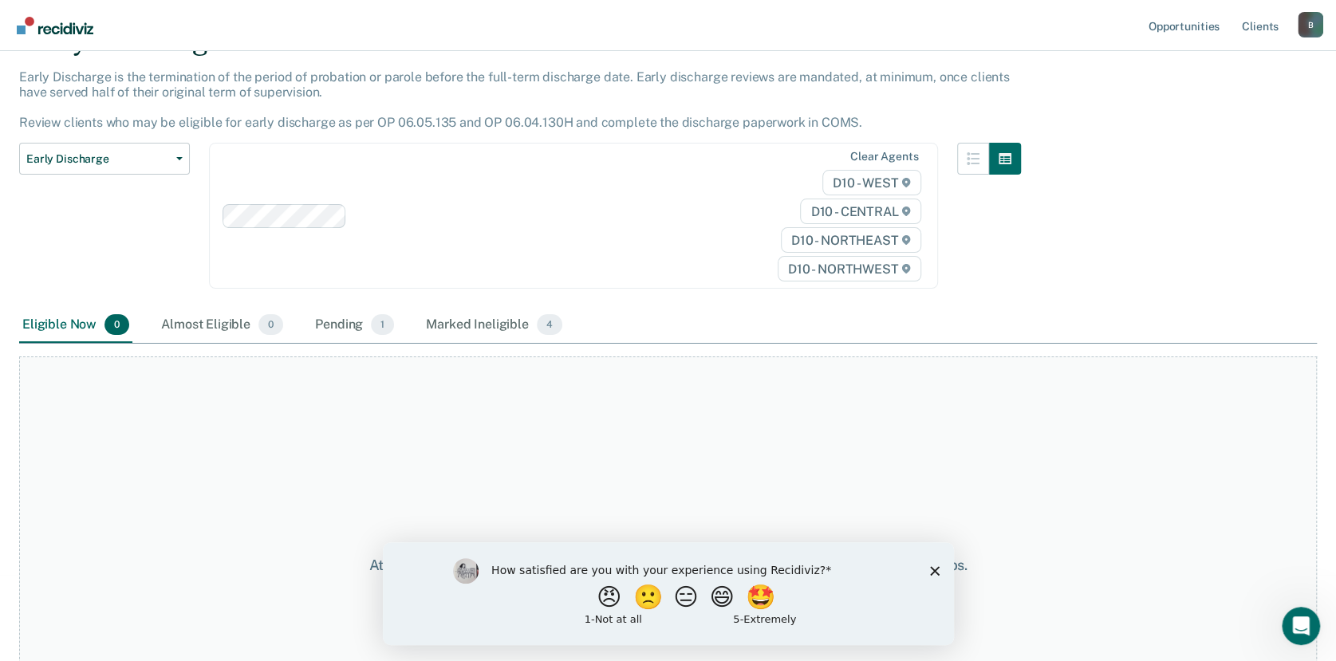
scroll to position [0, 0]
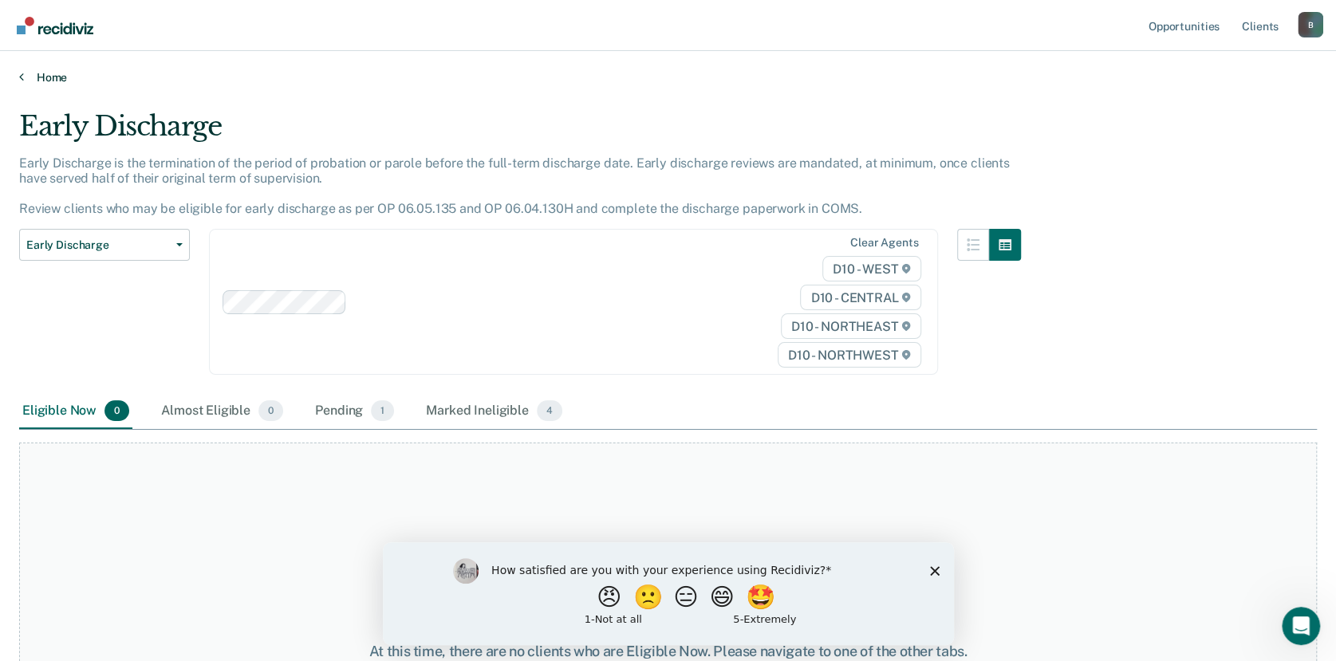
click at [53, 75] on link "Home" at bounding box center [667, 77] width 1297 height 14
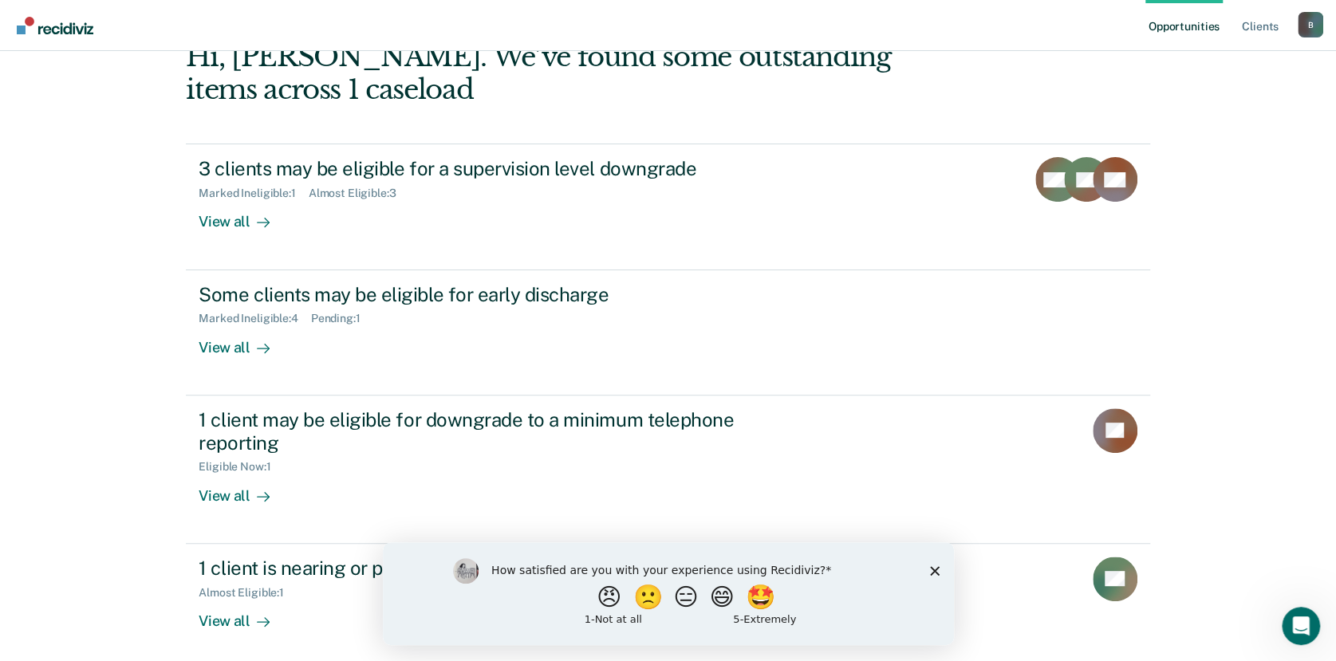
scroll to position [277, 0]
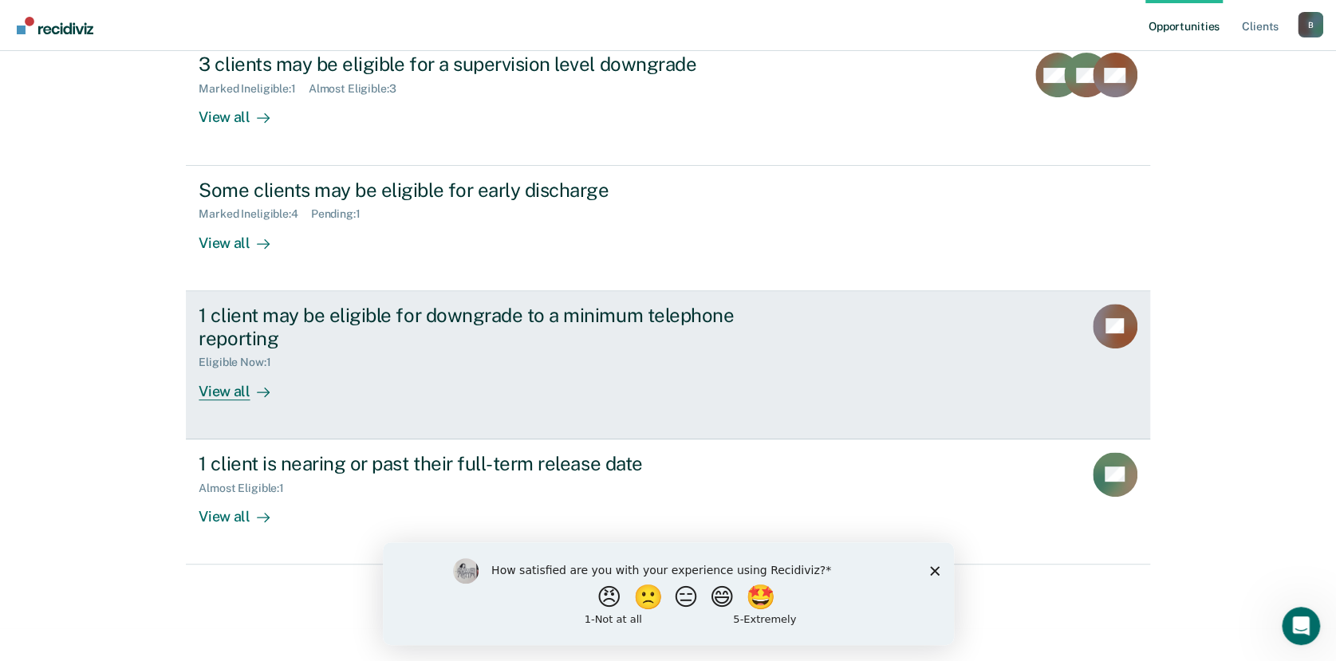
click at [223, 392] on div "View all" at bounding box center [243, 384] width 89 height 31
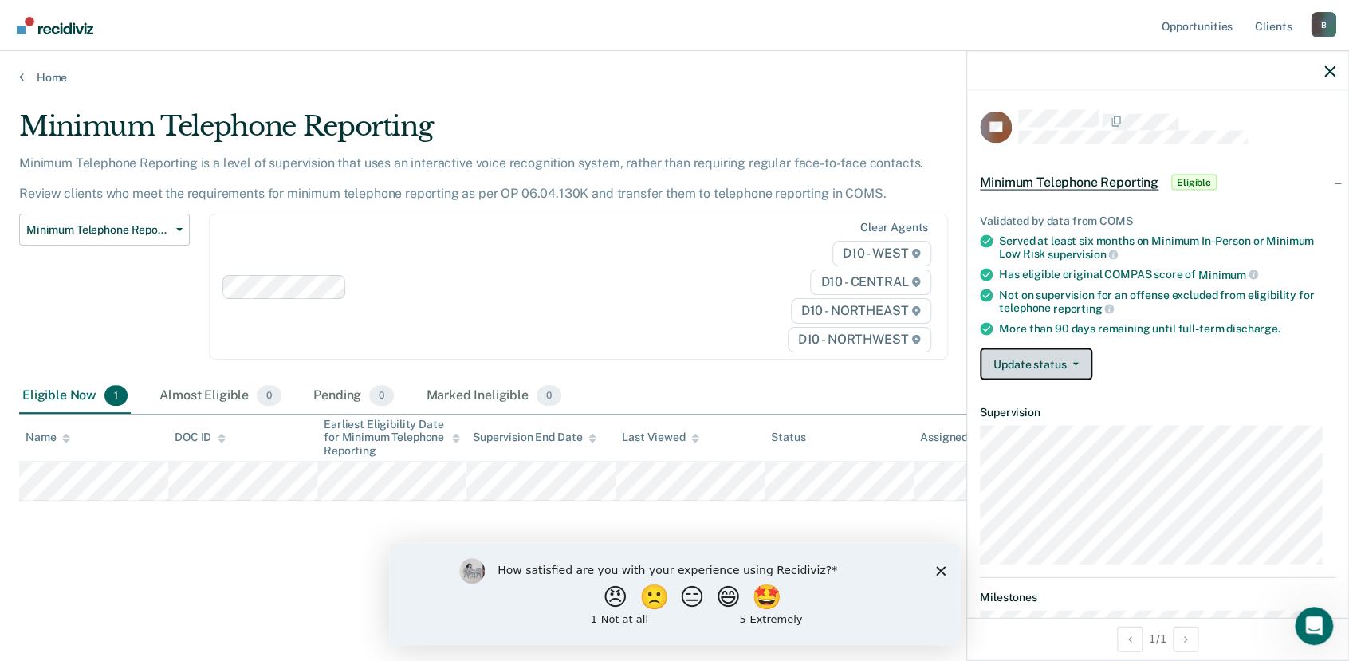
click at [1074, 363] on icon "button" at bounding box center [1076, 364] width 6 height 3
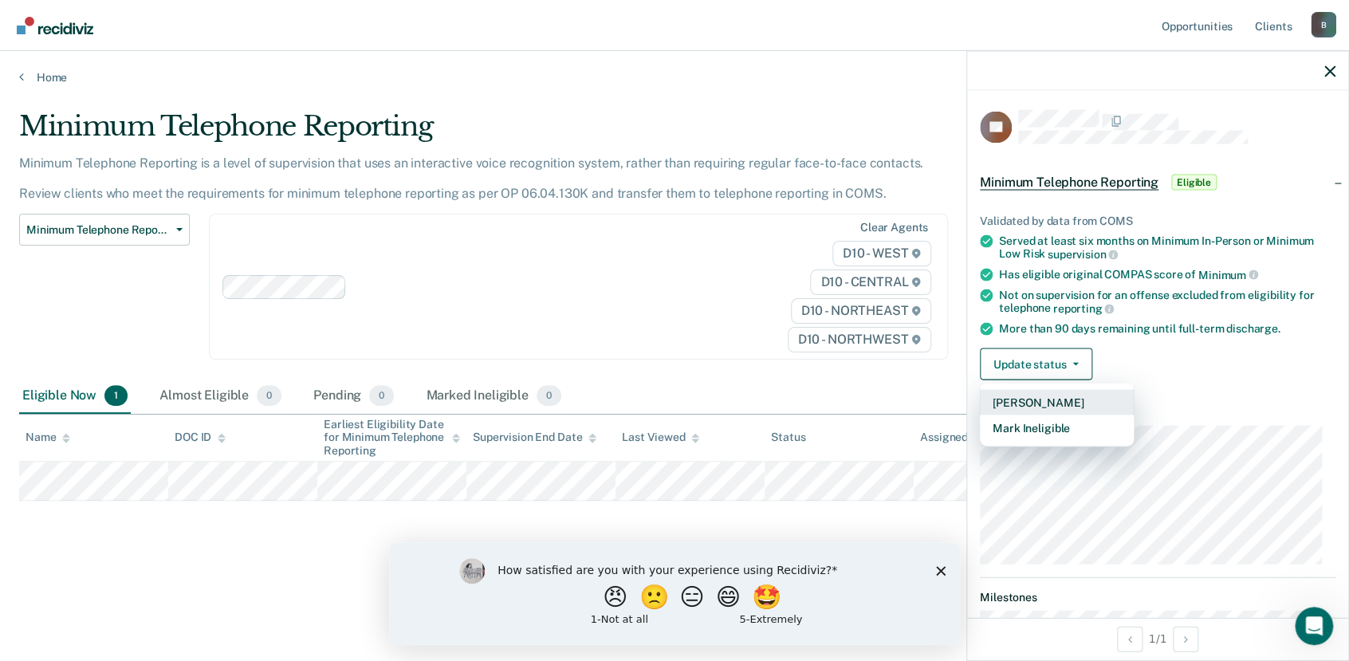
click at [1092, 404] on button "[PERSON_NAME]" at bounding box center [1057, 403] width 154 height 26
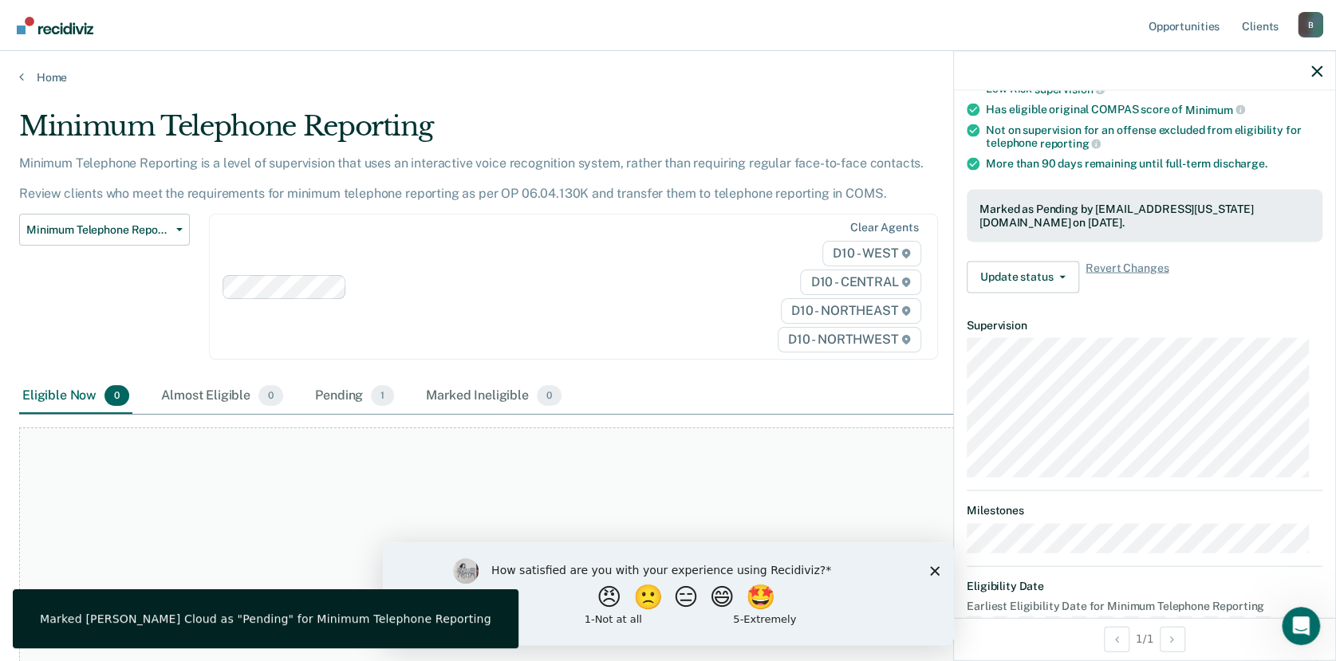
scroll to position [206, 0]
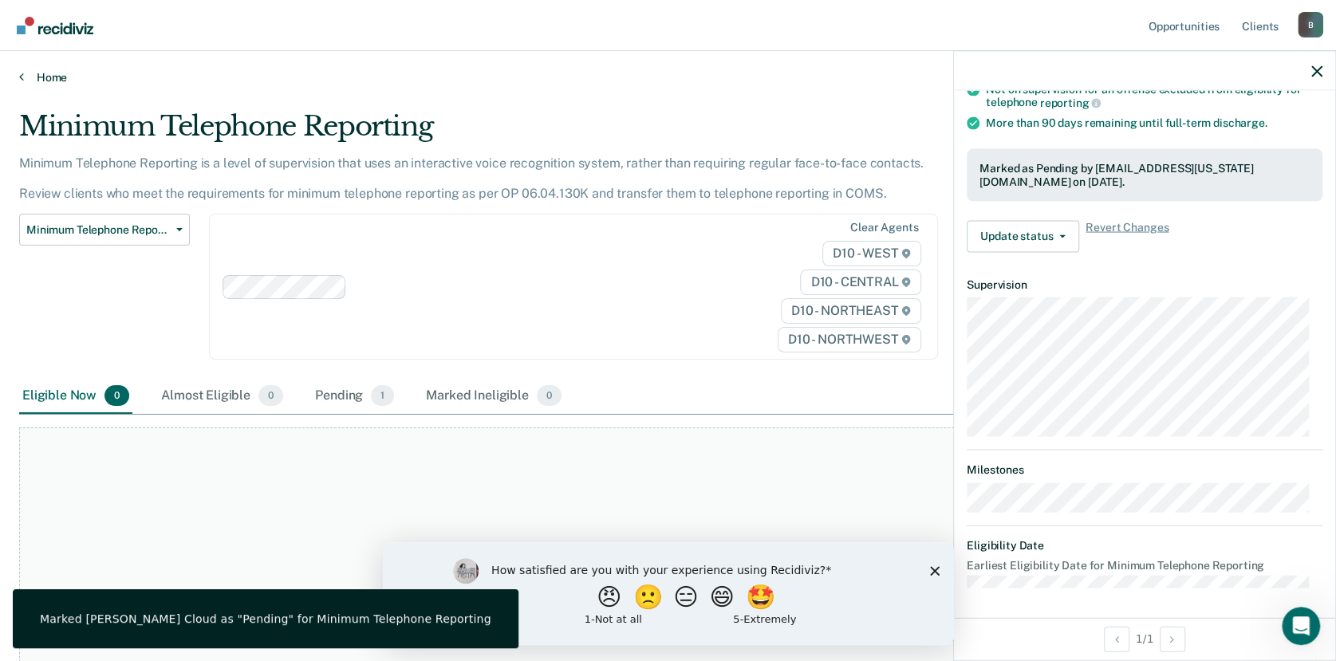
click at [38, 70] on link "Home" at bounding box center [667, 77] width 1297 height 14
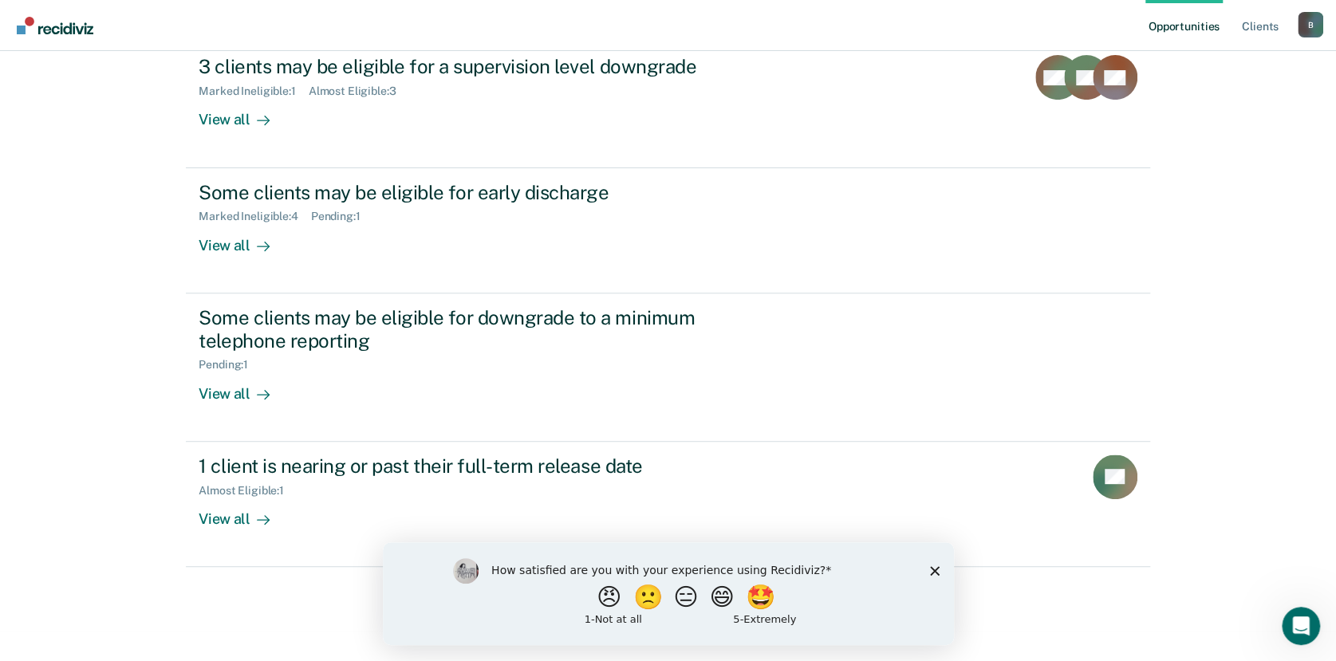
scroll to position [277, 0]
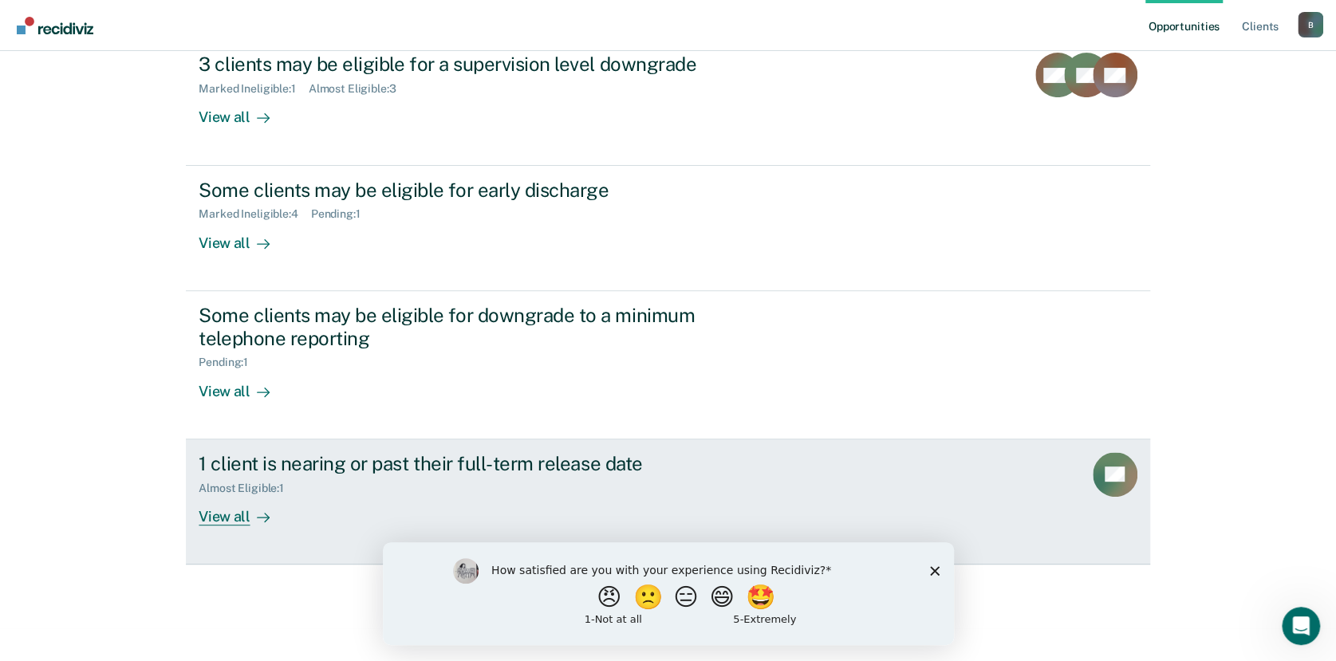
click at [242, 518] on div "View all" at bounding box center [243, 509] width 89 height 31
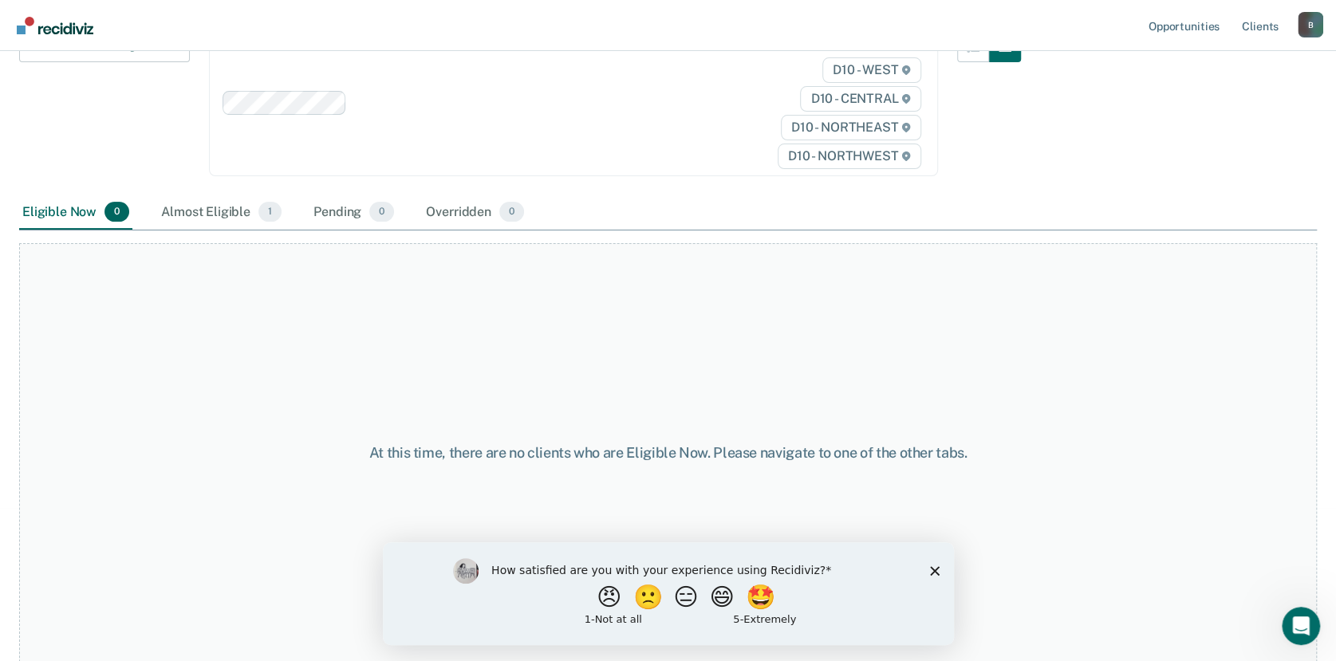
scroll to position [41, 0]
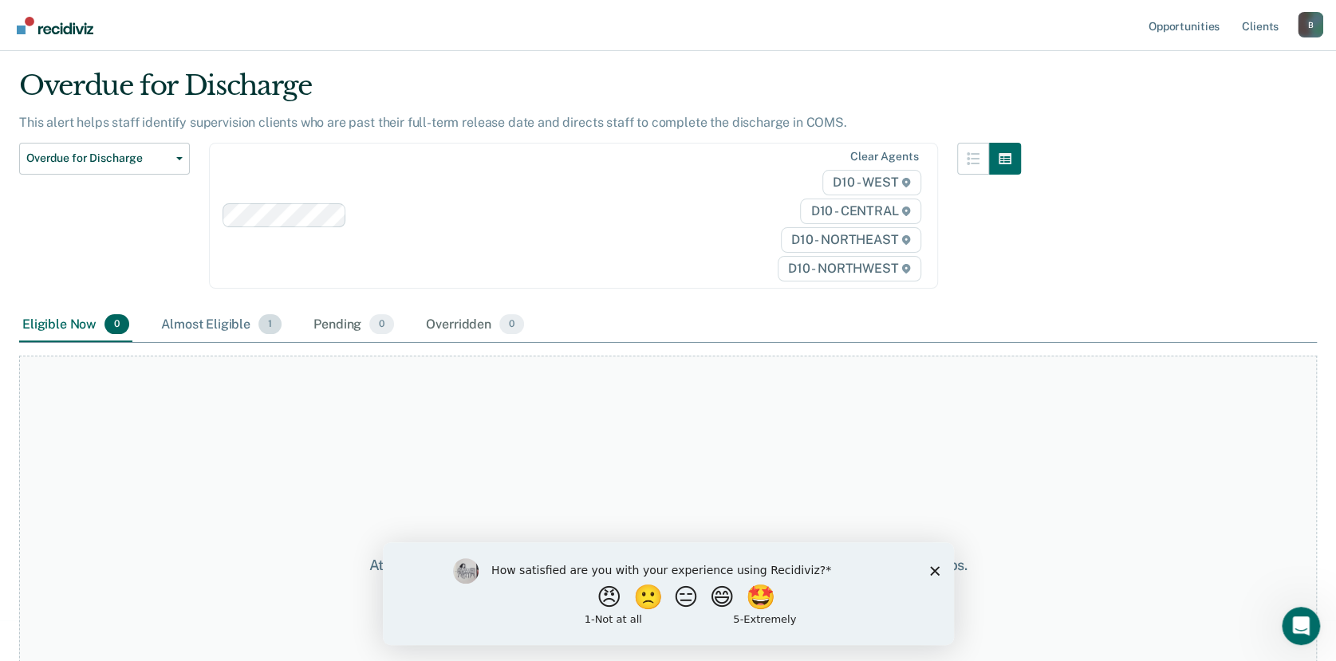
click at [217, 325] on div "Almost Eligible 1" at bounding box center [221, 325] width 127 height 35
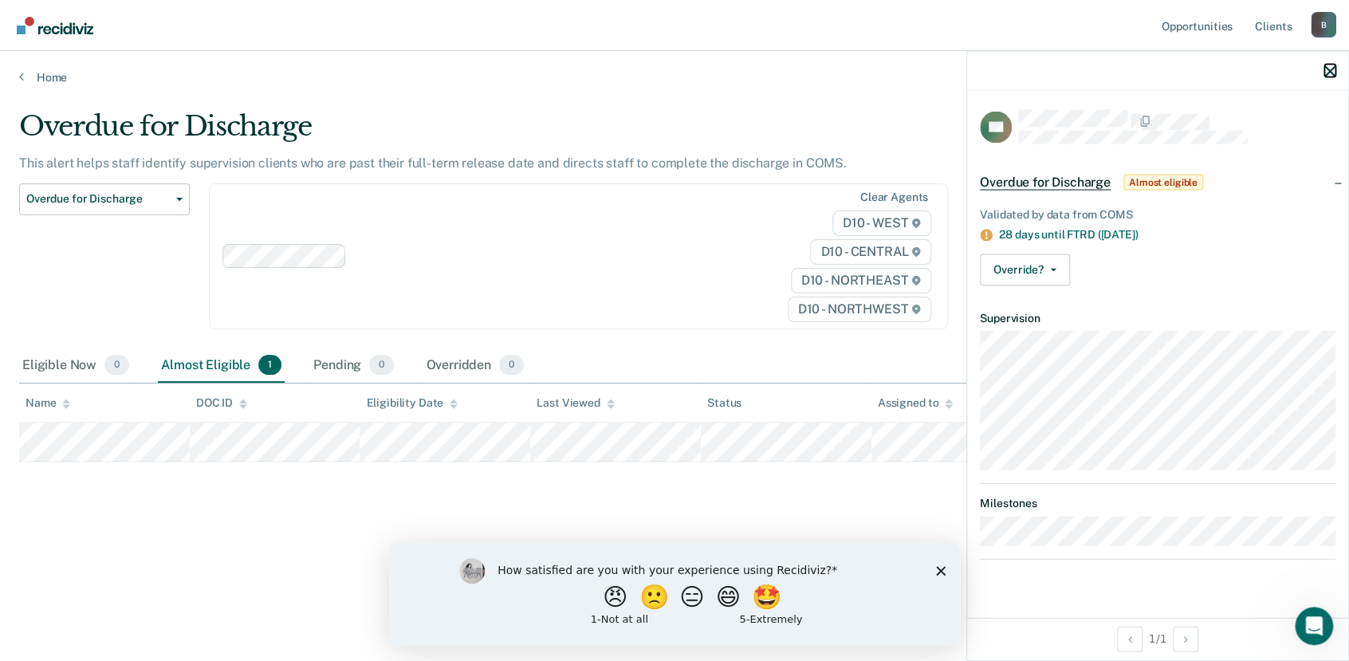
click at [1326, 65] on icon "button" at bounding box center [1330, 70] width 11 height 11
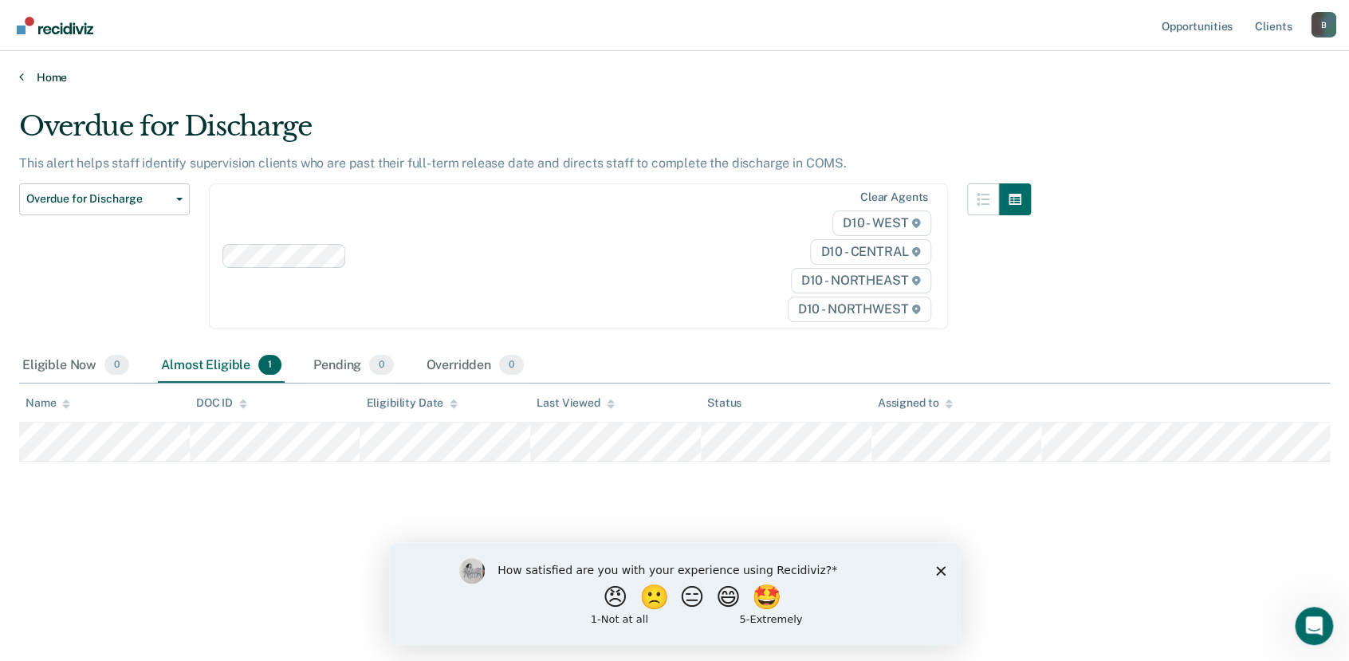
click at [33, 79] on link "Home" at bounding box center [674, 77] width 1311 height 14
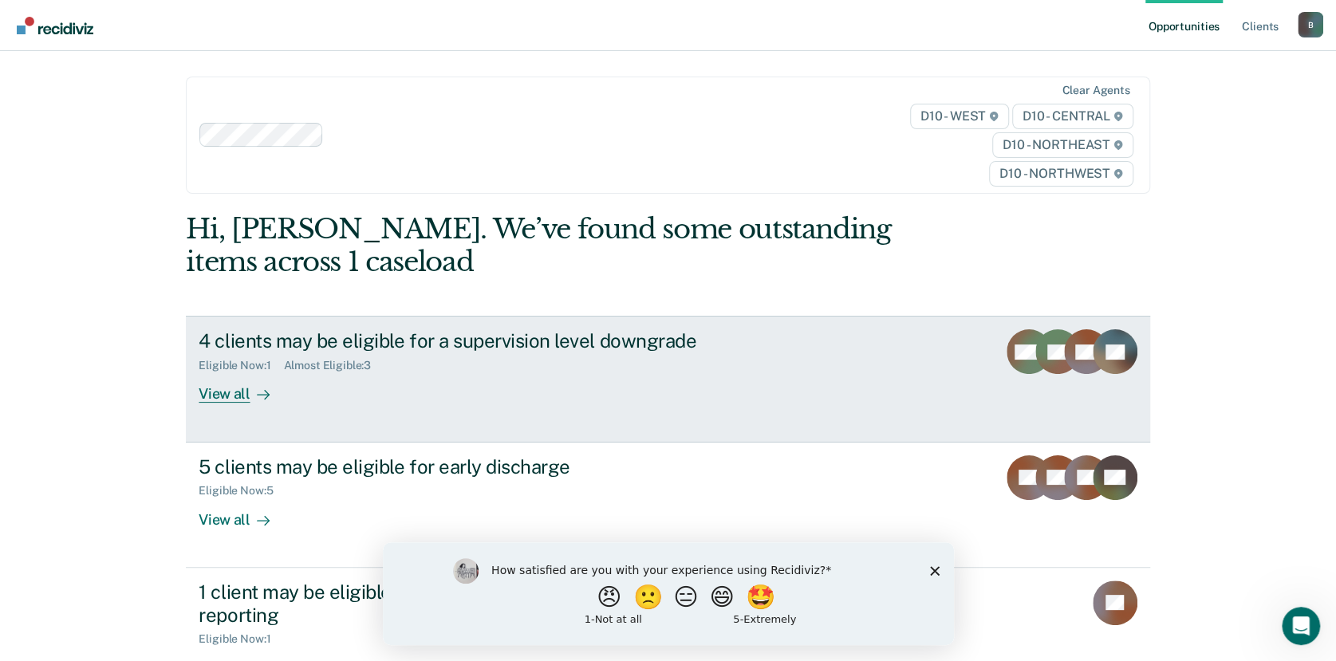
click at [229, 394] on div "View all" at bounding box center [243, 387] width 89 height 31
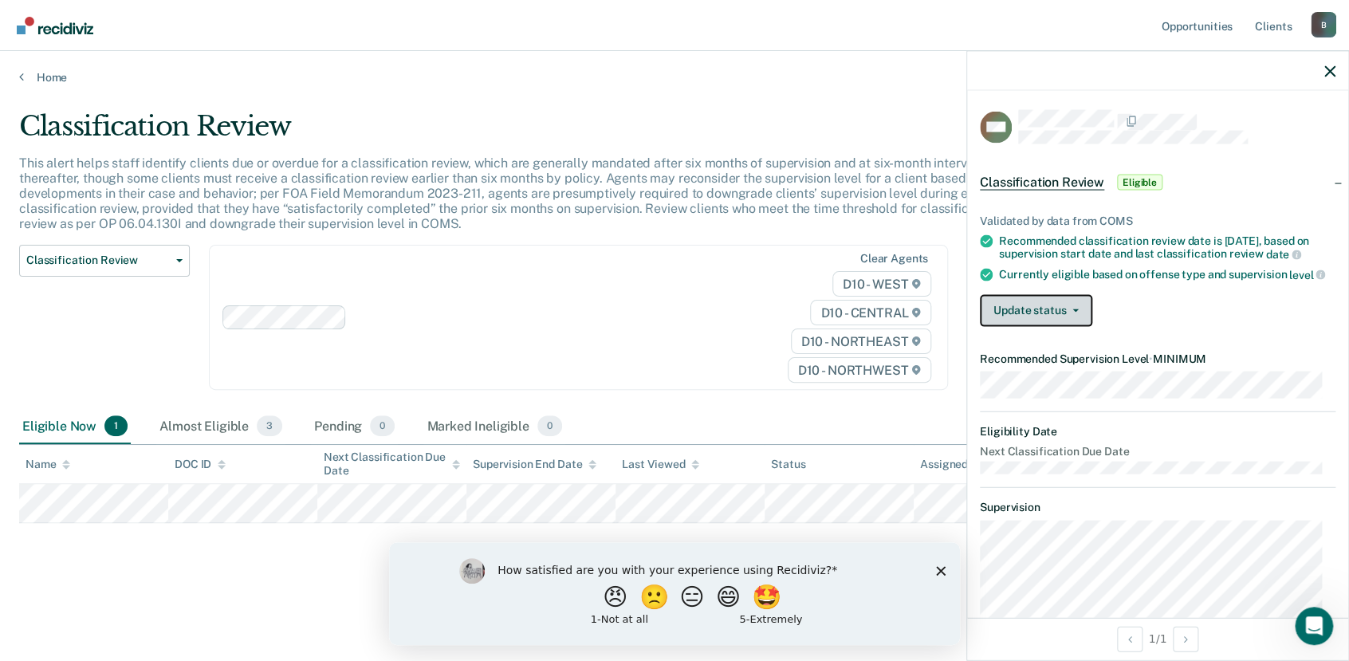
click at [1073, 312] on icon "button" at bounding box center [1076, 310] width 6 height 3
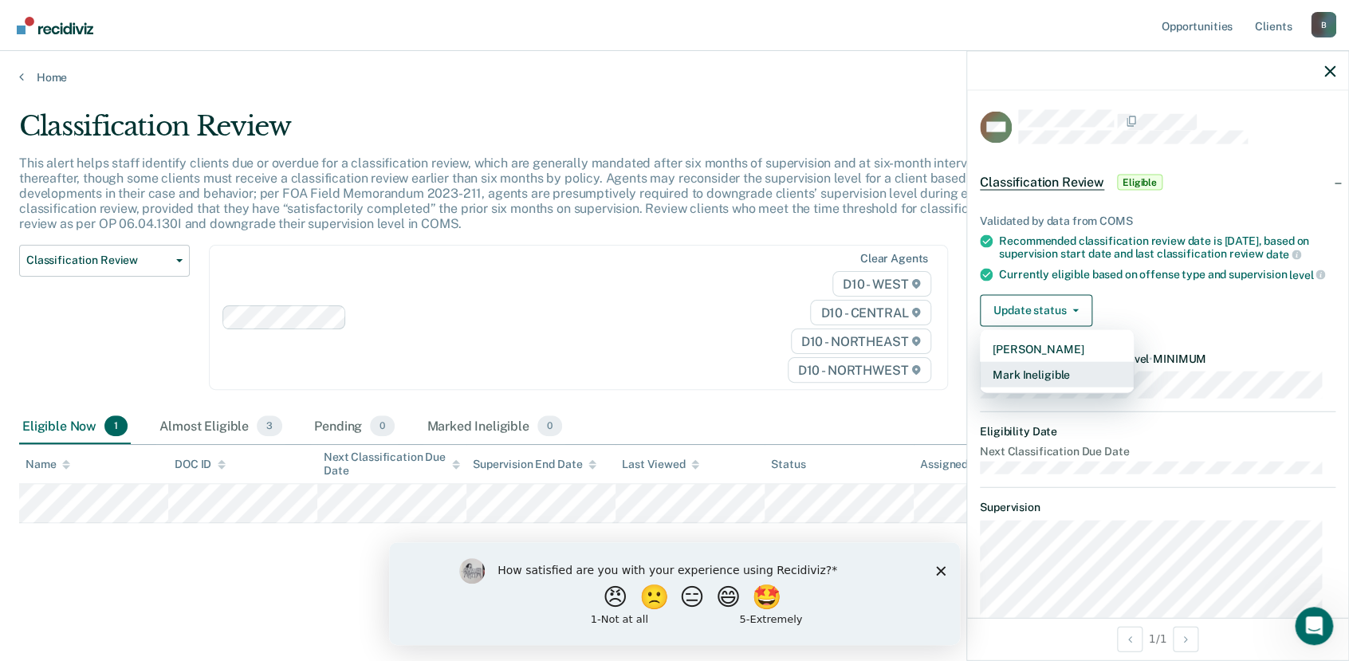
click at [1067, 387] on button "Mark Ineligible" at bounding box center [1057, 374] width 154 height 26
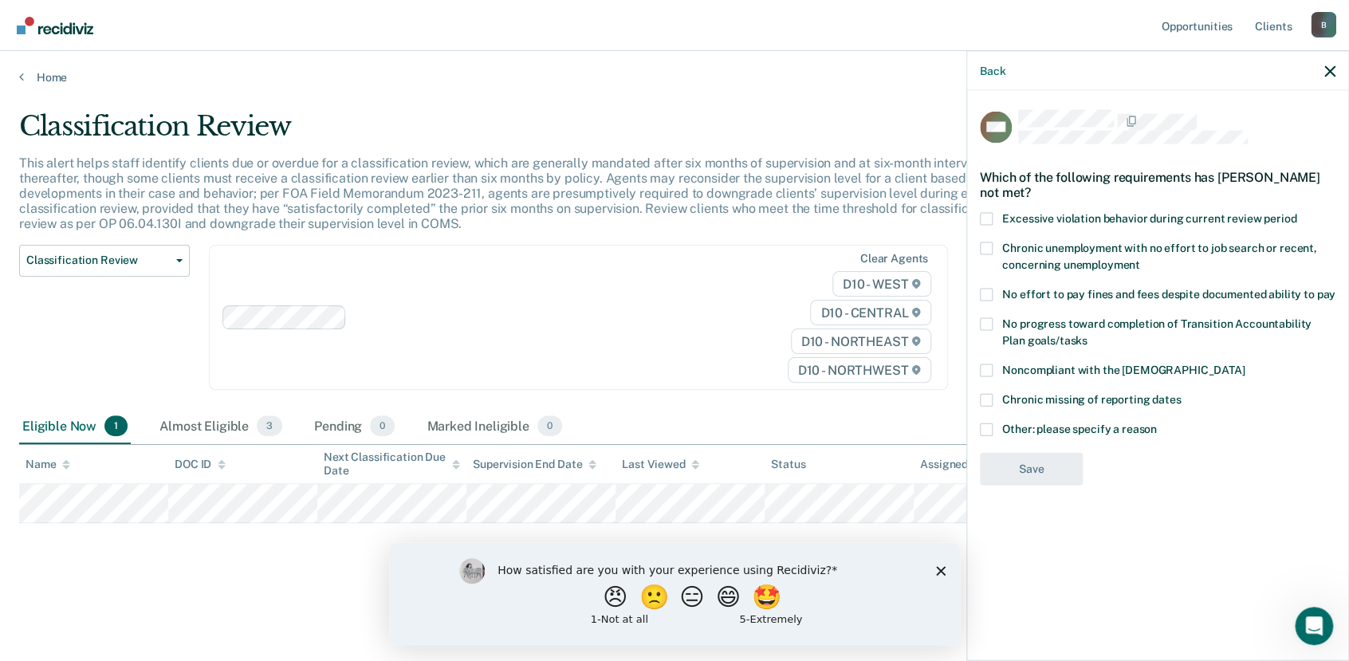
click at [988, 423] on span at bounding box center [986, 429] width 13 height 13
click at [1157, 423] on input "Other: please specify a reason" at bounding box center [1157, 423] width 0 height 0
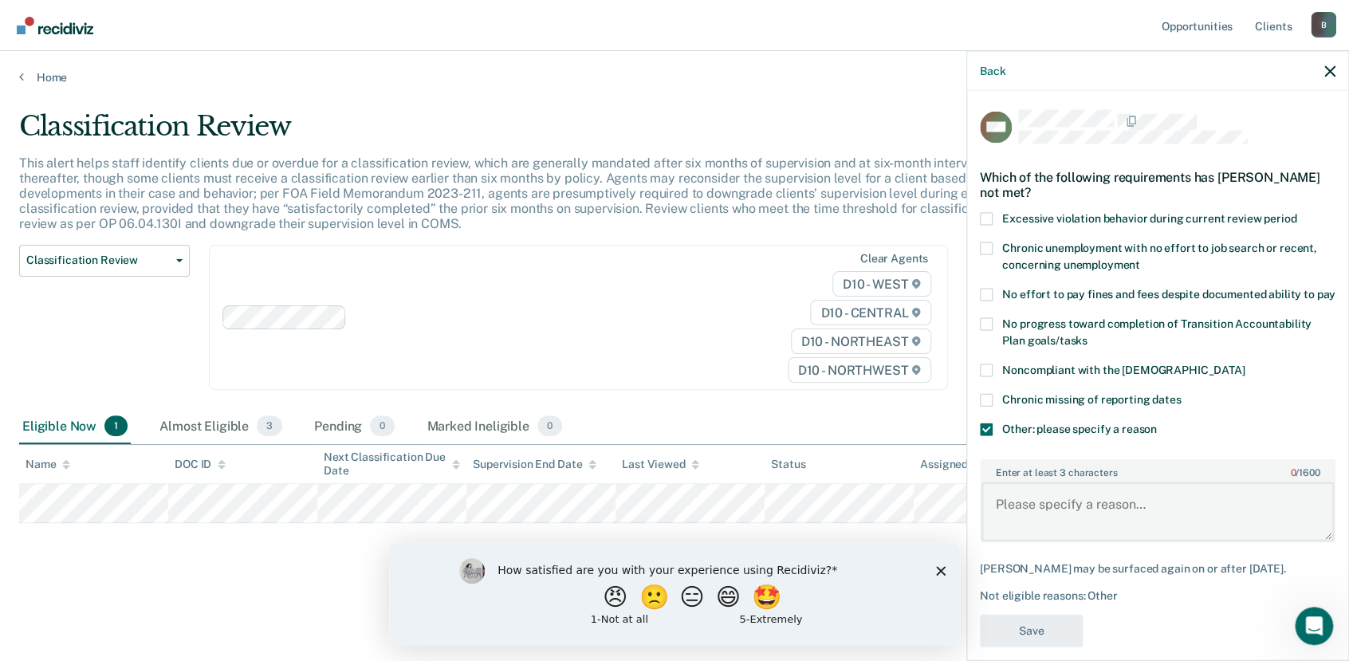
click at [1022, 499] on textarea "Enter at least 3 characters 0 / 1600" at bounding box center [1158, 511] width 352 height 59
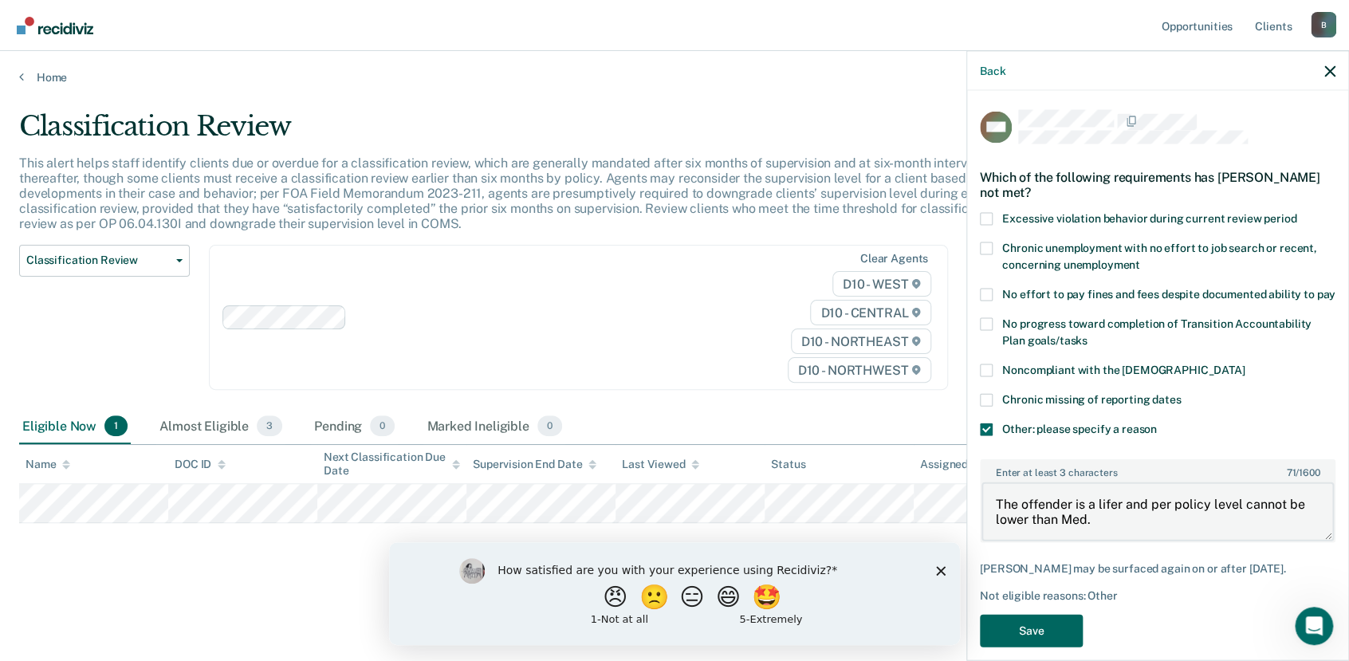
type textarea "The offender is a lifer and per policy level cannot be lower than Med."
click at [1049, 642] on button "Save" at bounding box center [1031, 631] width 103 height 33
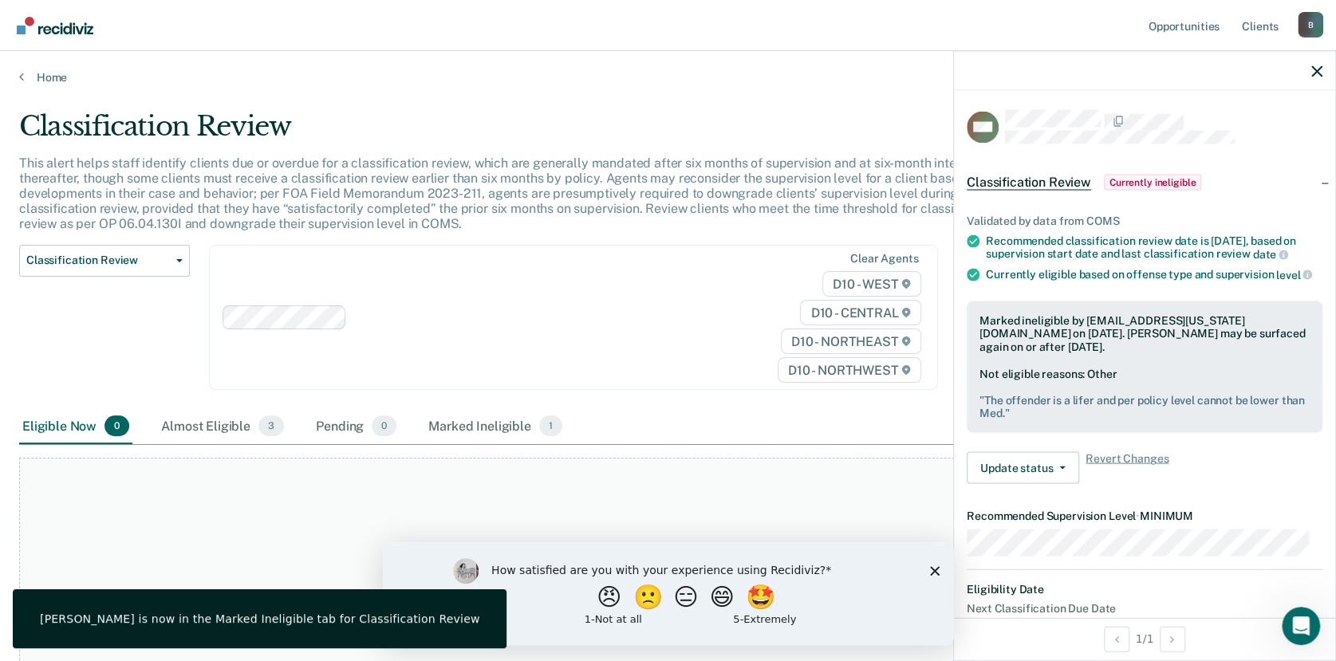
click at [928, 567] on div "How satisfied are you with your experience using Recidiviz? 😠 🙁 😑 😄 🤩 1 - Not a…" at bounding box center [667, 592] width 571 height 103
click at [935, 567] on icon "Close survey" at bounding box center [934, 570] width 10 height 10
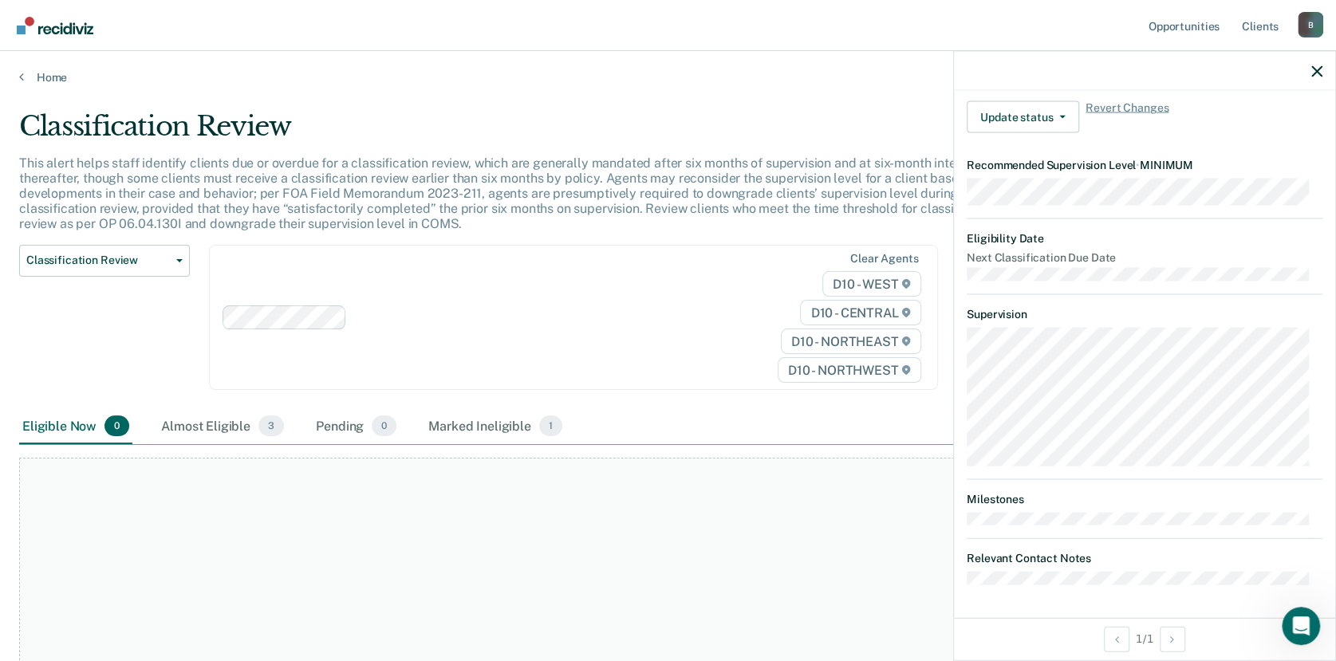
scroll to position [374, 0]
drag, startPoint x: 105, startPoint y: 30, endPoint x: 137, endPoint y: 53, distance: 38.9
click at [137, 53] on div "Opportunities Client s BatesC11@michigan.gov B Profile How it works Log Out Hom…" at bounding box center [668, 330] width 1336 height 661
drag, startPoint x: 137, startPoint y: 53, endPoint x: 363, endPoint y: 117, distance: 234.7
click at [363, 117] on div "Classification Review" at bounding box center [520, 132] width 1002 height 45
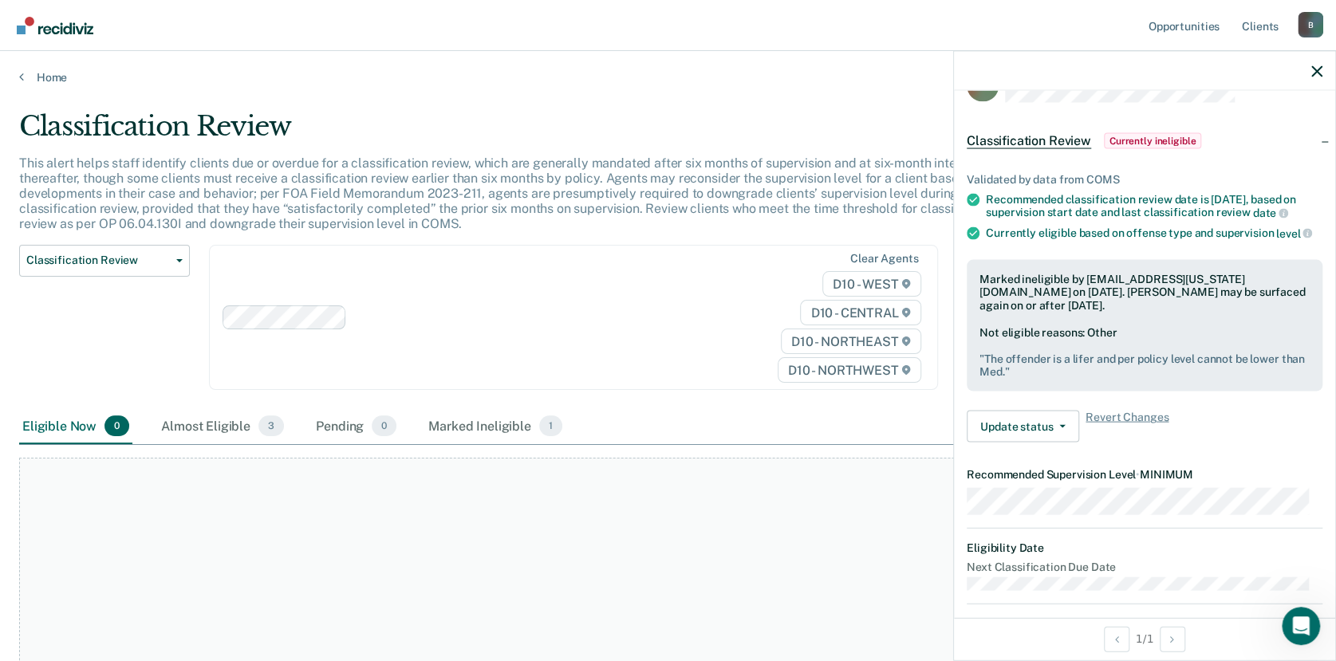
scroll to position [0, 0]
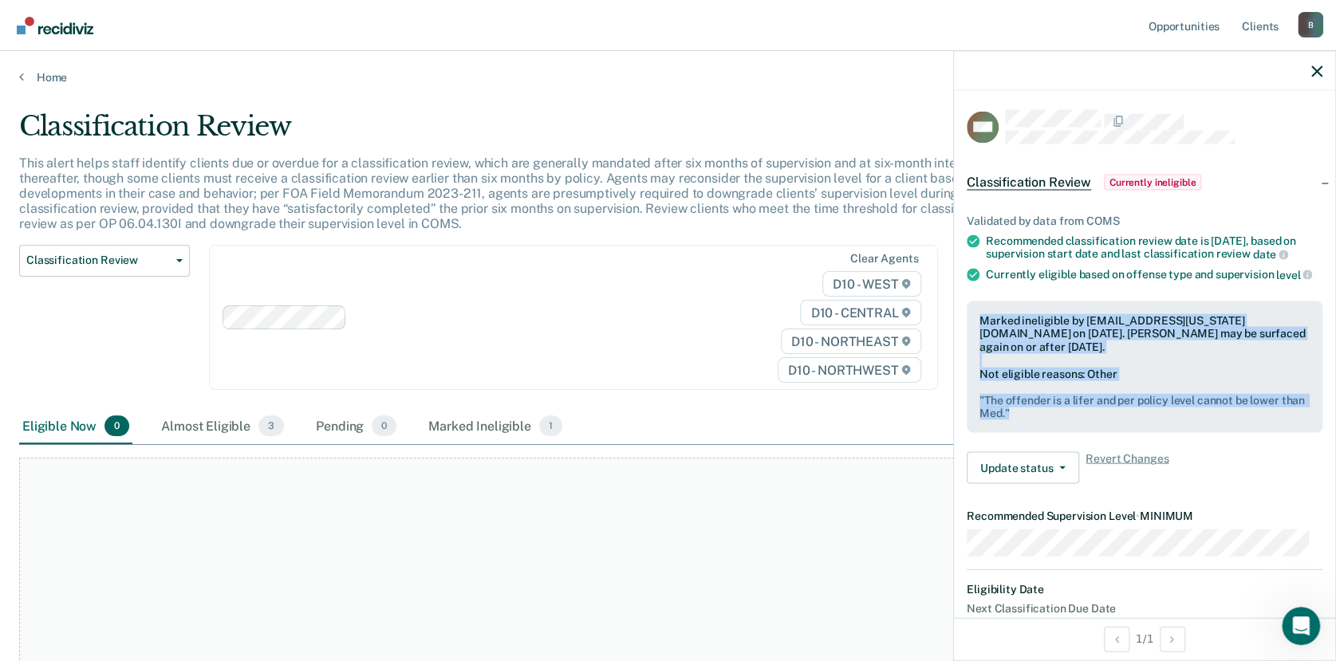
drag, startPoint x: 1046, startPoint y: 449, endPoint x: 957, endPoint y: 345, distance: 136.8
click at [957, 345] on div "Validated by data from COMS Recommended classification review date is Sep 20, 2…" at bounding box center [1144, 342] width 381 height 308
drag, startPoint x: 957, startPoint y: 345, endPoint x: 1021, endPoint y: 353, distance: 64.3
copy div "Marked ineligible by BatesC11@michigan.gov on September 22, 2025. William Mundy…"
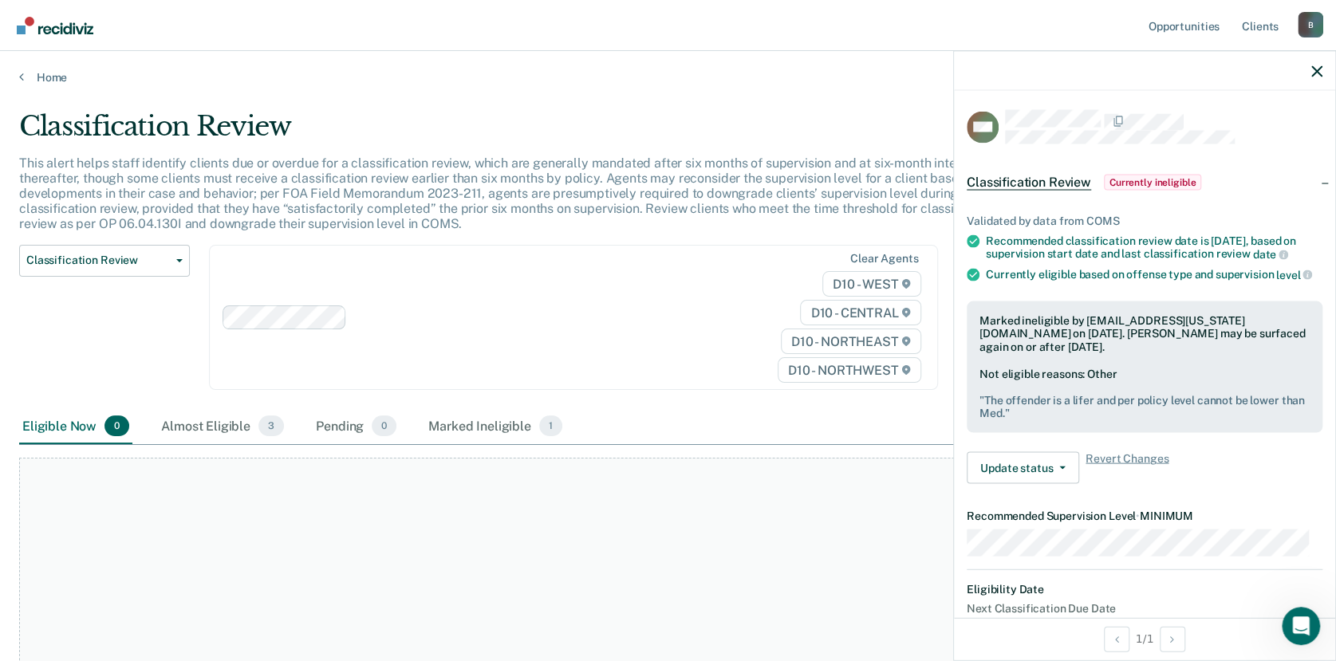
click at [1321, 77] on div at bounding box center [1144, 71] width 381 height 40
